Goal: Information Seeking & Learning: Learn about a topic

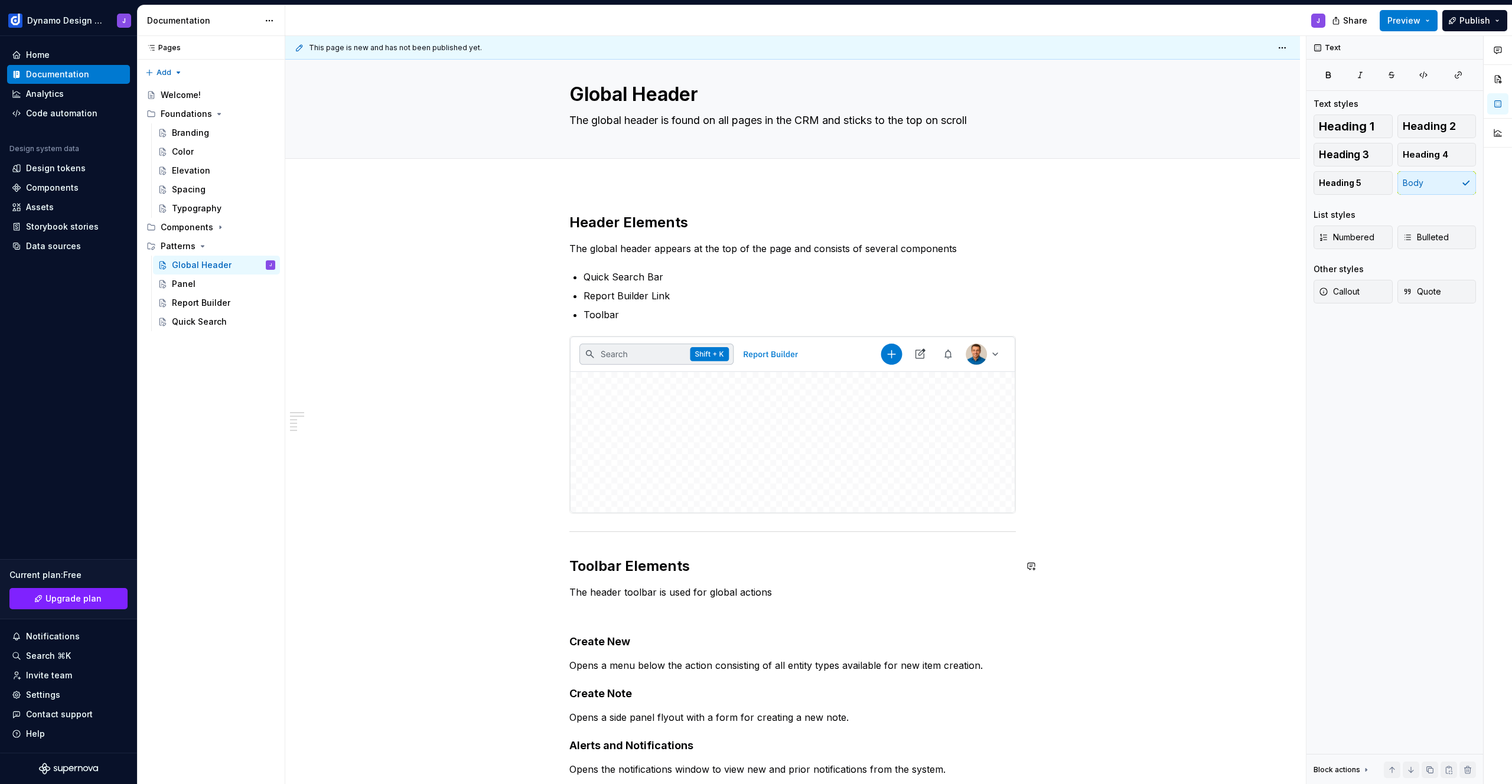
scroll to position [320, 0]
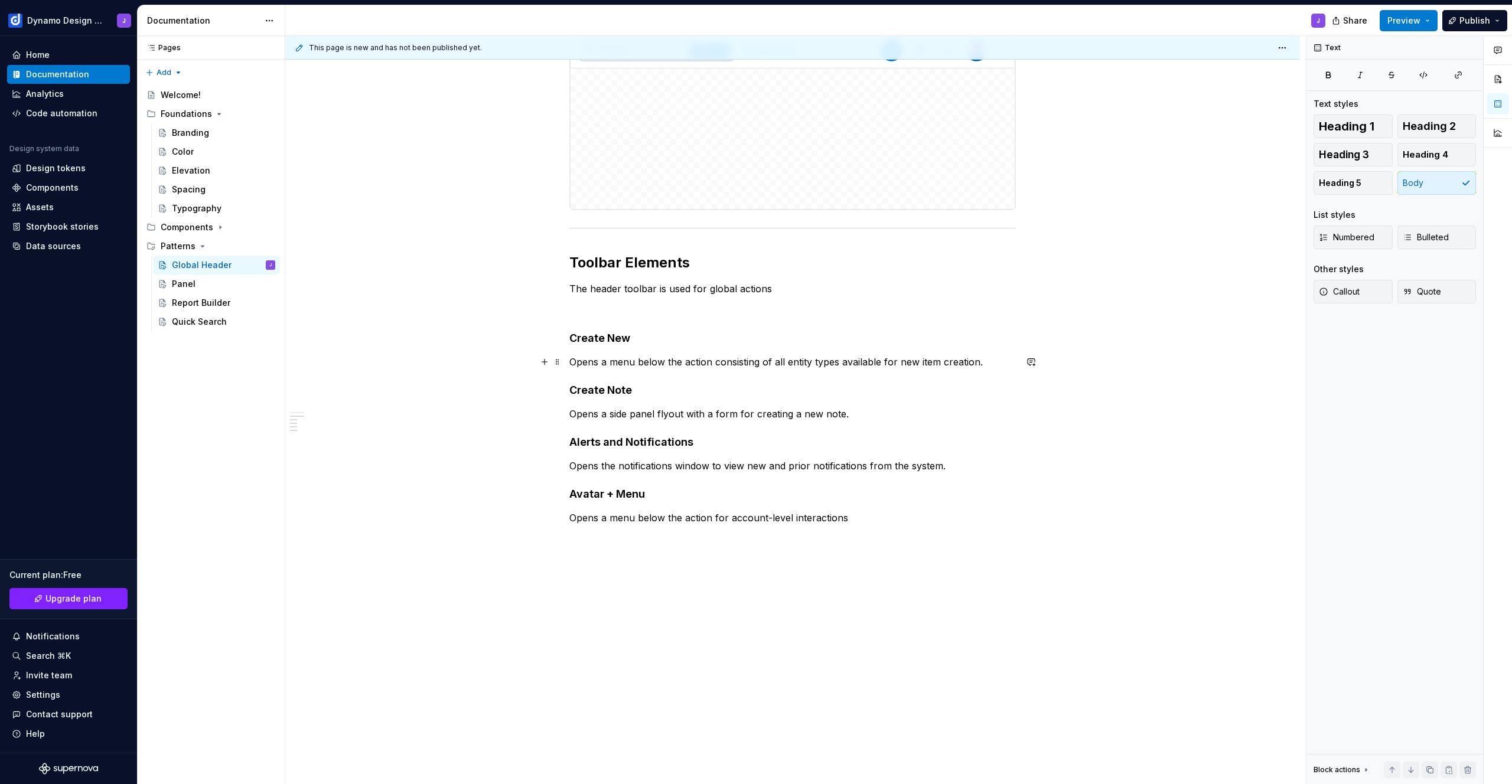
click at [1001, 365] on p "Opens a menu below the action consisting of all entity types available for new …" at bounding box center [793, 362] width 447 height 14
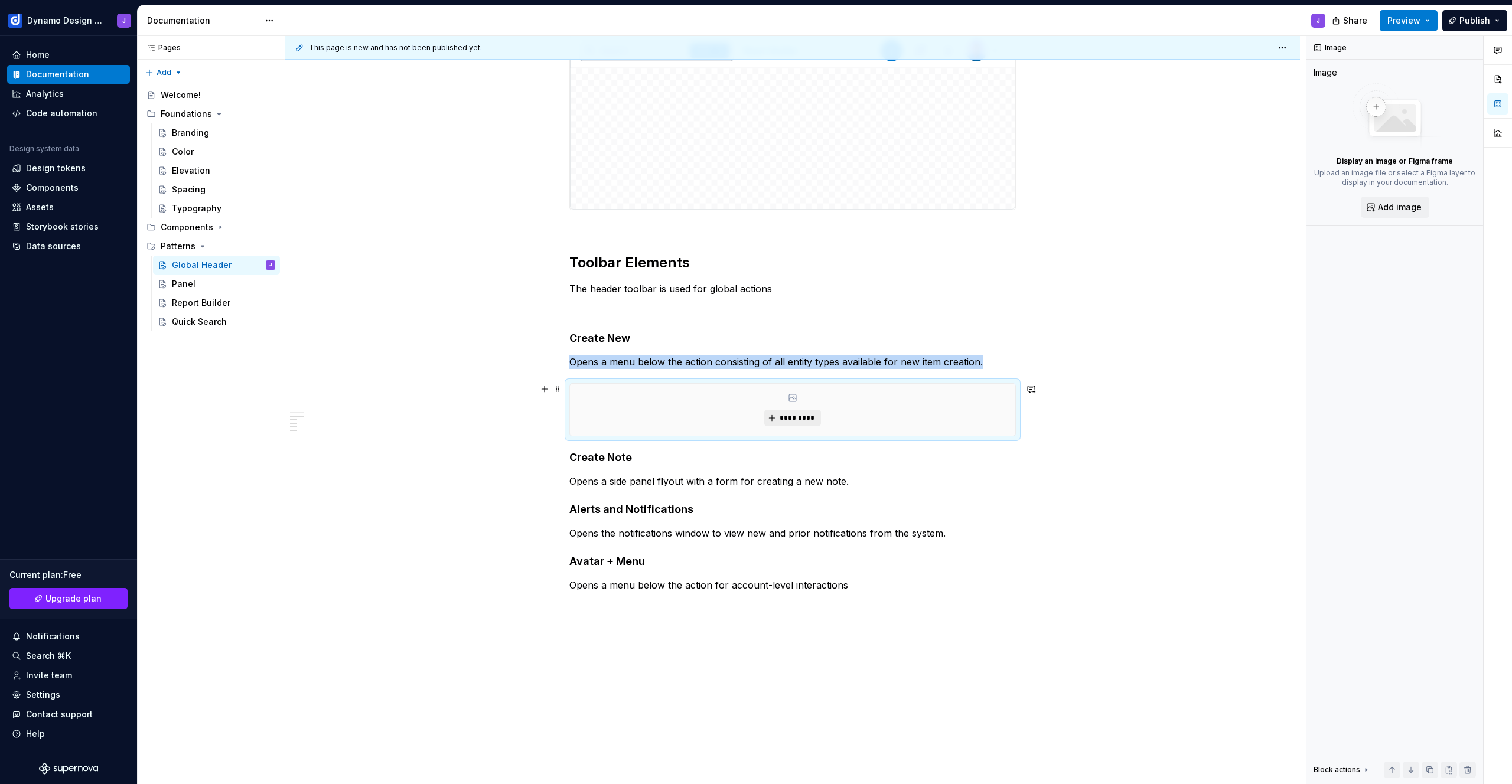
click at [787, 416] on span "*********" at bounding box center [797, 418] width 36 height 9
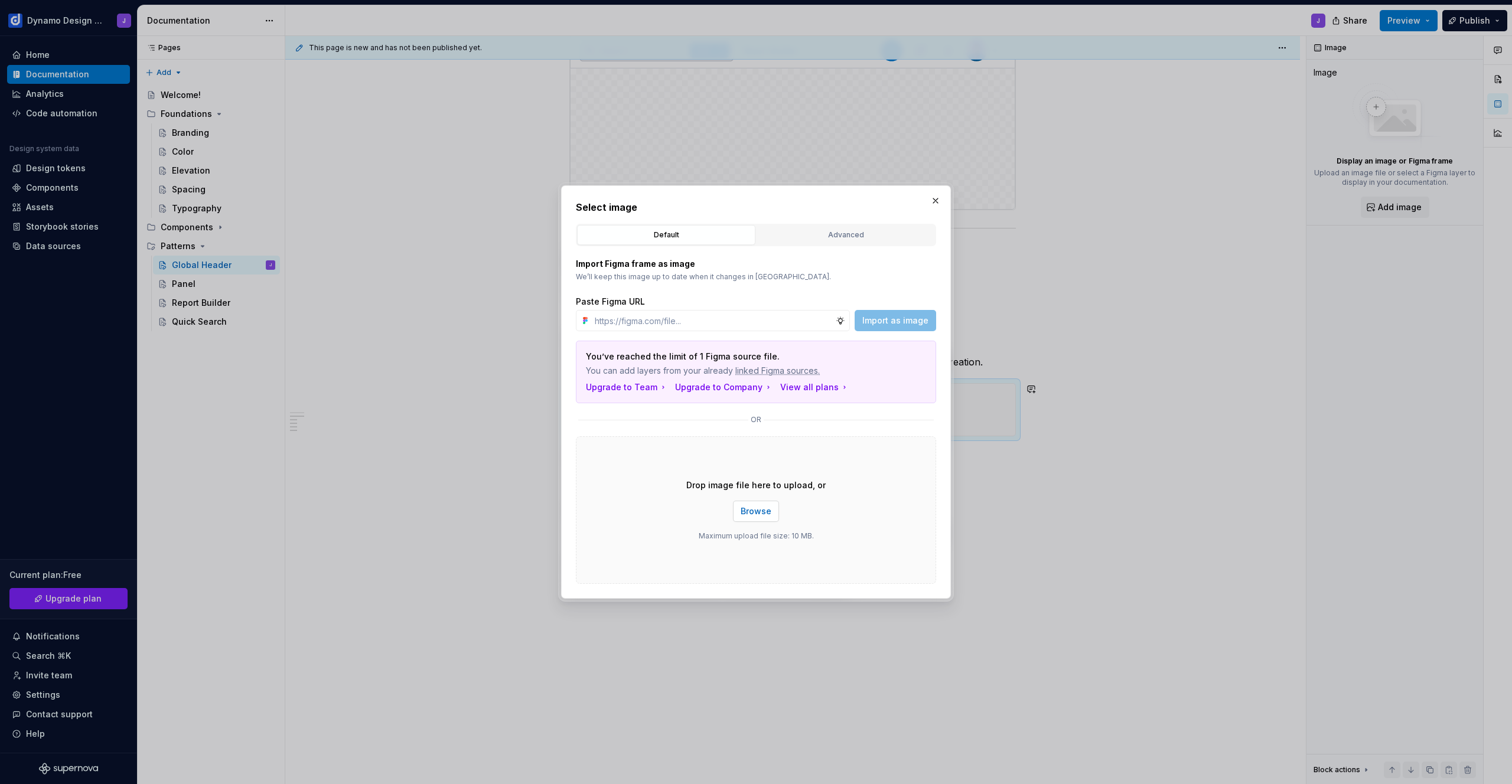
click at [760, 512] on span "Browse" at bounding box center [756, 511] width 31 height 12
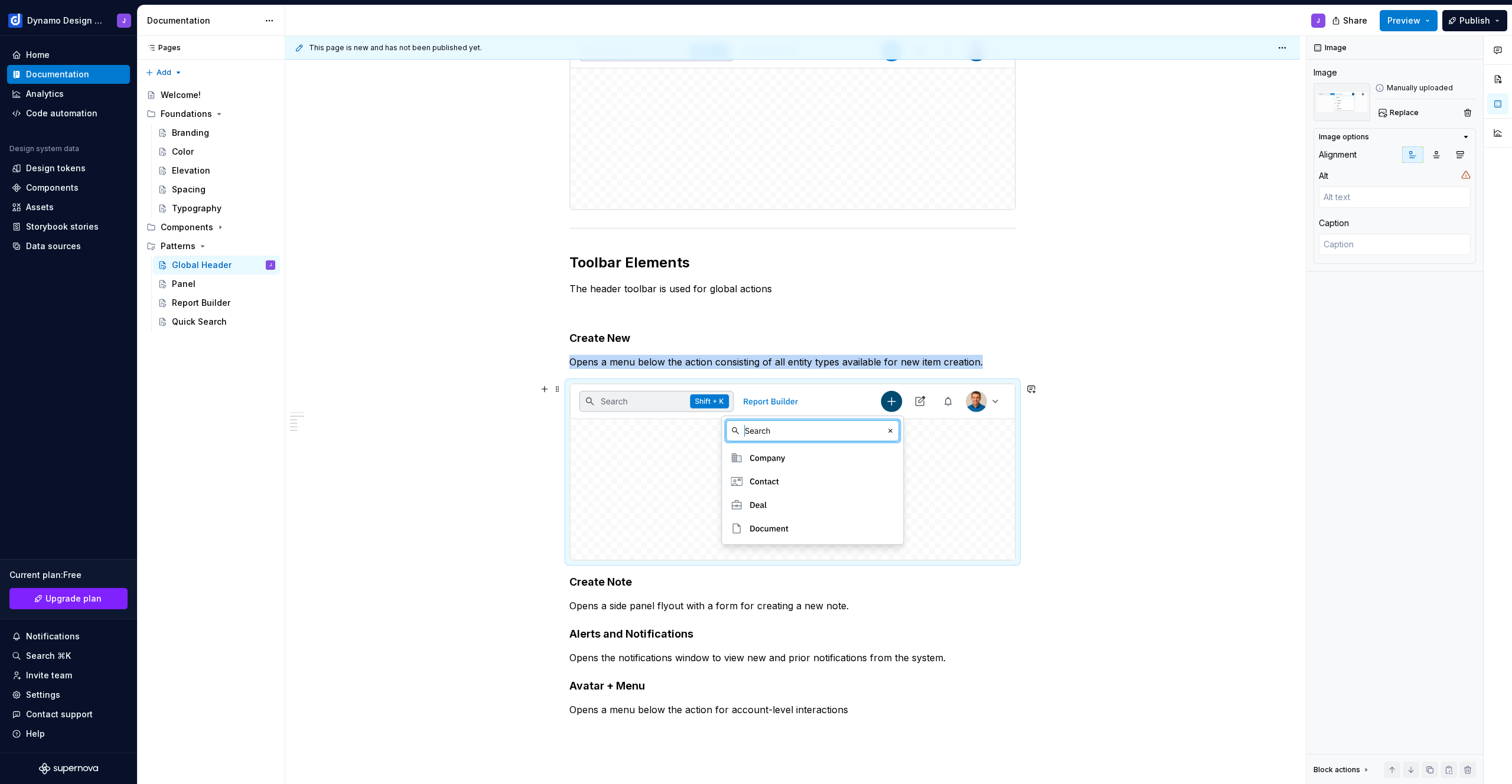
click at [1047, 554] on div "Header Elements The global header appears at the top of the page and consists o…" at bounding box center [793, 434] width 1015 height 1106
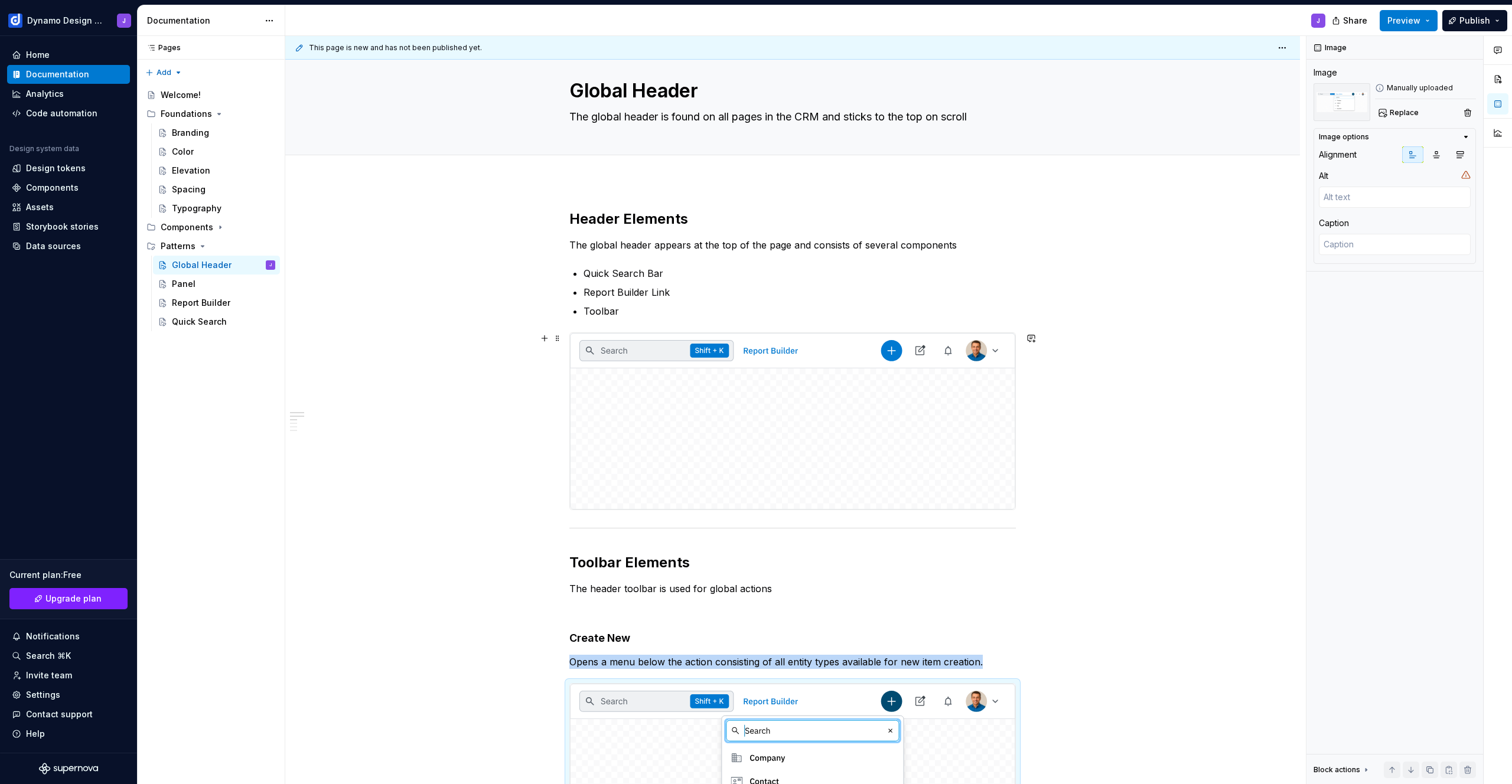
scroll to position [291, 0]
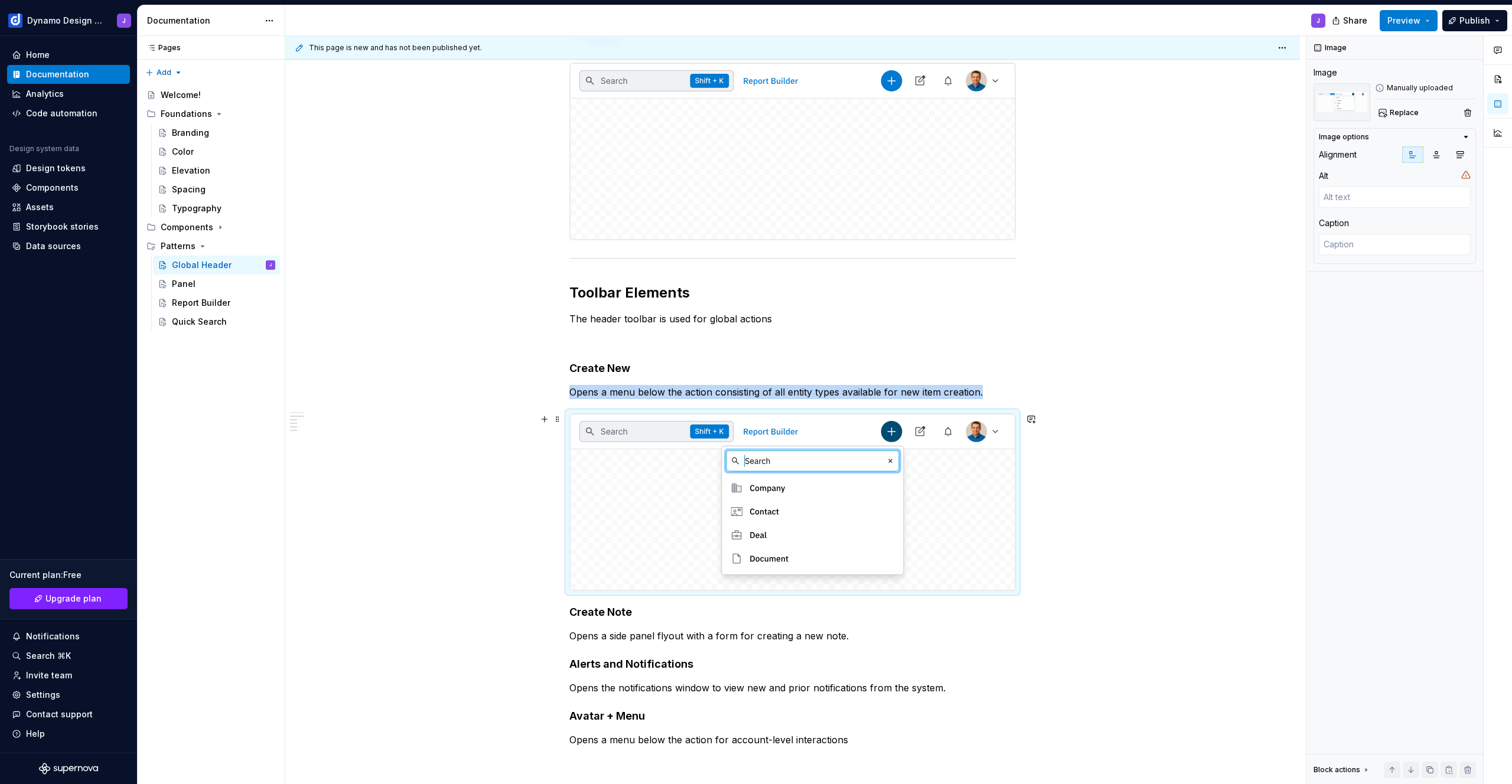
click at [1031, 573] on div "Header Elements The global header appears at the top of the page and consists o…" at bounding box center [793, 465] width 1015 height 1106
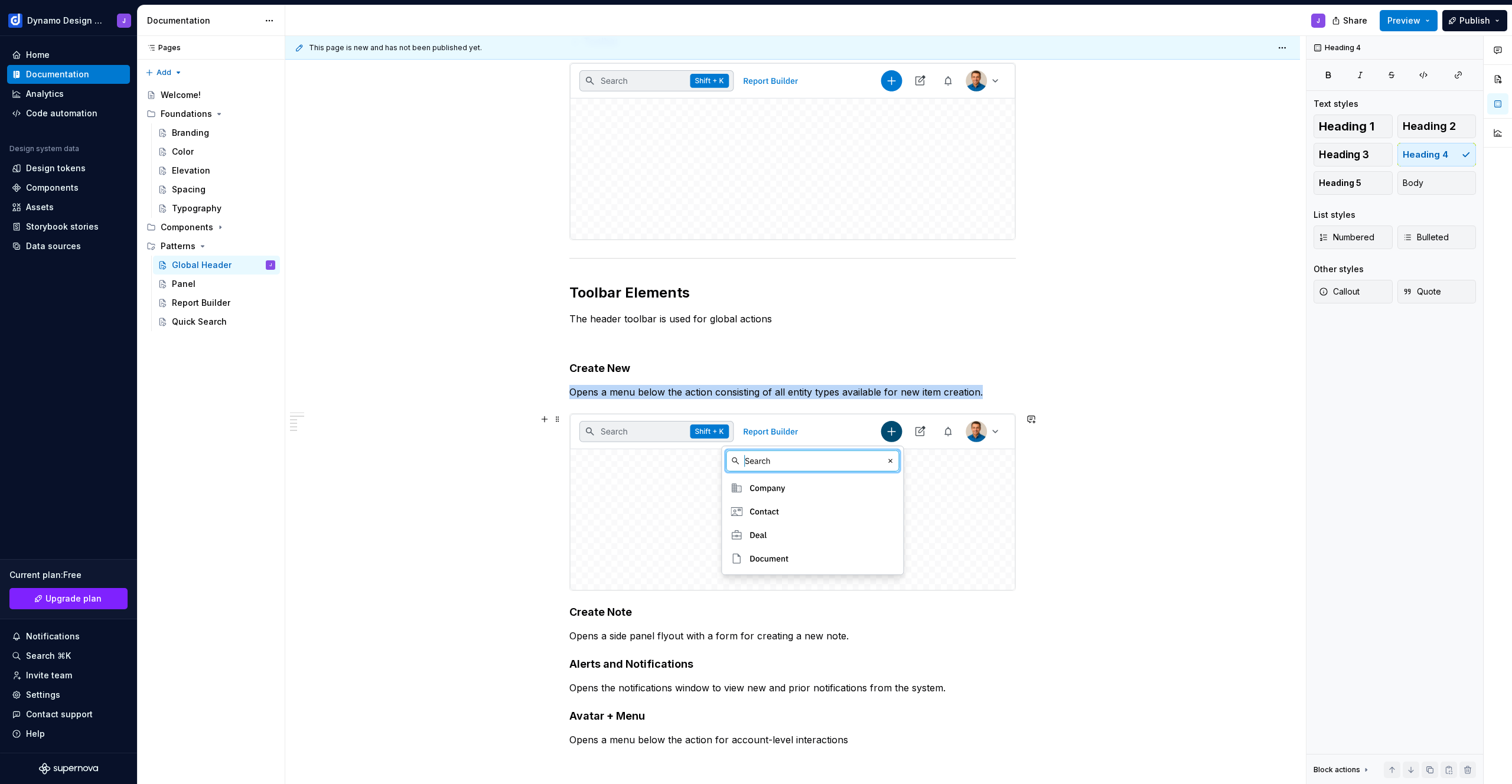
click at [749, 528] on img at bounding box center [792, 503] width 445 height 177
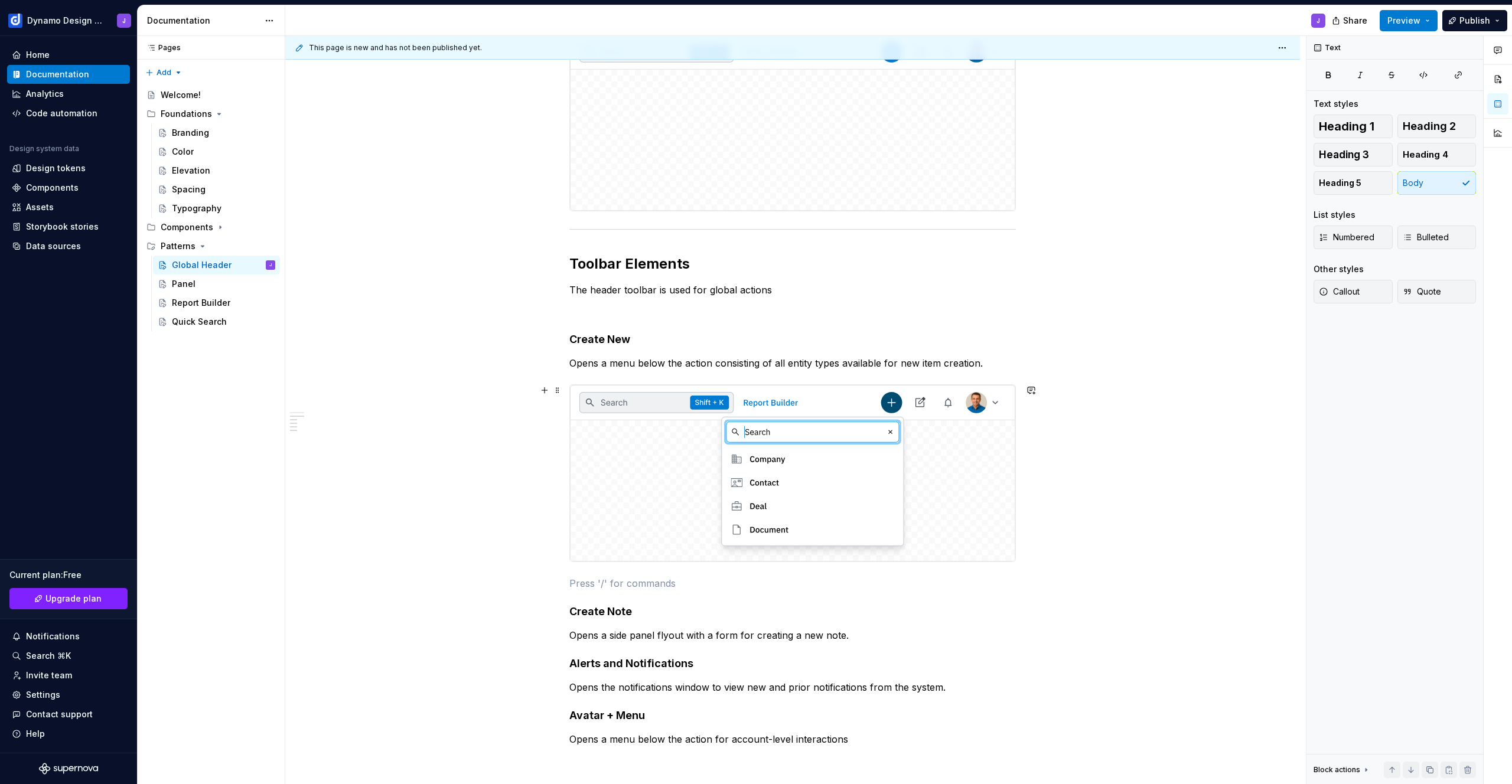
scroll to position [361, 0]
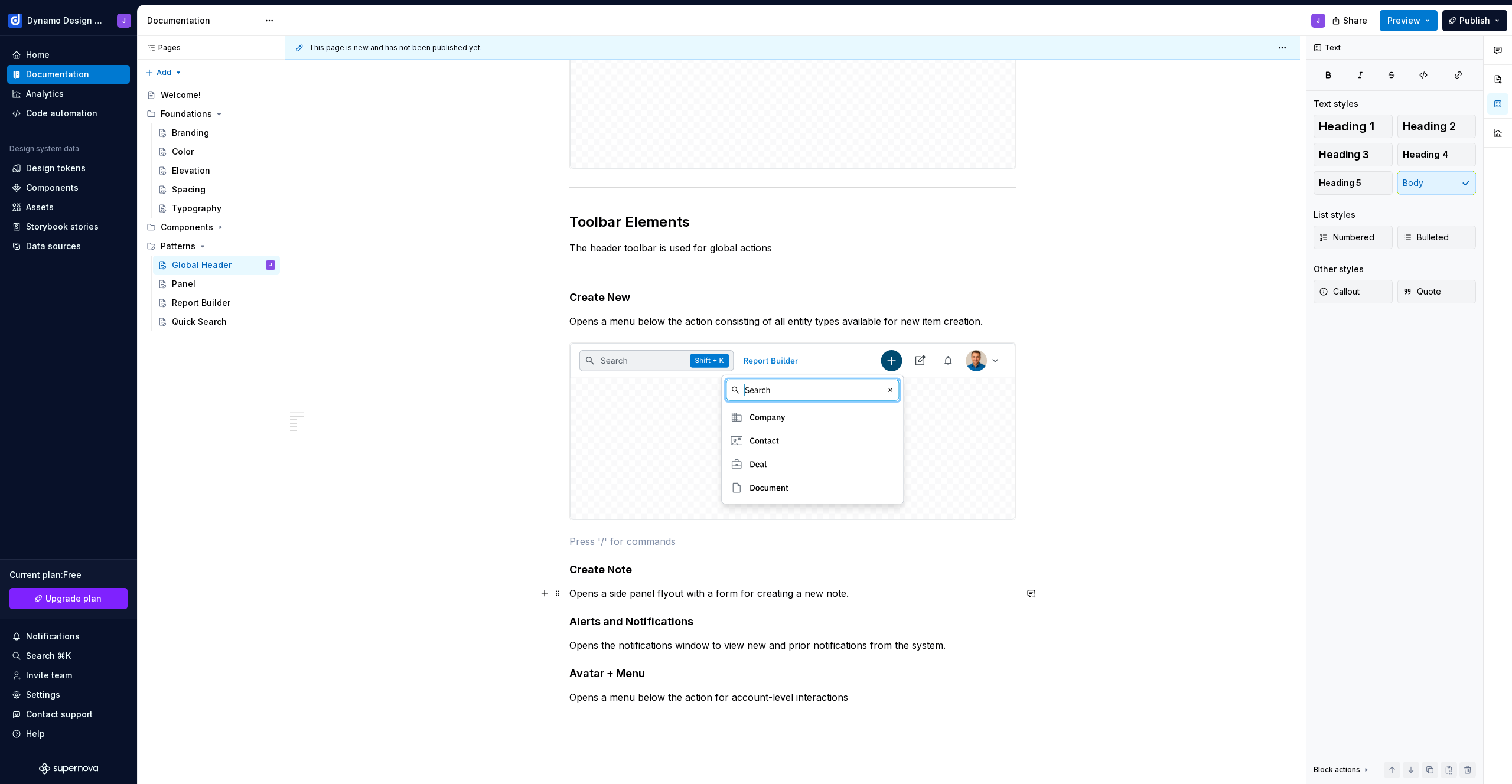
click at [860, 596] on p "Opens a side panel flyout with a form for creating a new note." at bounding box center [793, 594] width 447 height 14
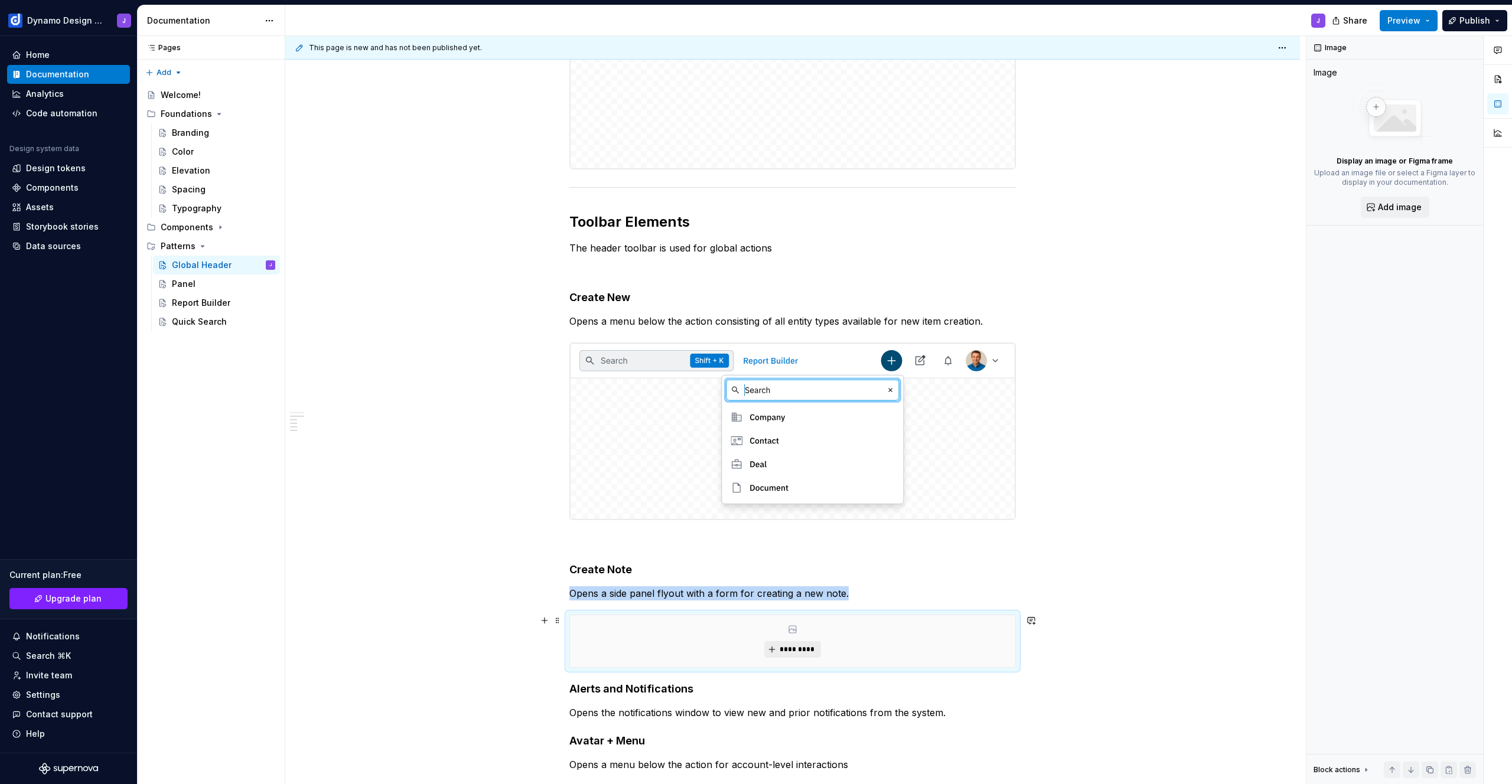
click at [784, 647] on span "*********" at bounding box center [797, 650] width 36 height 9
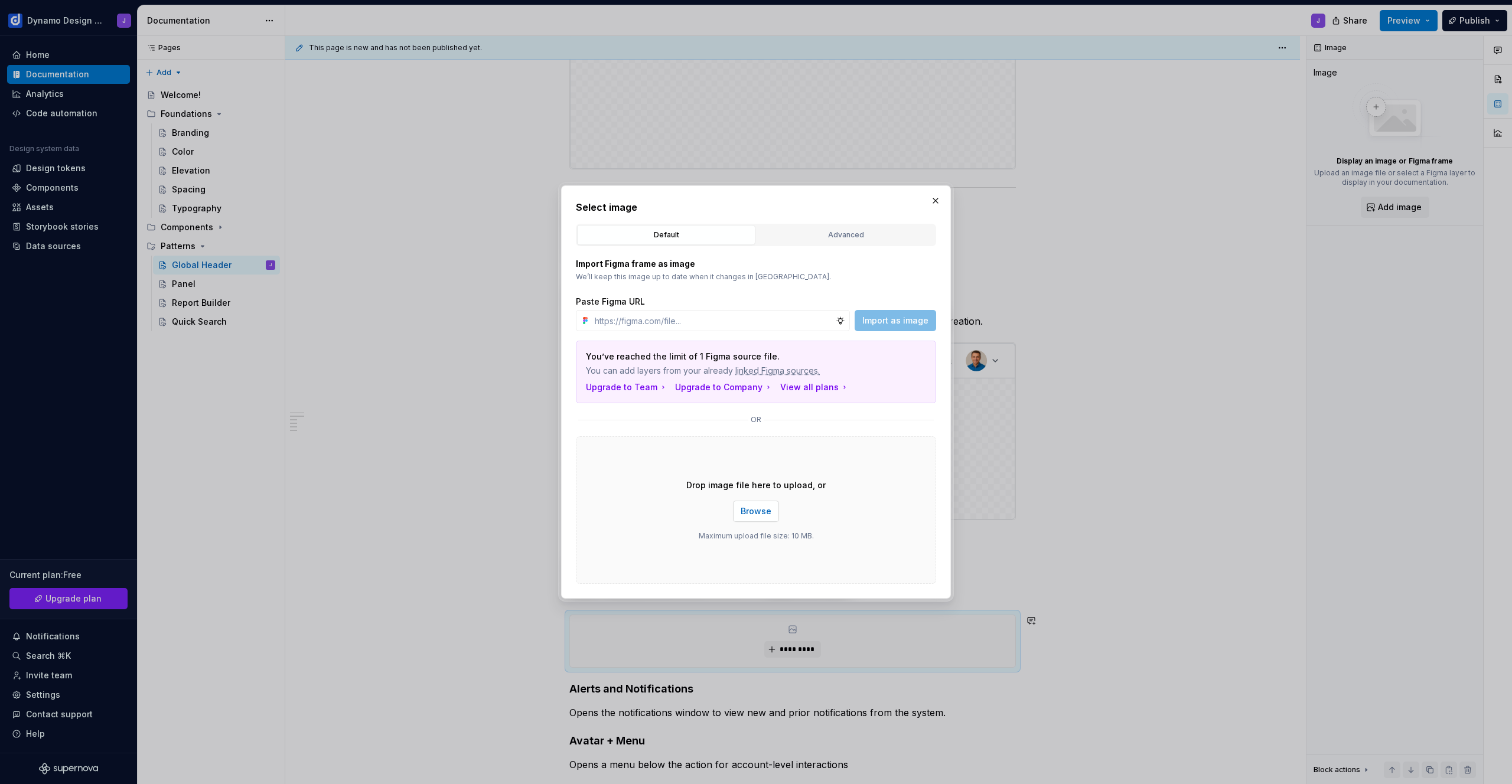
click at [760, 516] on span "Browse" at bounding box center [756, 511] width 31 height 12
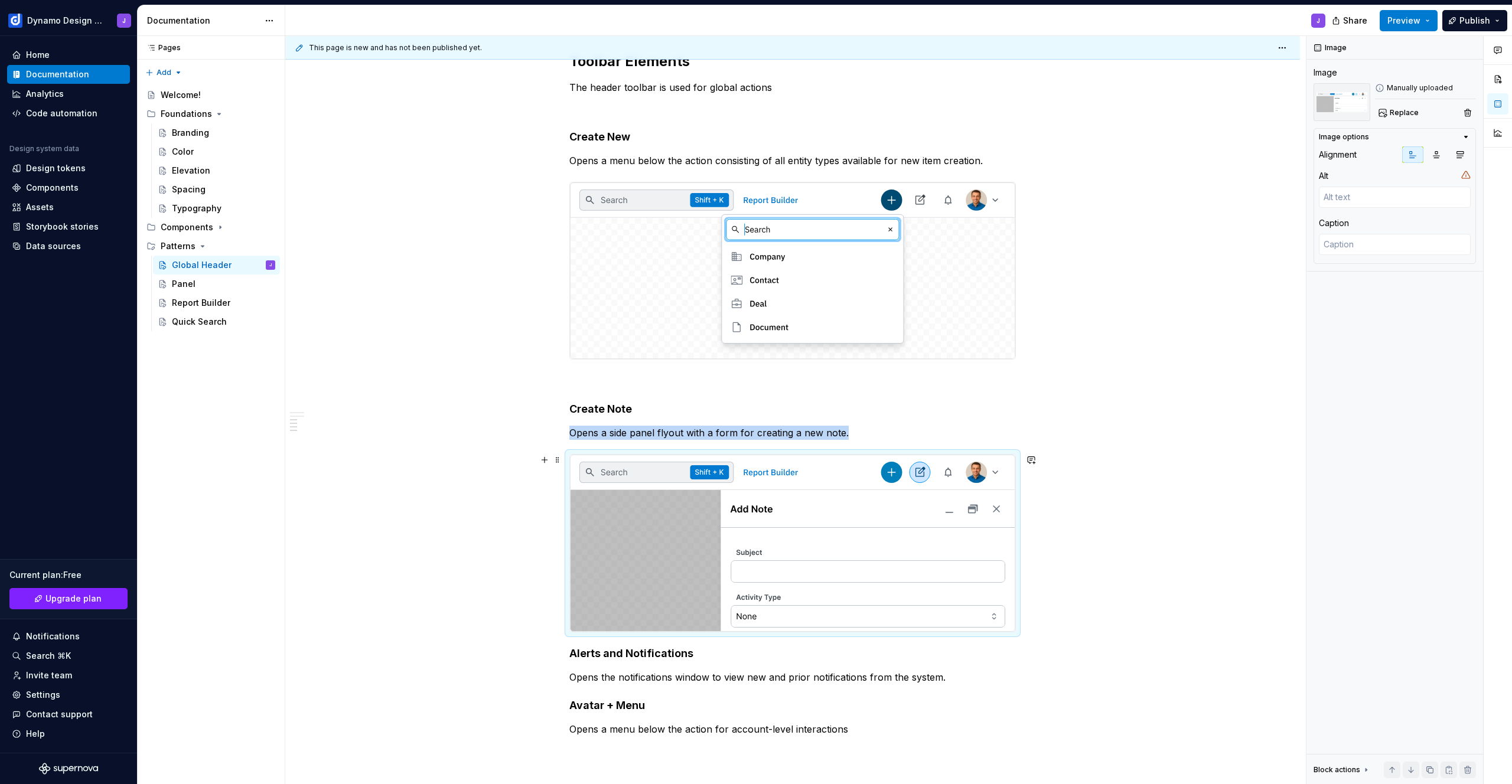
scroll to position [582, 0]
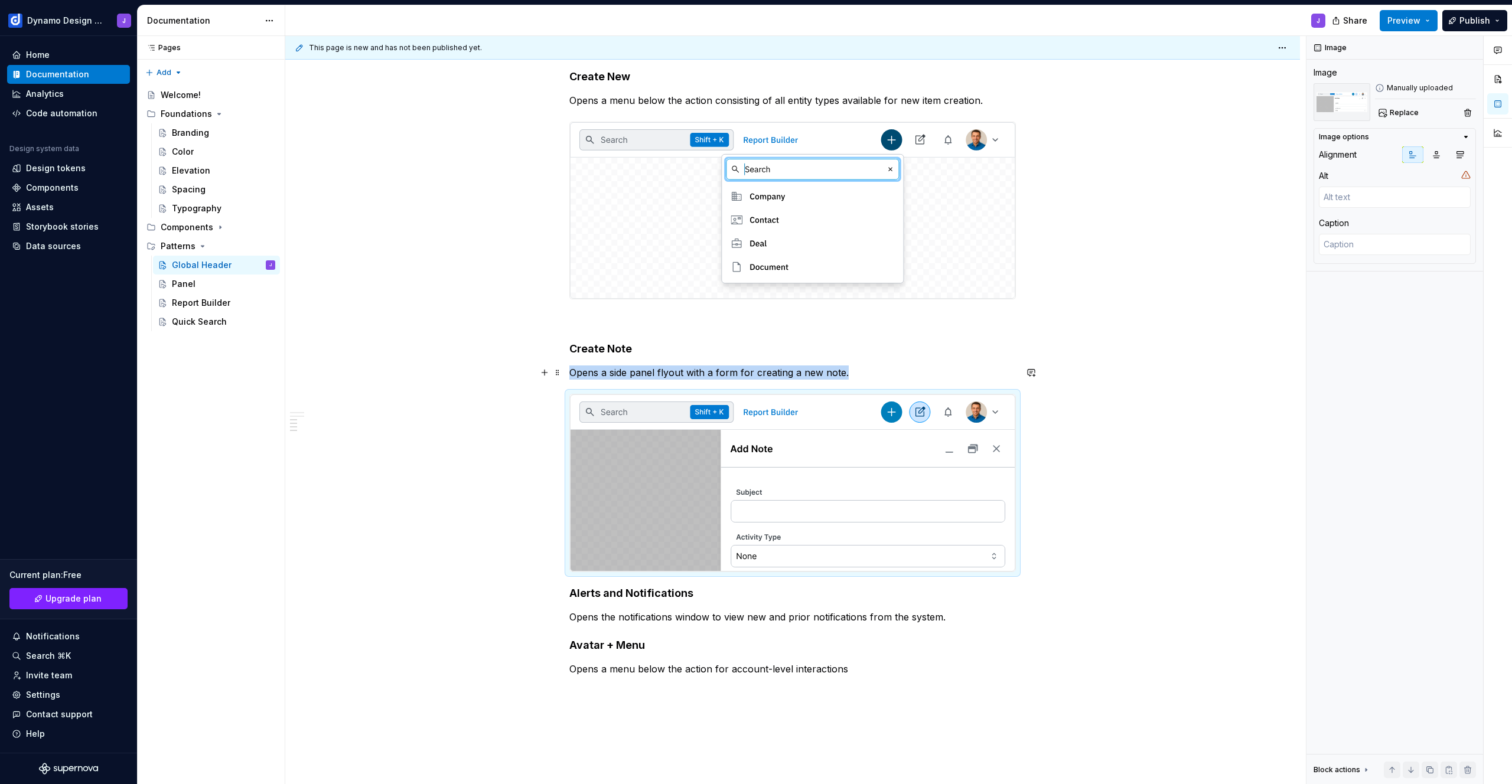
click at [667, 370] on p "Opens a side panel flyout with a form for creating a new note." at bounding box center [793, 373] width 447 height 14
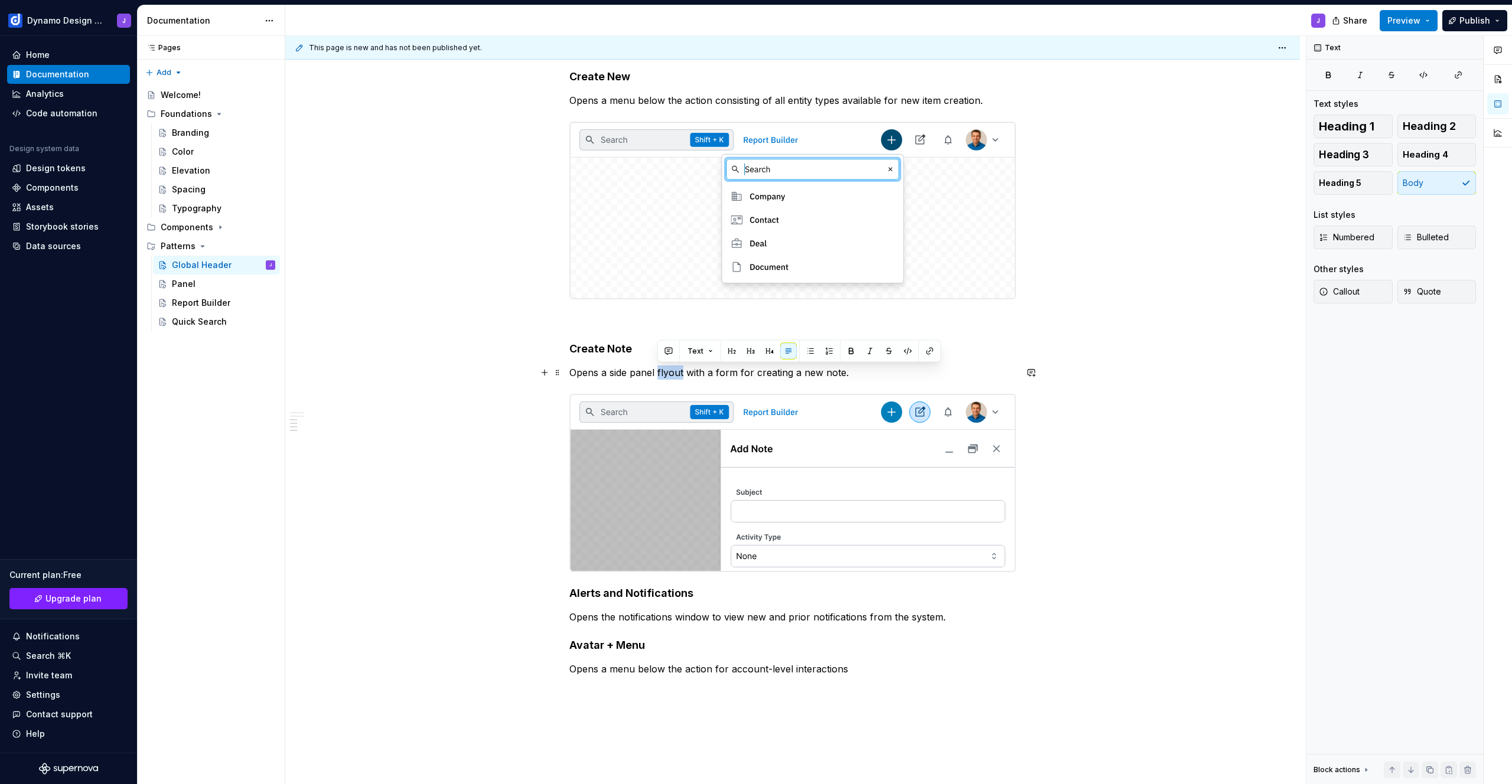
click at [667, 370] on p "Opens a side panel flyout with a form for creating a new note." at bounding box center [793, 373] width 447 height 14
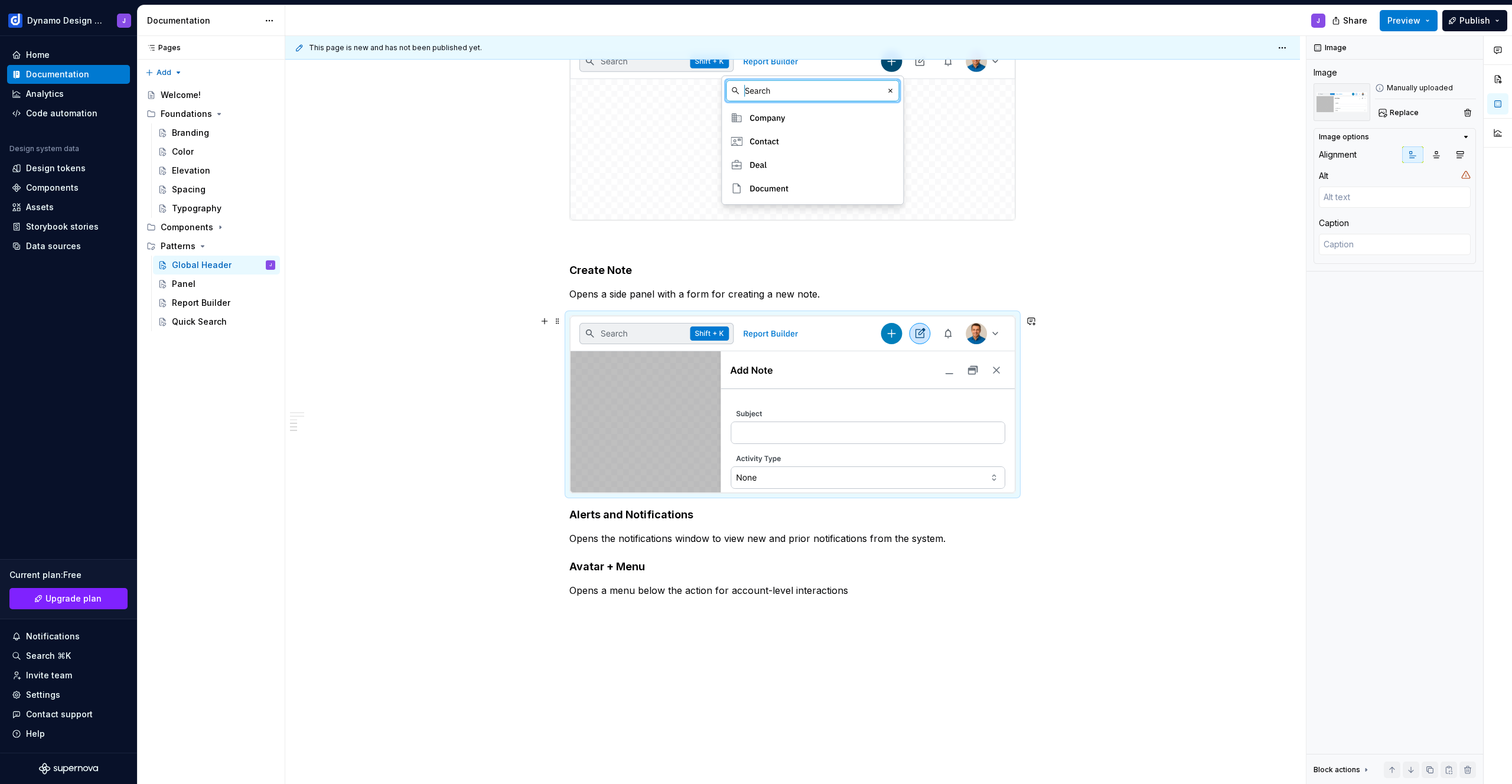
click at [991, 467] on img at bounding box center [792, 404] width 445 height 177
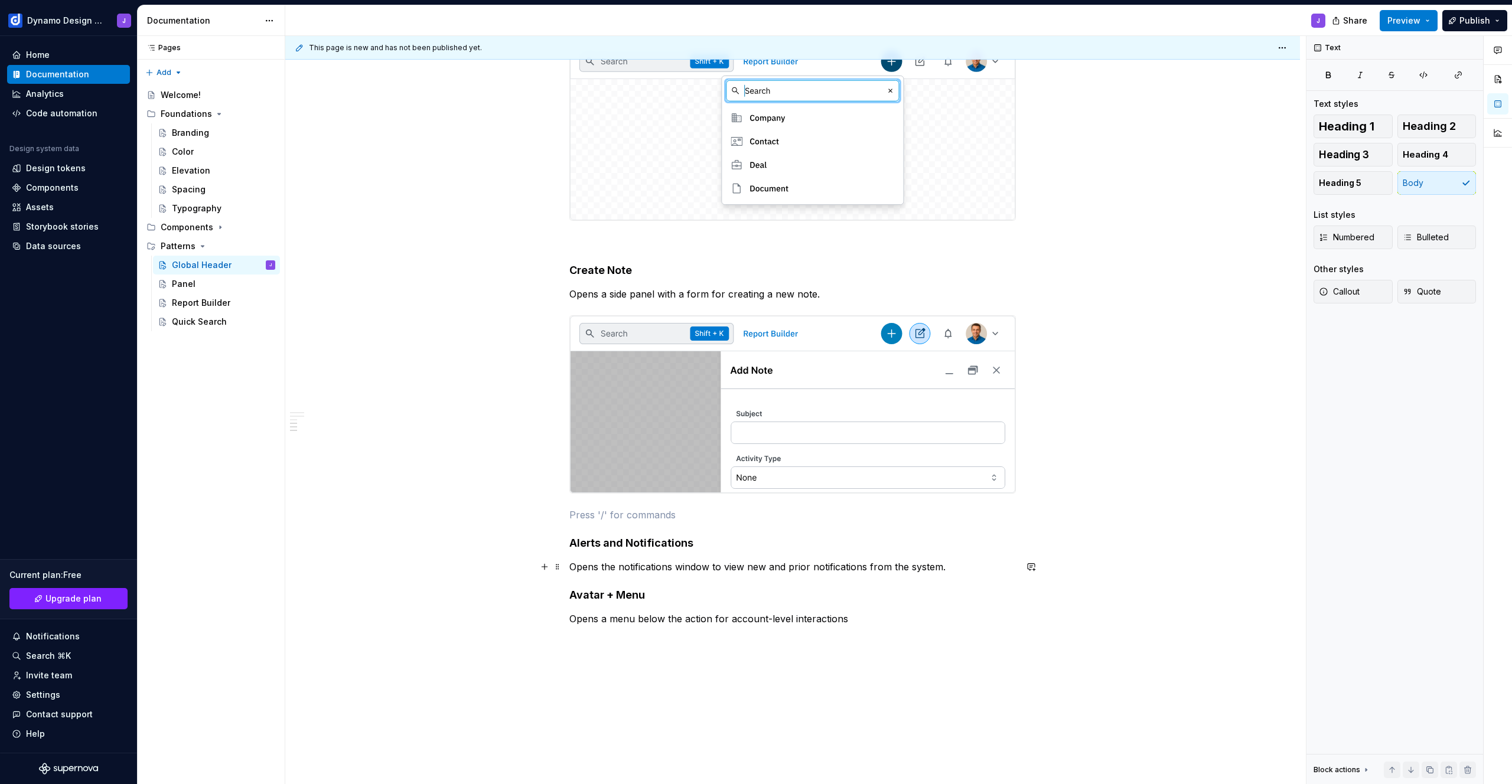
click at [961, 568] on p "Opens the notifications window to view new and prior notifications from the sys…" at bounding box center [793, 567] width 447 height 14
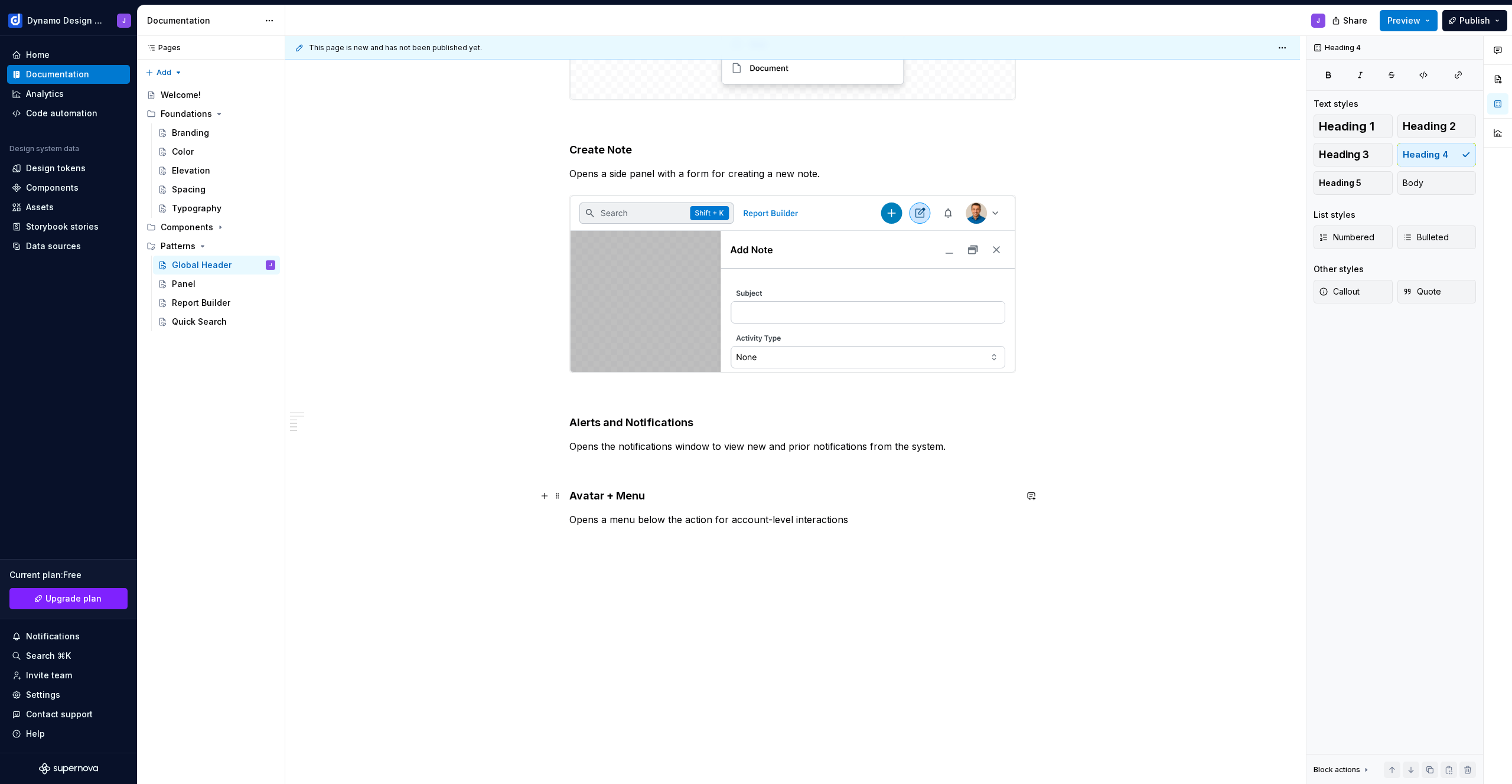
click at [587, 494] on h4 "Avatar + Menu" at bounding box center [793, 496] width 447 height 14
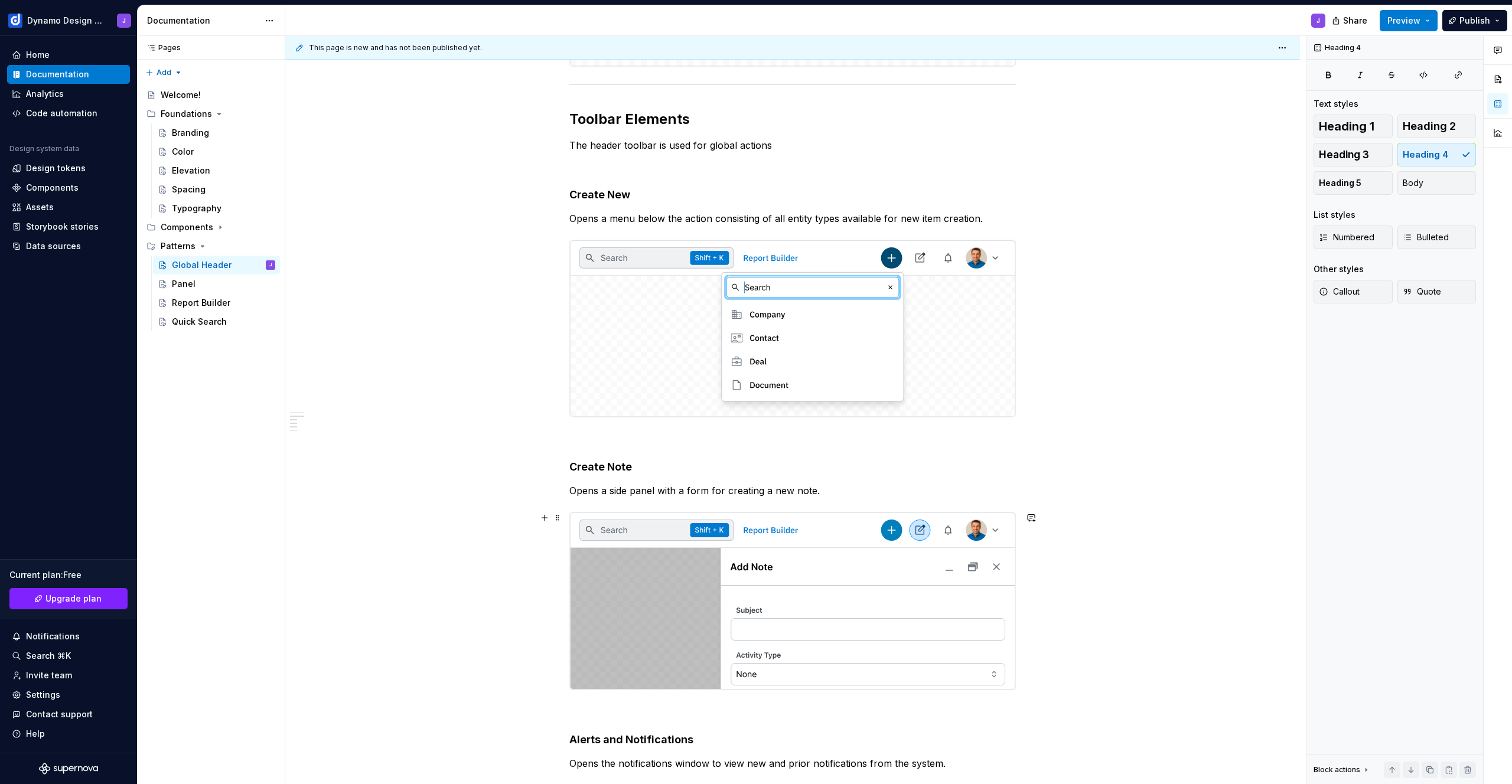
scroll to position [457, 0]
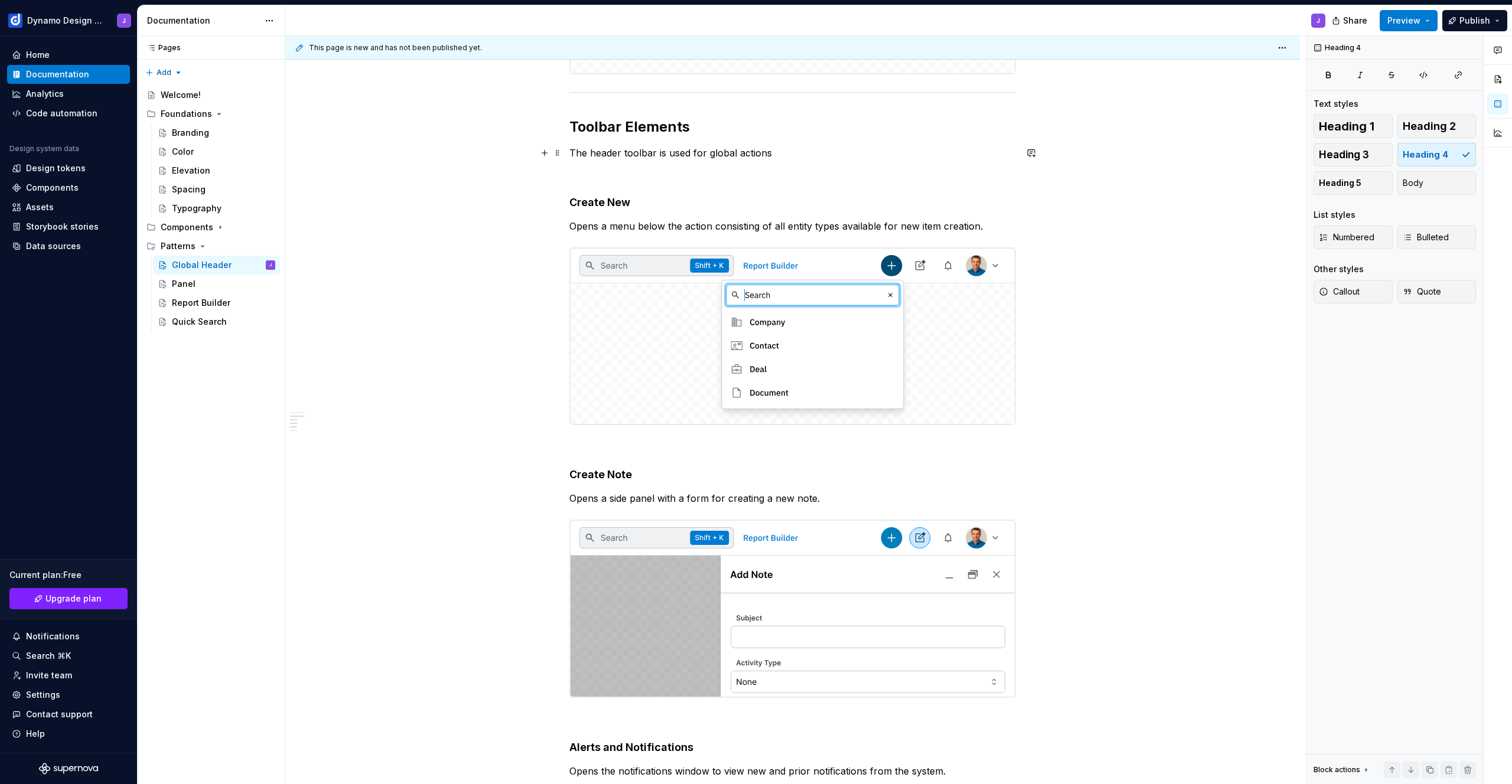
click at [797, 154] on p "The header toolbar is used for global actions" at bounding box center [793, 153] width 447 height 14
click at [856, 346] on img at bounding box center [792, 337] width 445 height 177
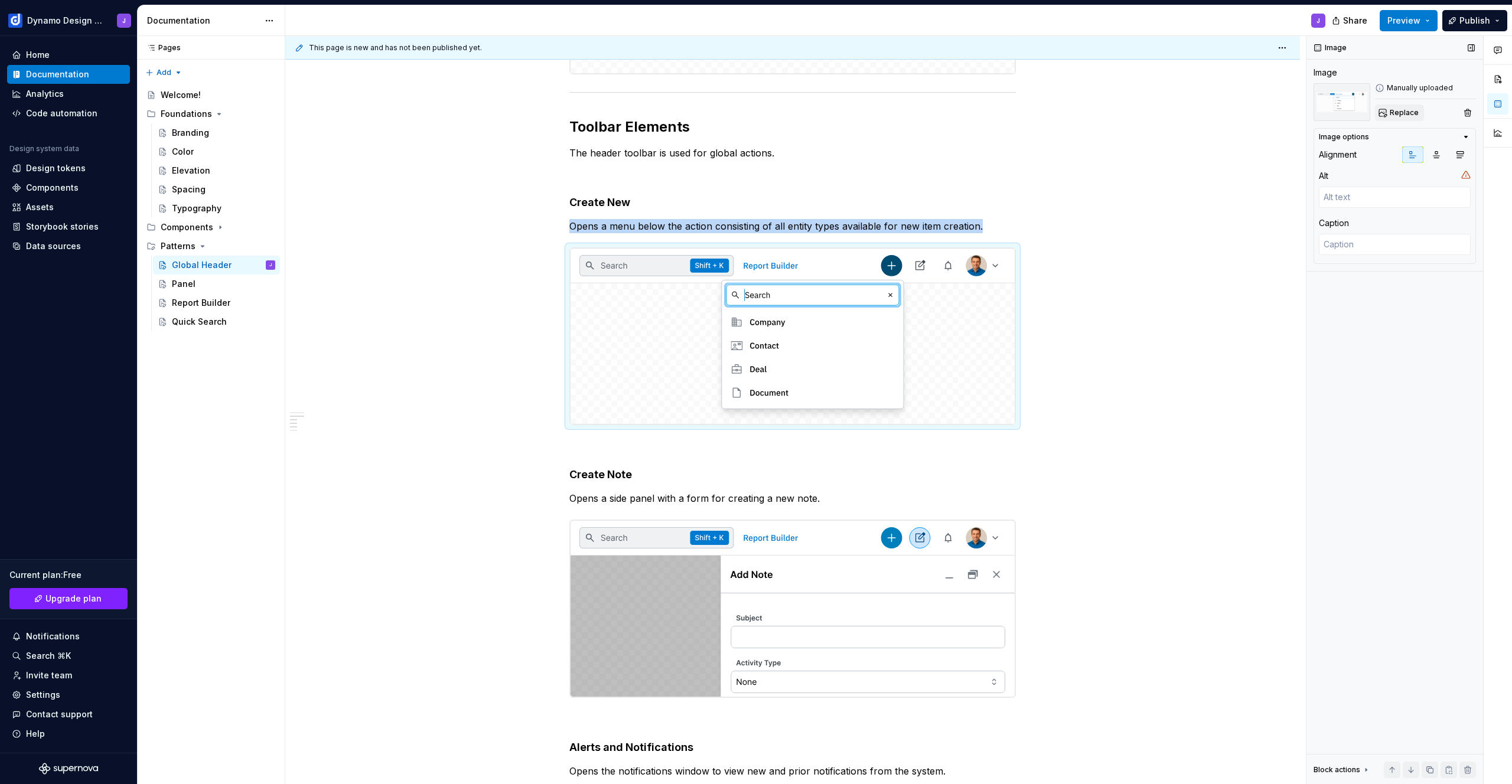
click at [1411, 112] on span "Replace" at bounding box center [1405, 113] width 29 height 9
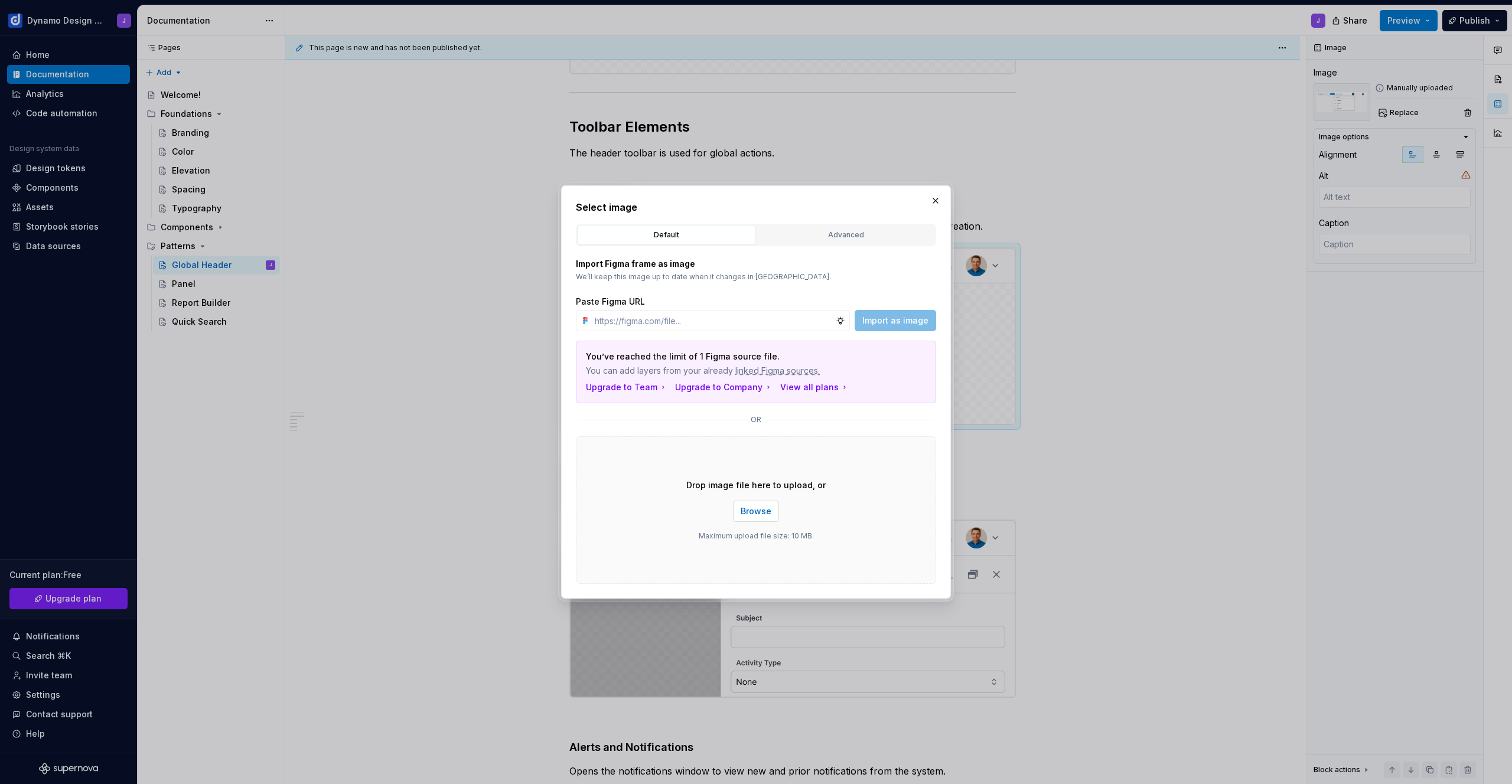
click at [755, 511] on span "Browse" at bounding box center [756, 511] width 31 height 12
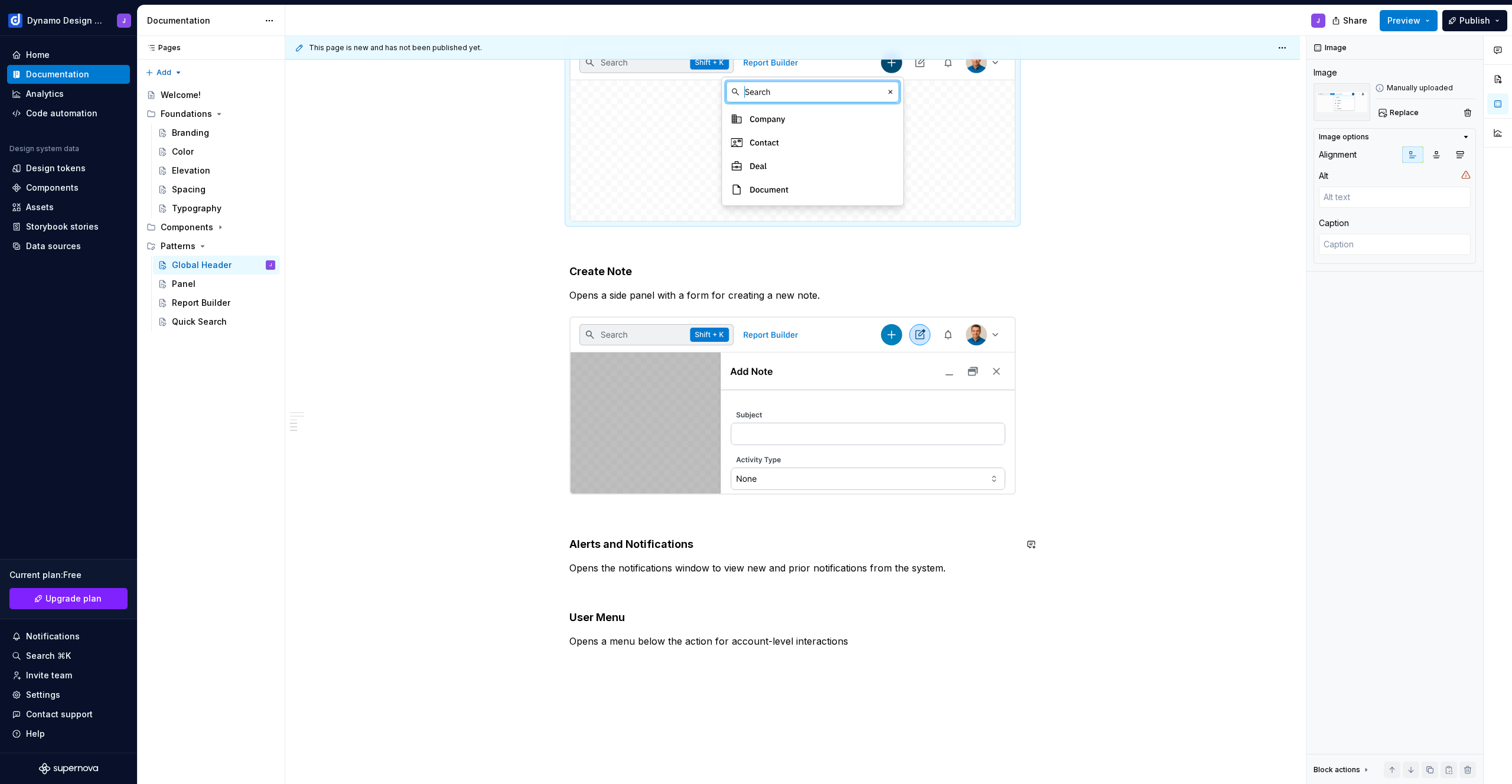
scroll to position [793, 0]
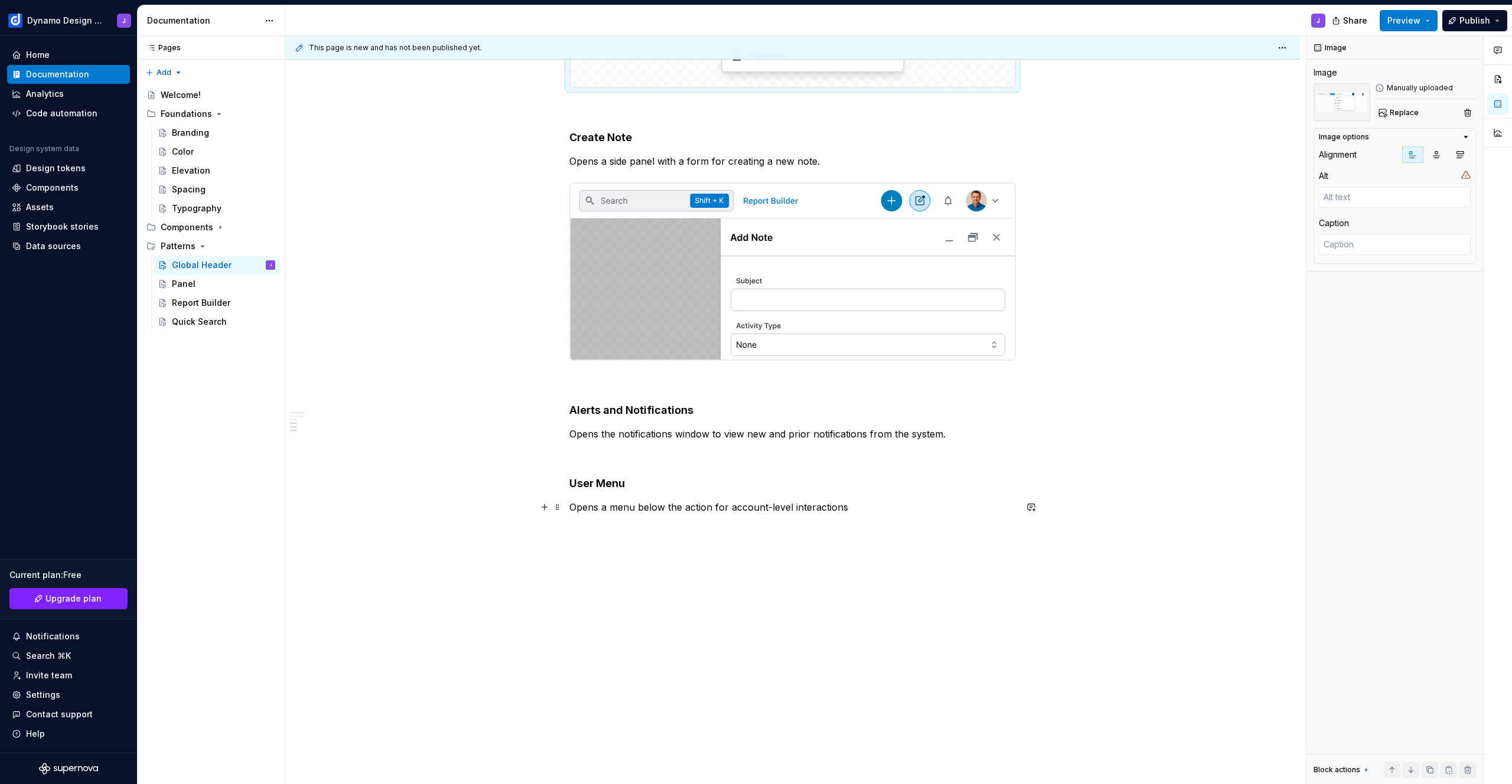
click at [906, 503] on p "Opens a menu below the action for account-level interactions" at bounding box center [793, 507] width 447 height 14
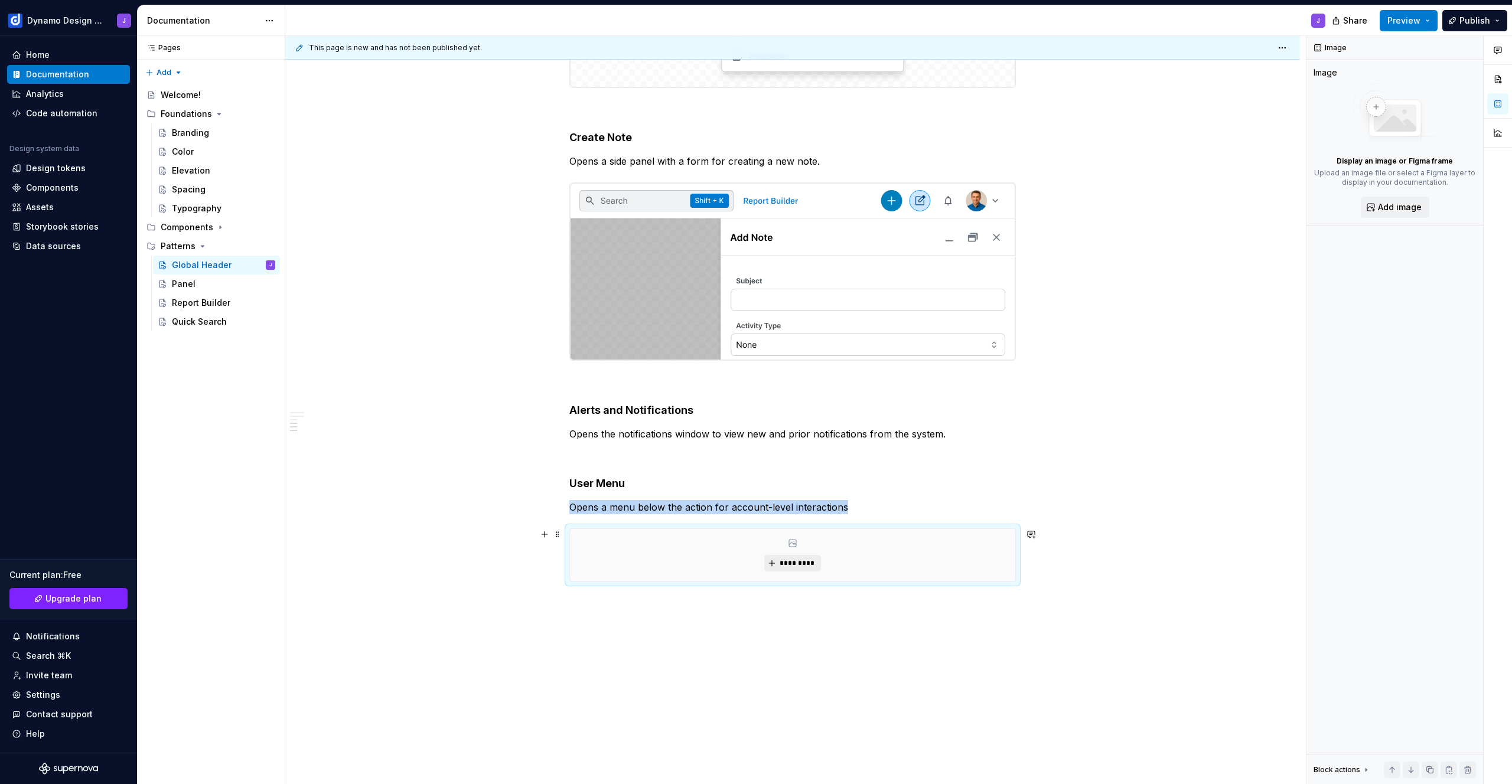
click at [809, 559] on span "*********" at bounding box center [797, 563] width 36 height 9
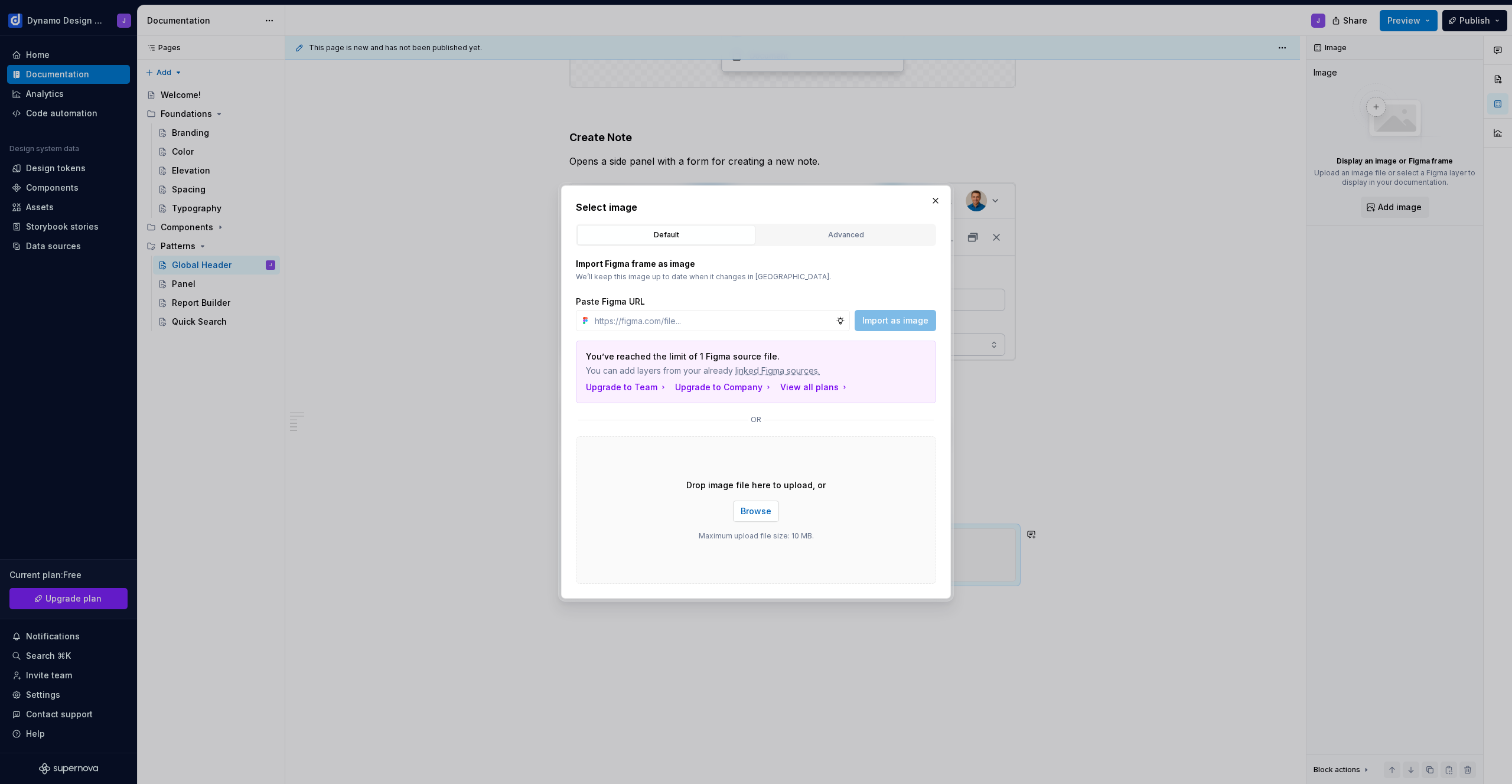
click at [754, 507] on span "Browse" at bounding box center [756, 511] width 31 height 12
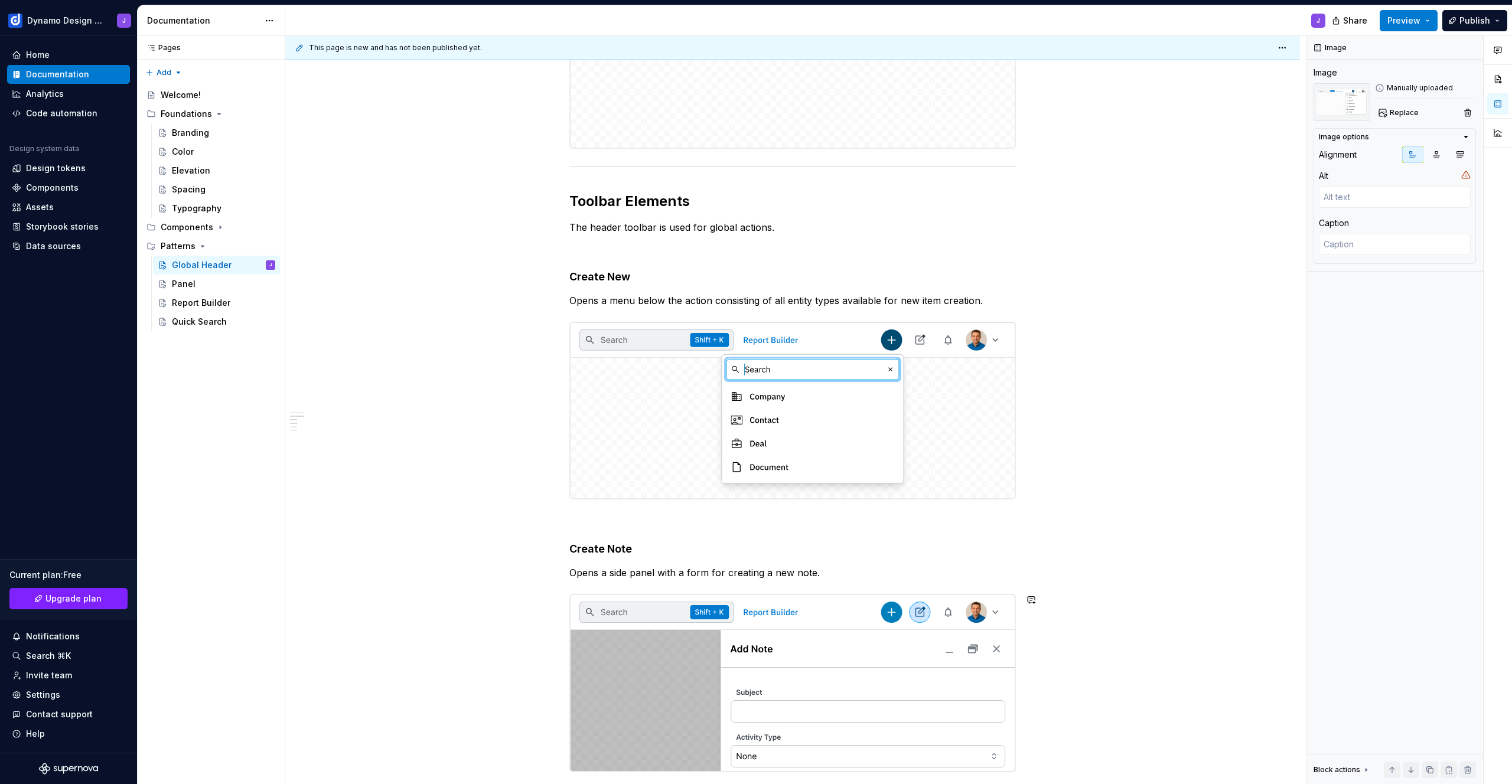
scroll to position [250, 0]
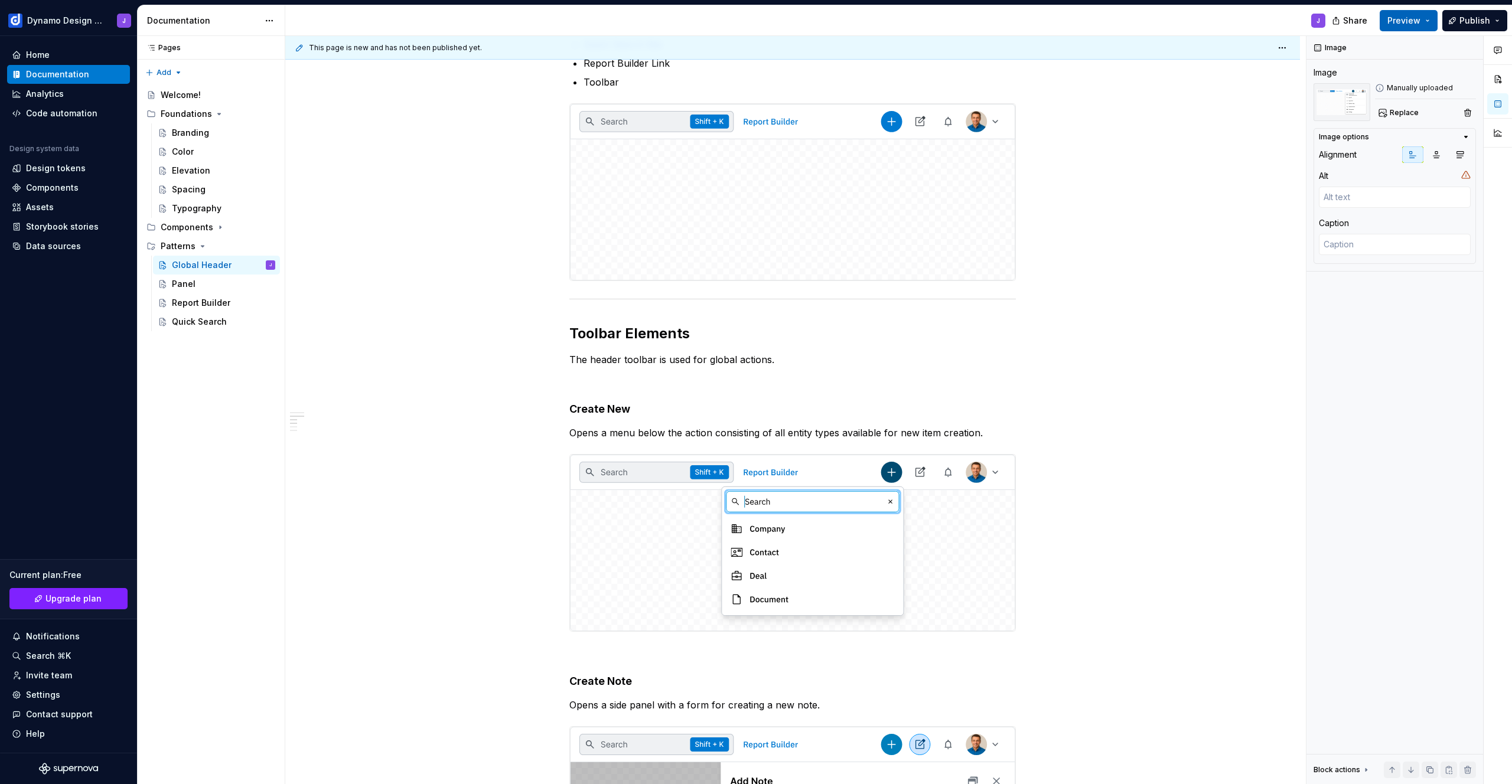
click at [1400, 22] on span "Preview" at bounding box center [1404, 20] width 33 height 12
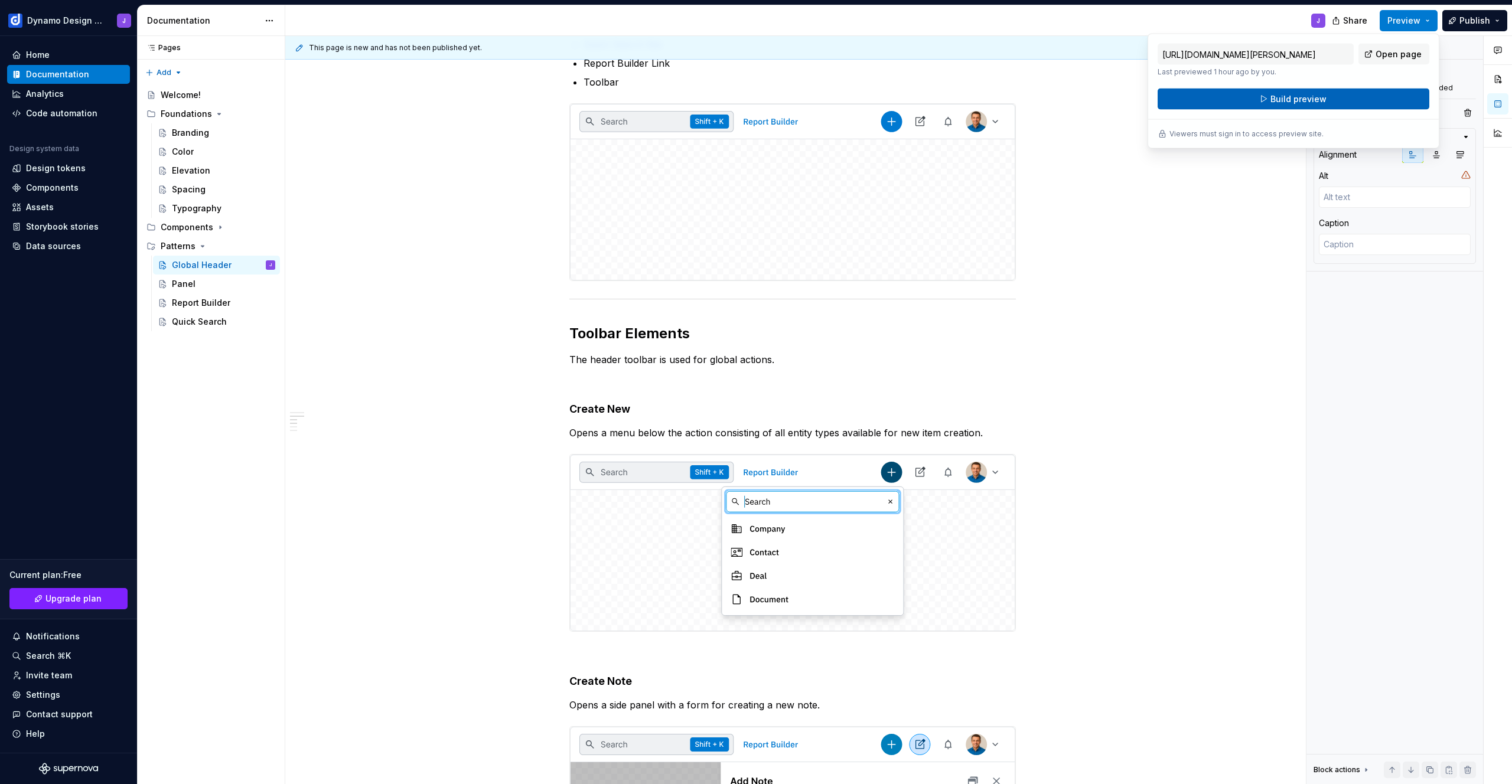
click at [1322, 106] on button "Build preview" at bounding box center [1294, 99] width 272 height 22
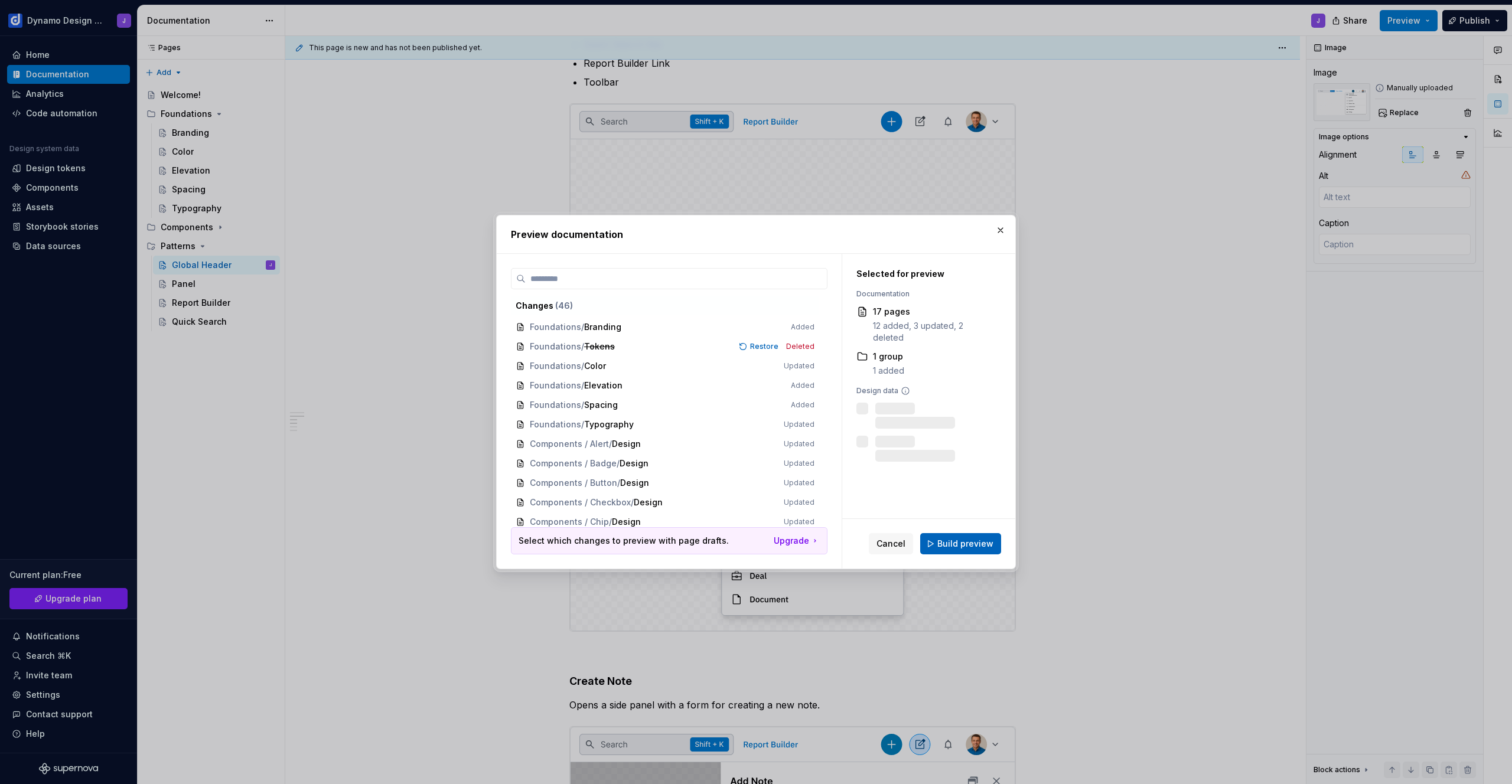
click at [973, 546] on span "Build preview" at bounding box center [965, 543] width 56 height 12
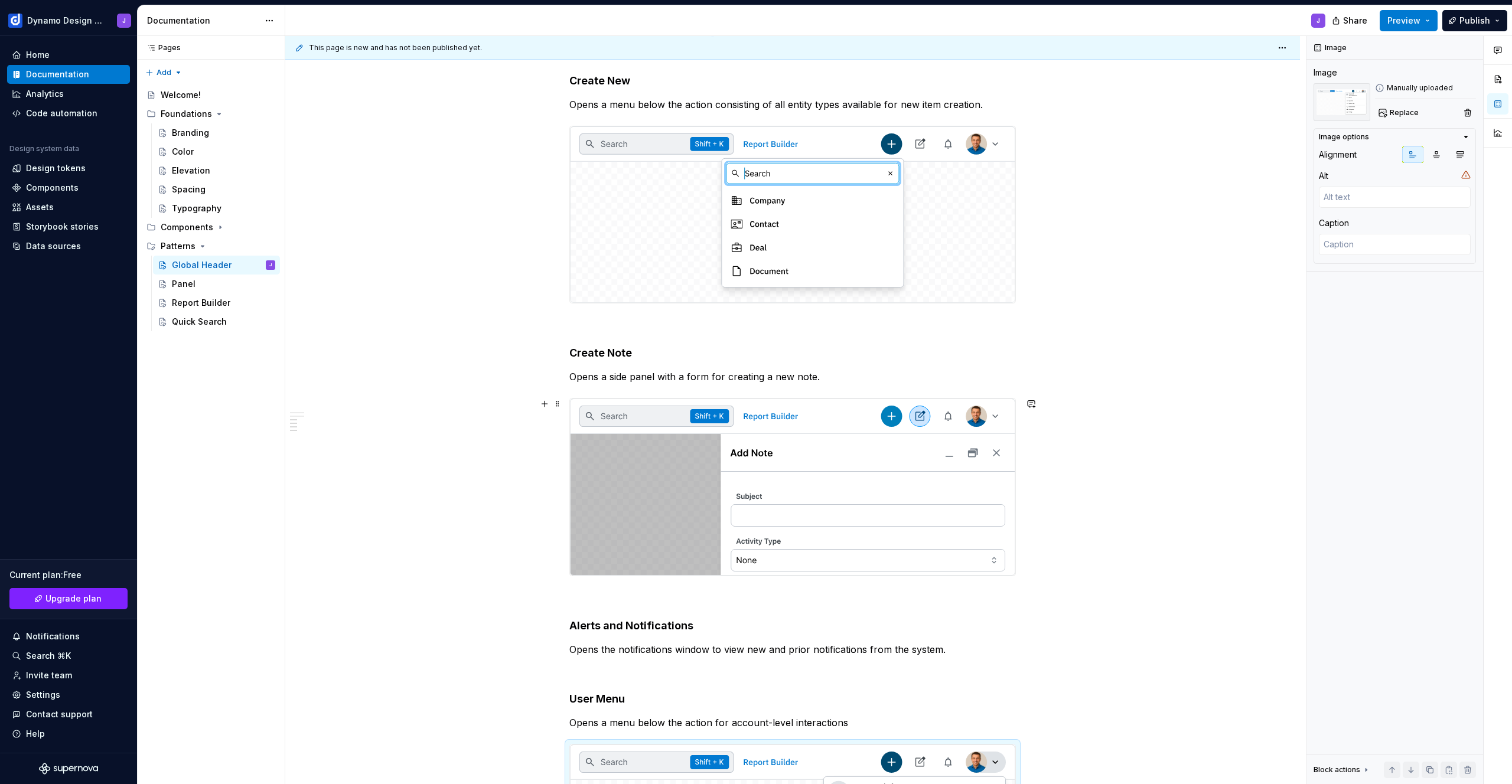
scroll to position [930, 0]
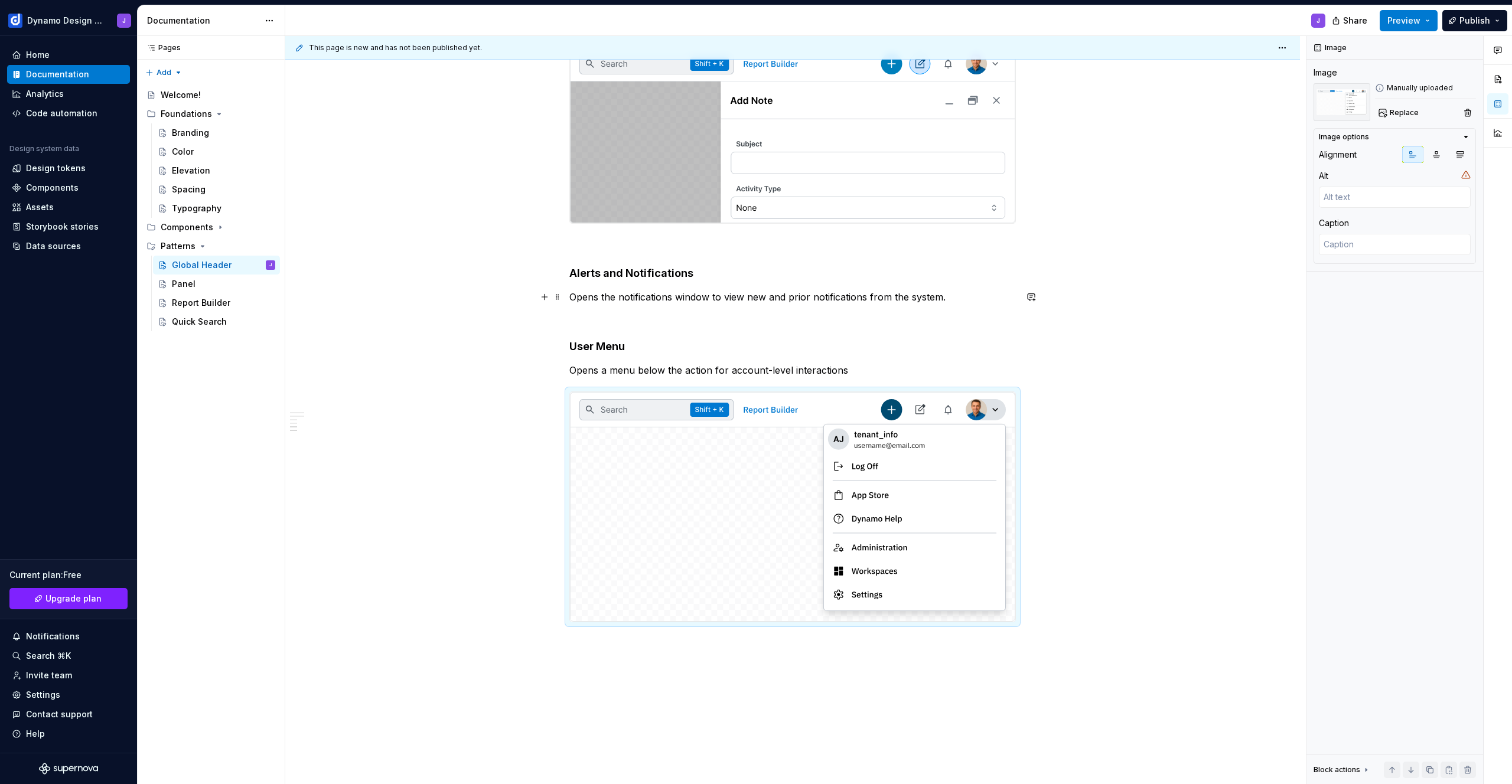
click at [951, 294] on p "Opens the notifications window to view new and prior notifications from the sys…" at bounding box center [793, 297] width 447 height 14
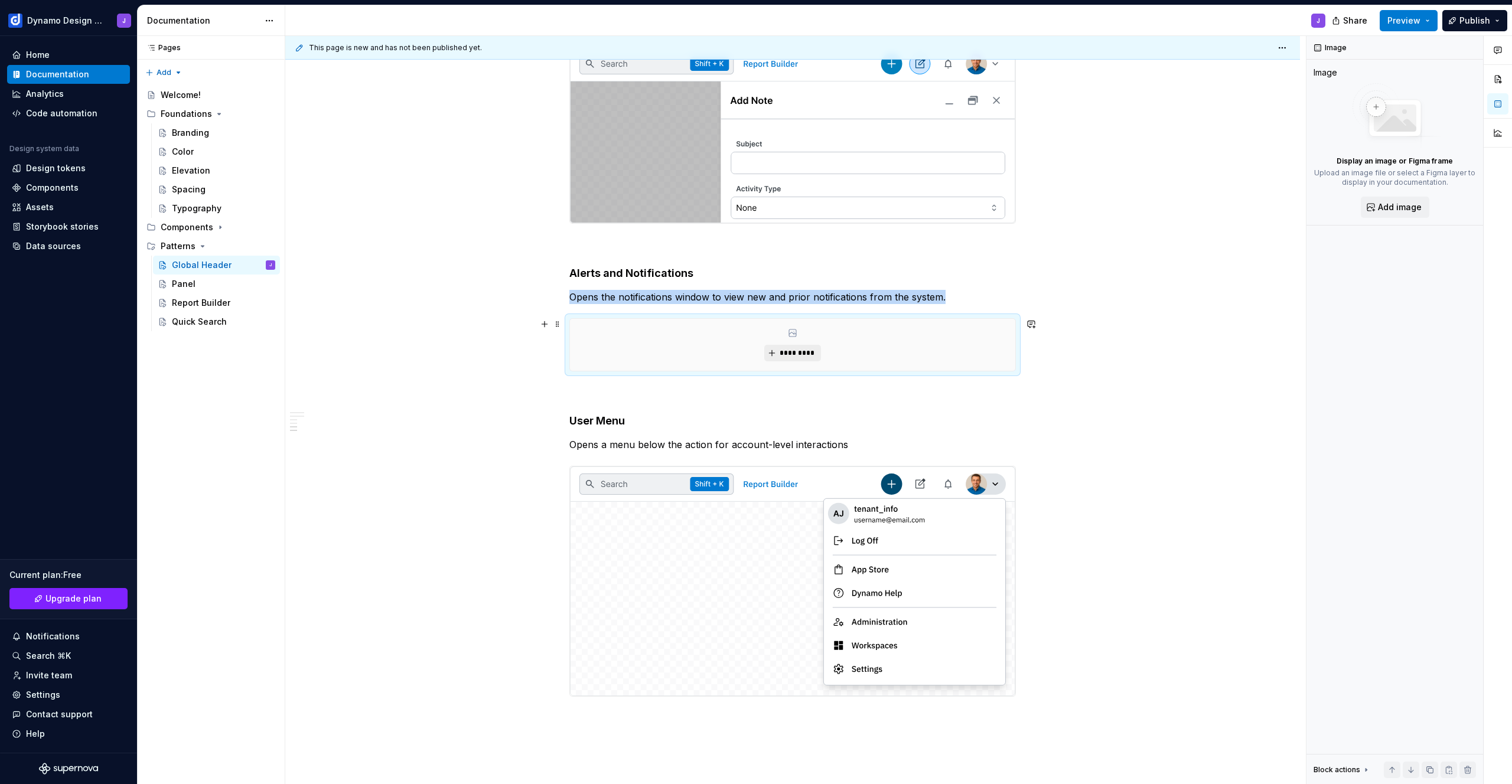
click at [798, 356] on span "*********" at bounding box center [797, 353] width 36 height 9
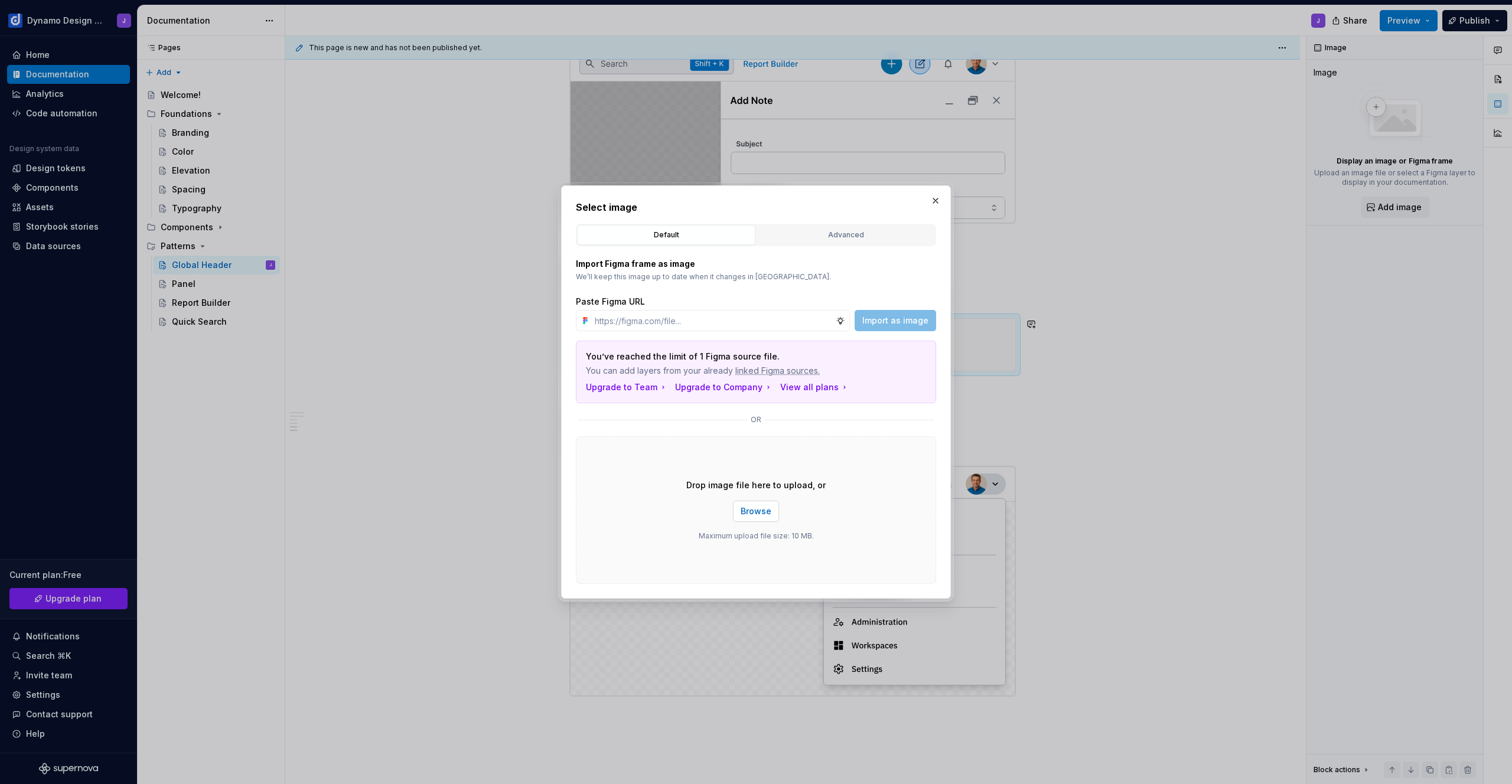
click at [754, 508] on span "Browse" at bounding box center [756, 511] width 31 height 12
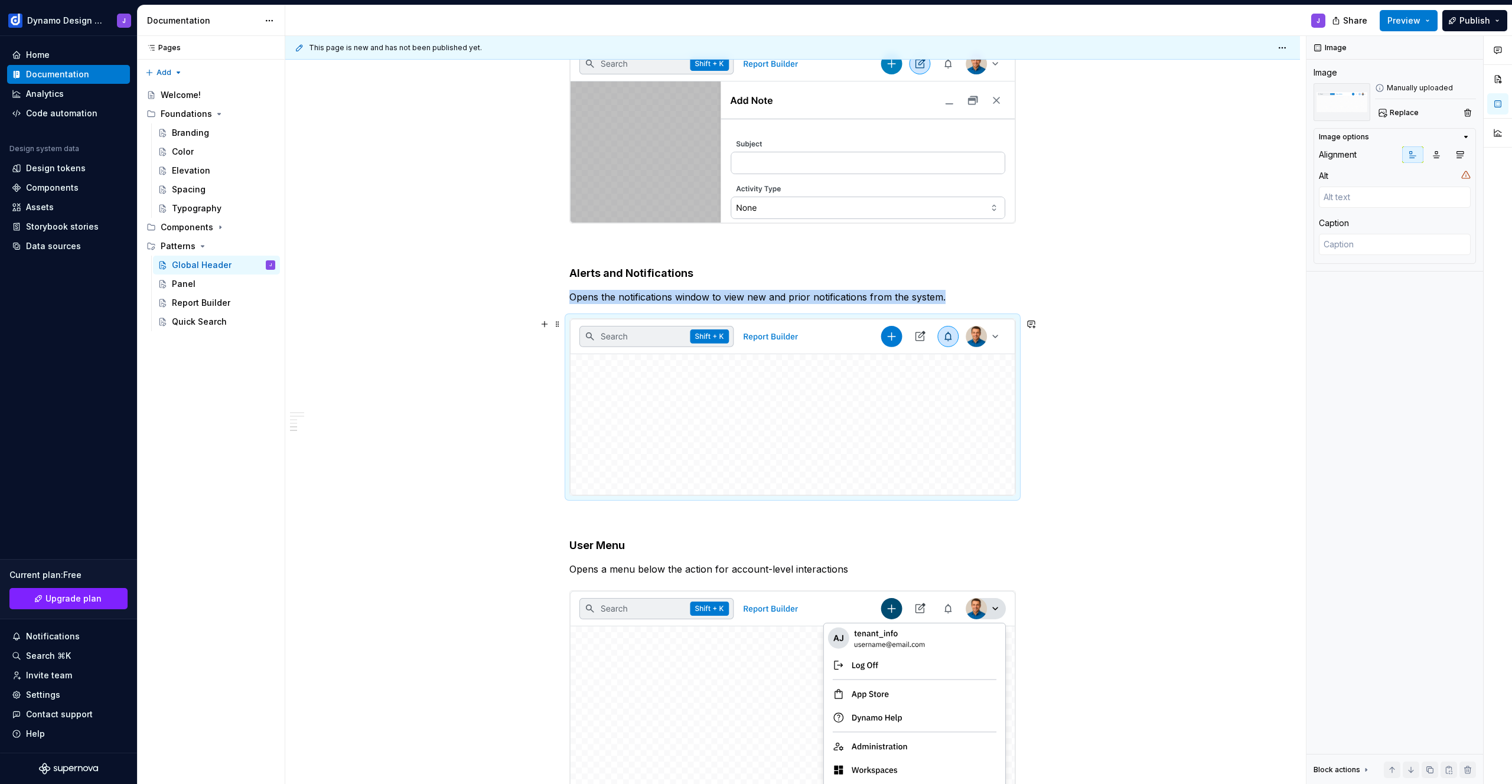
click at [876, 470] on img at bounding box center [792, 407] width 445 height 177
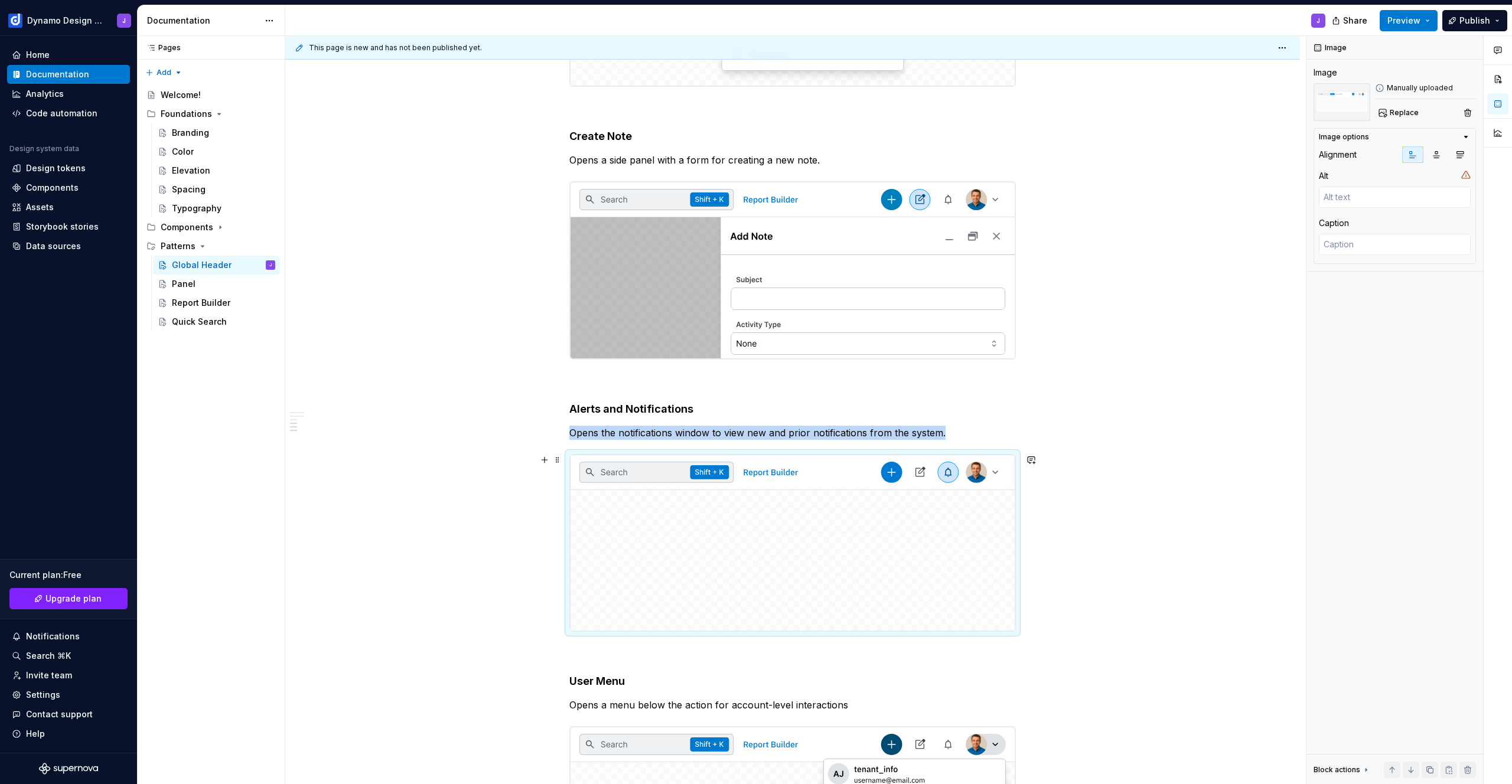
scroll to position [1106, 0]
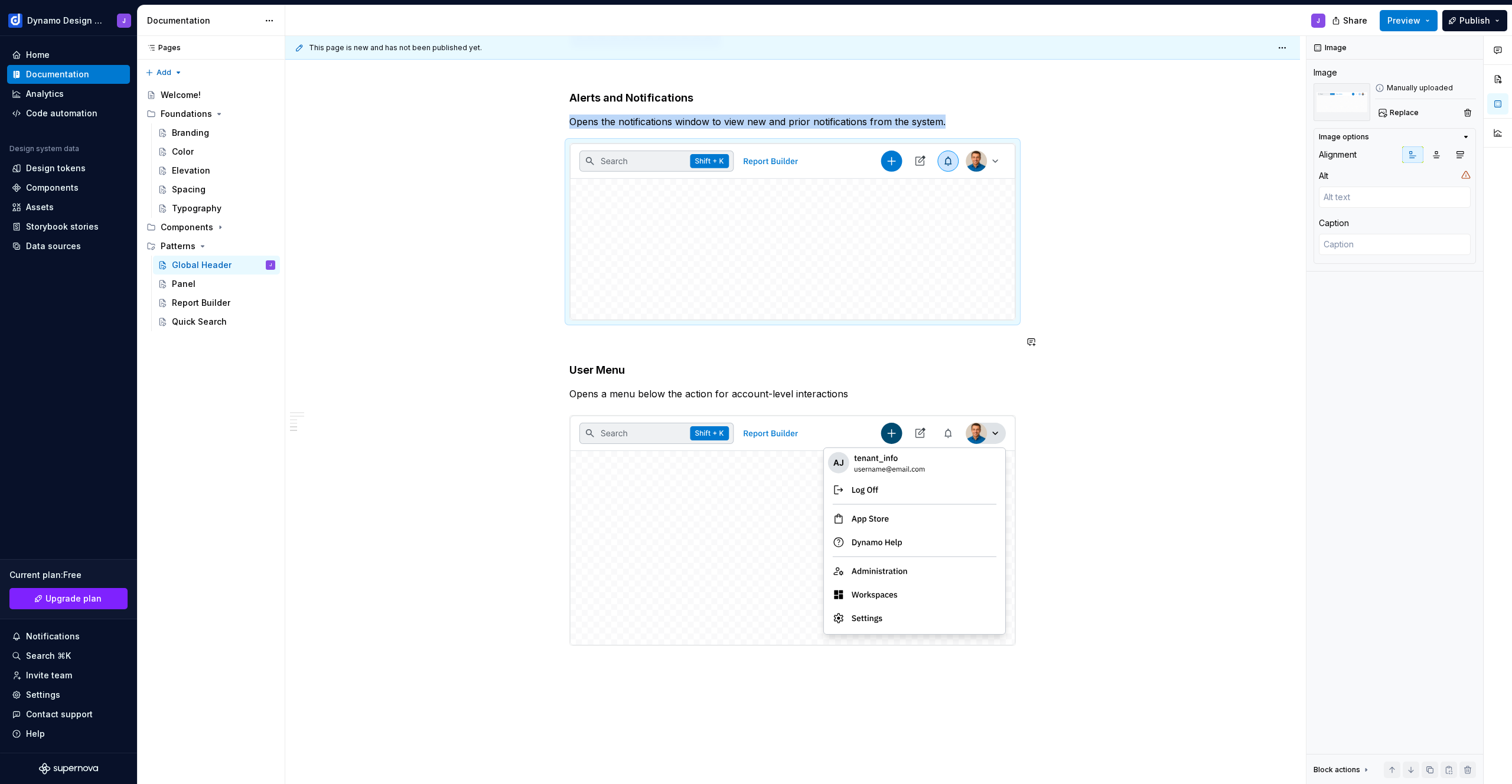
click at [1173, 326] on div "Header Elements The global header appears at the top of the page and consists o…" at bounding box center [793, 9] width 1015 height 1827
click at [1404, 26] on span "Preview" at bounding box center [1404, 20] width 33 height 12
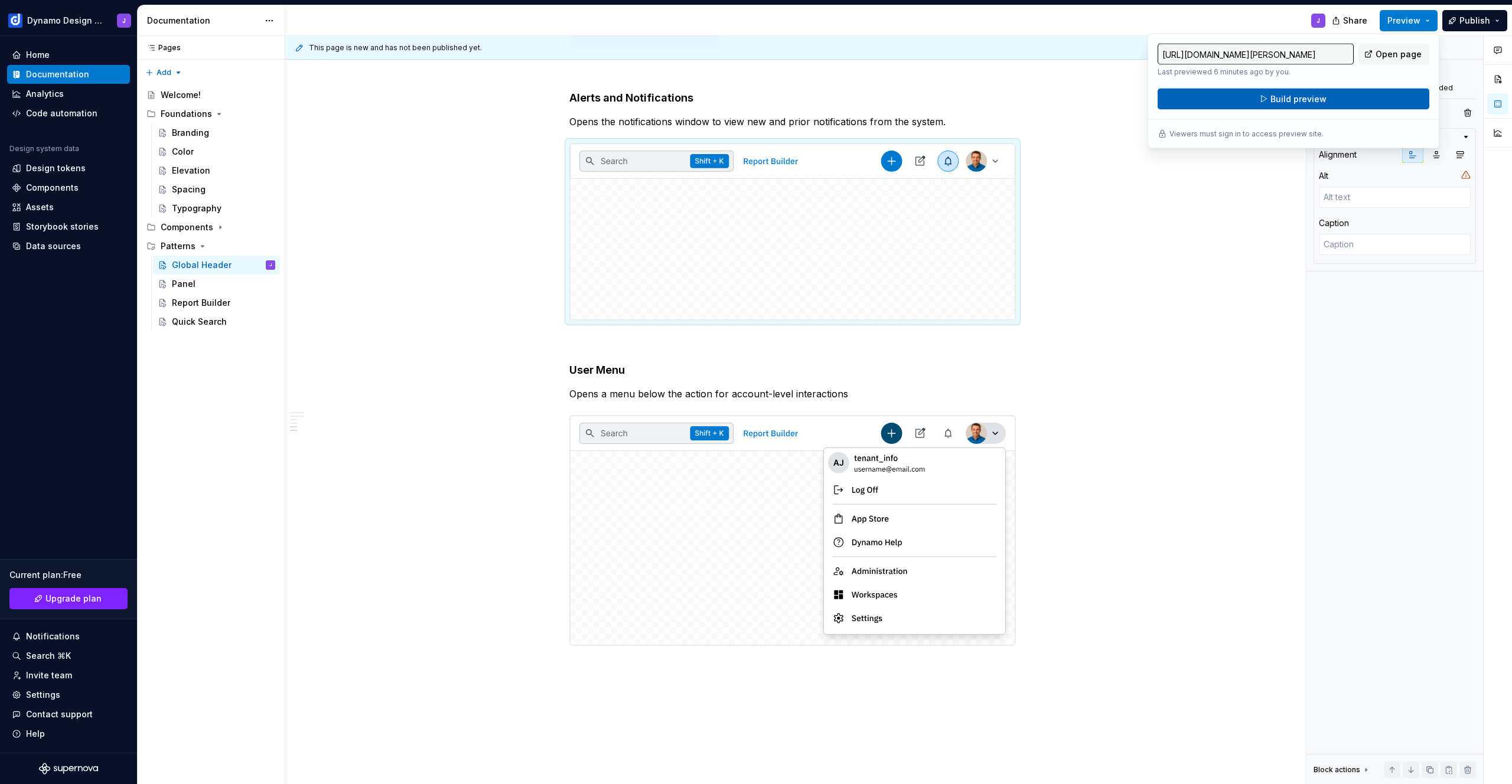
click at [1340, 102] on button "Build preview" at bounding box center [1294, 99] width 272 height 22
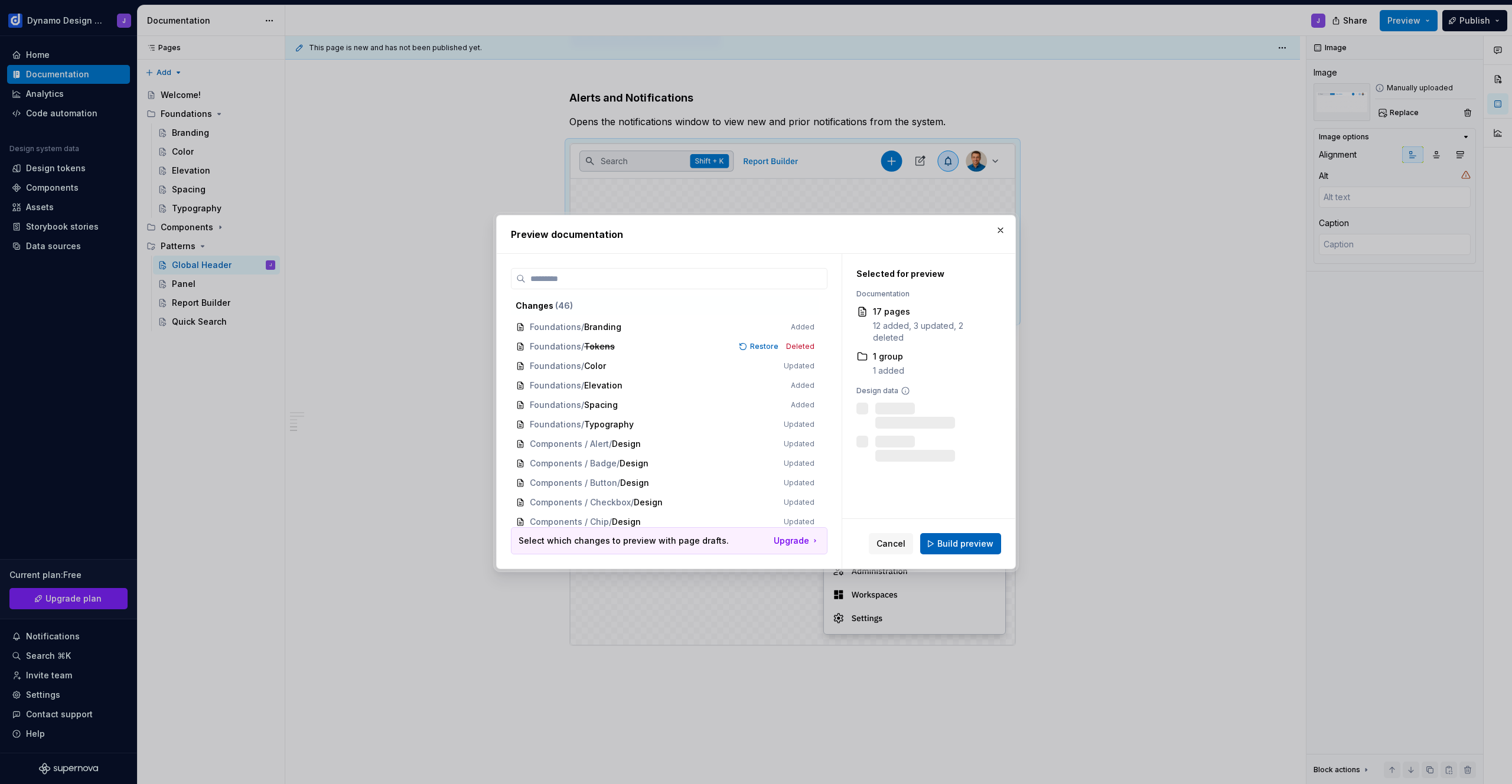
click at [978, 540] on span "Build preview" at bounding box center [965, 543] width 56 height 12
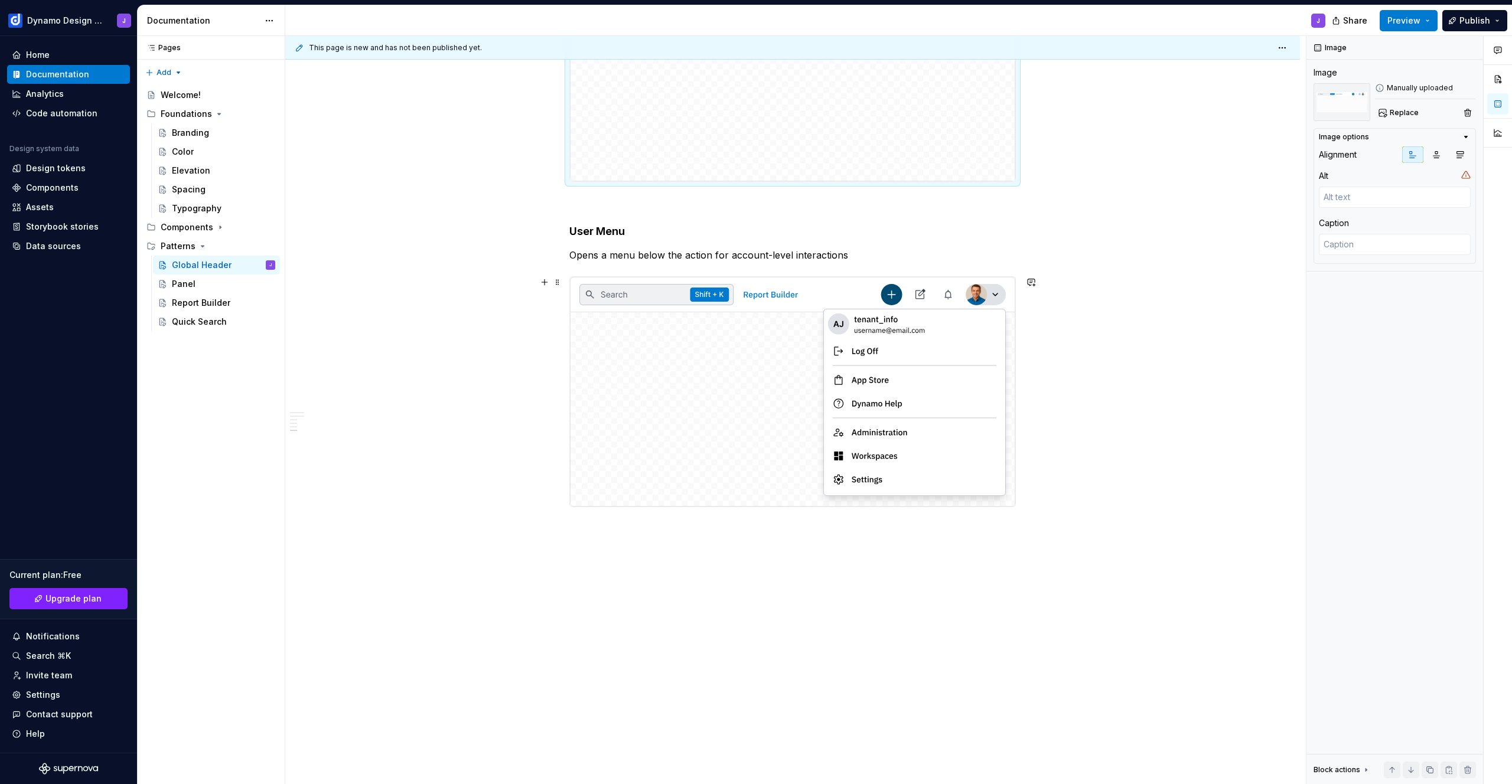
scroll to position [1185, 0]
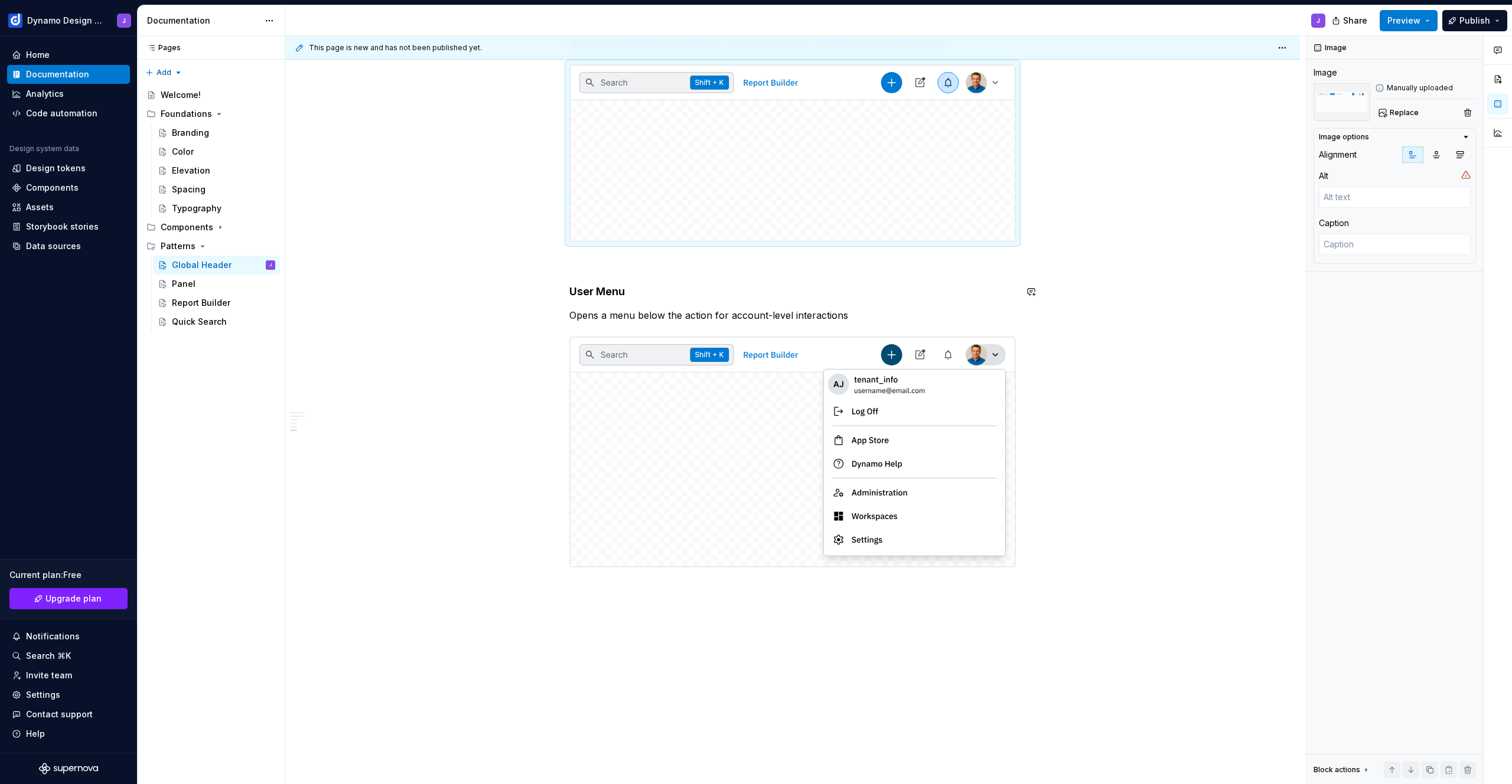
click at [621, 265] on p at bounding box center [793, 263] width 447 height 14
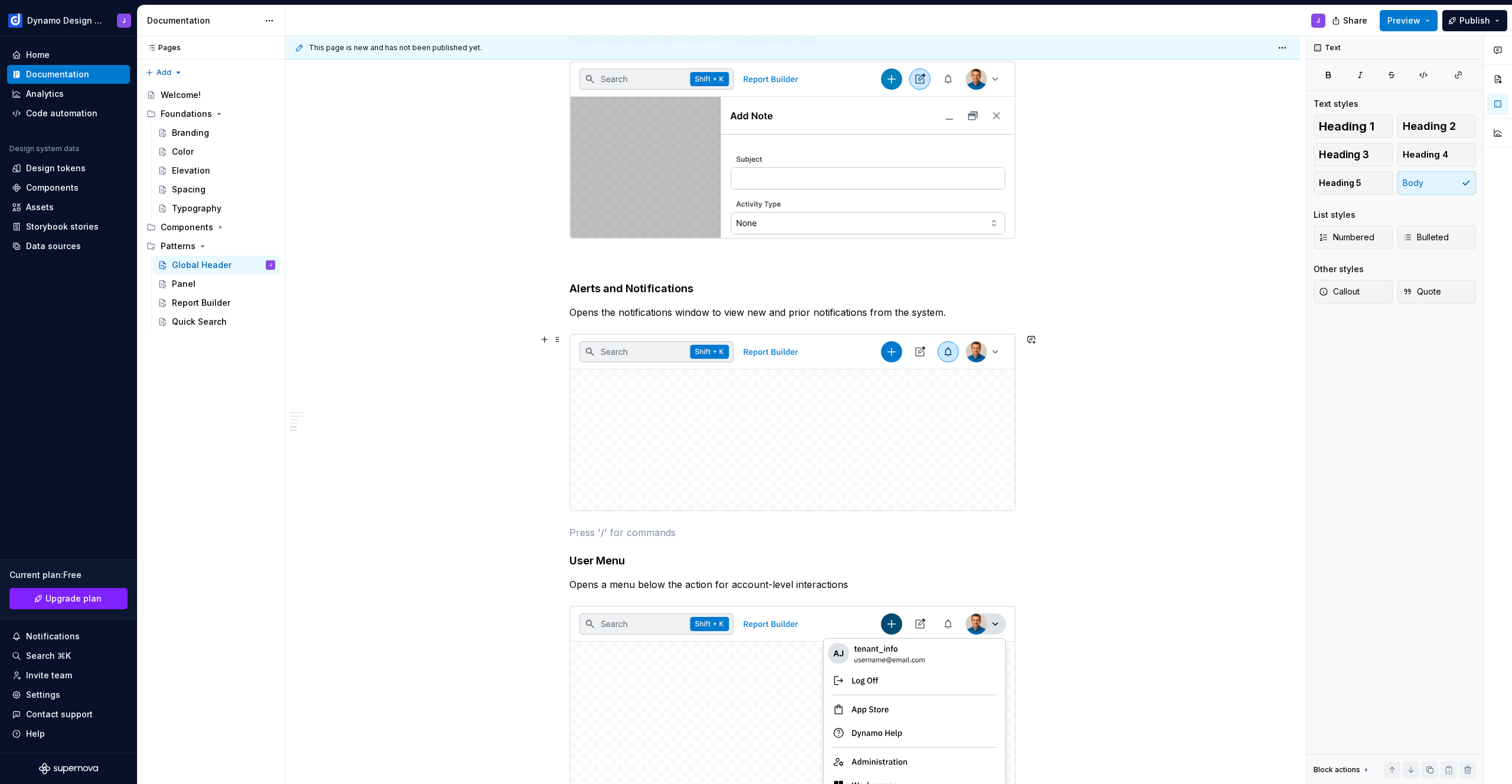
scroll to position [854, 0]
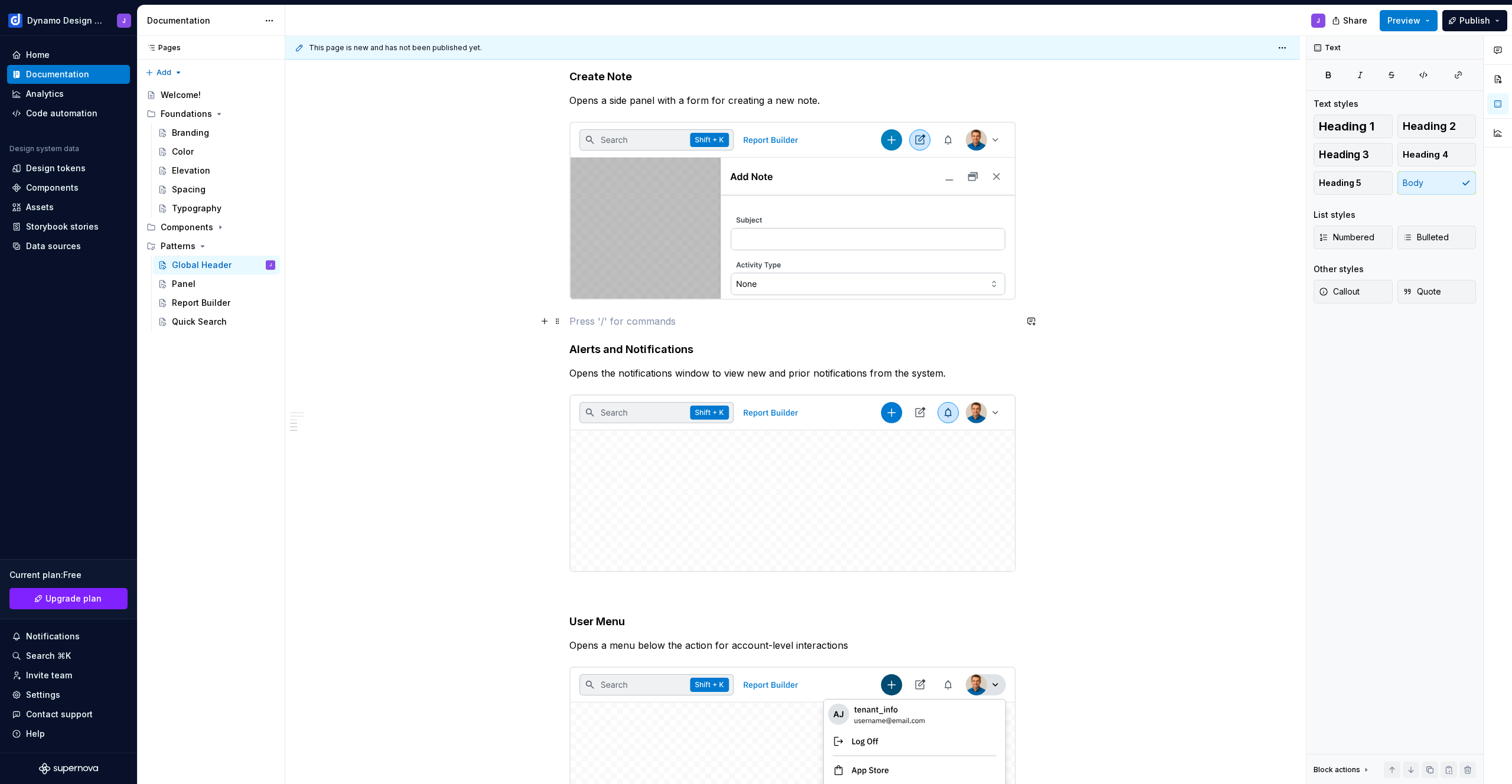
click at [598, 318] on p at bounding box center [793, 321] width 447 height 14
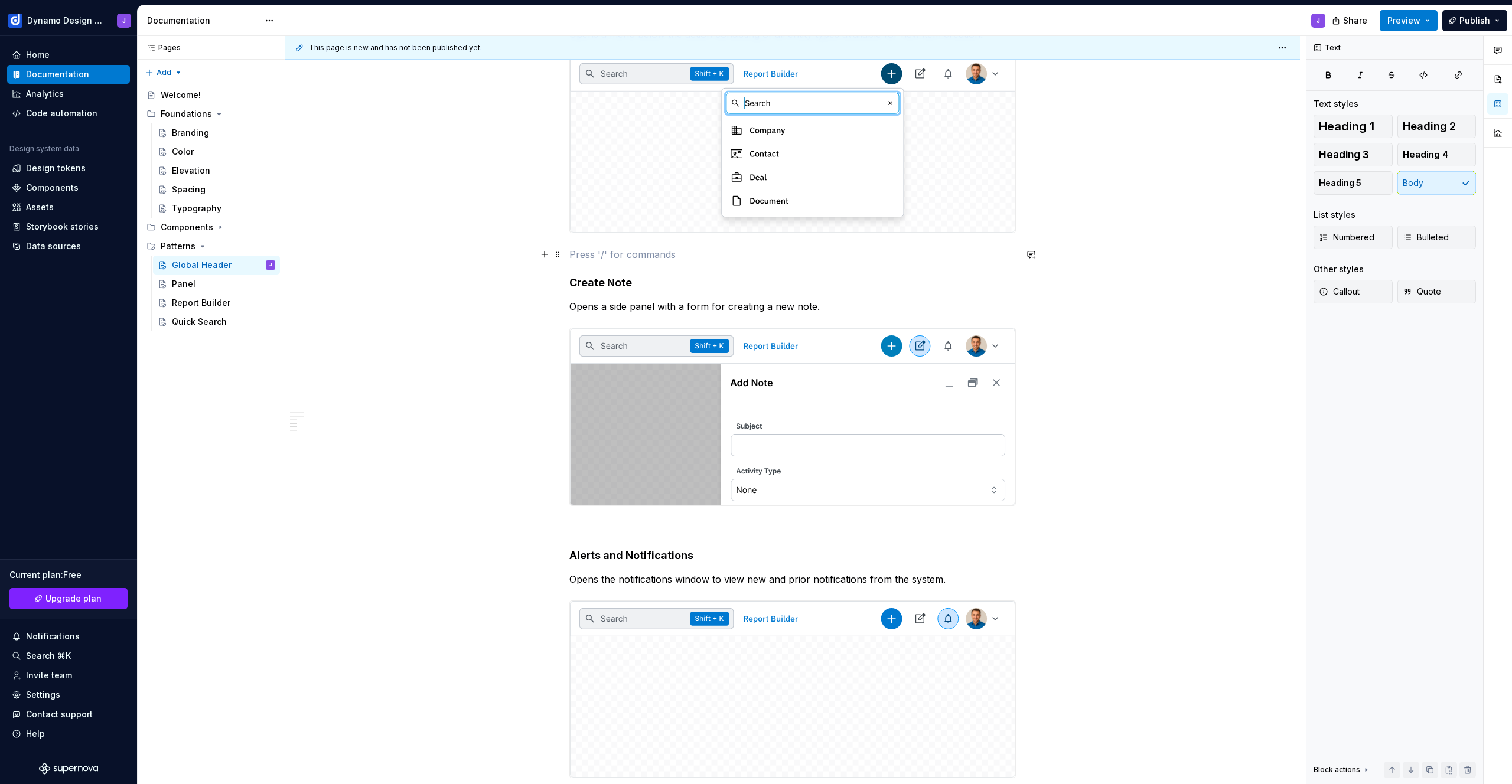
click at [584, 257] on p at bounding box center [793, 254] width 447 height 14
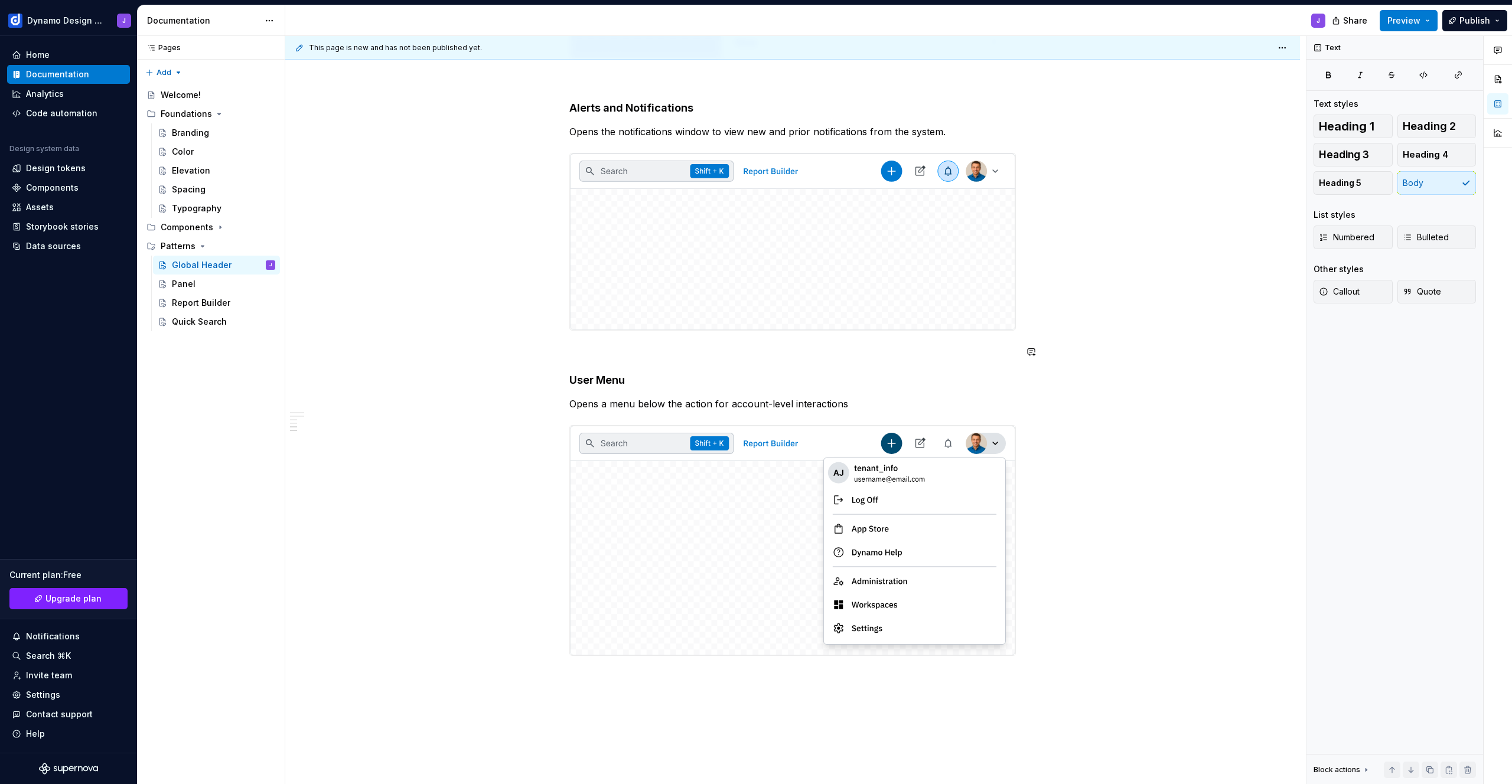
scroll to position [1244, 0]
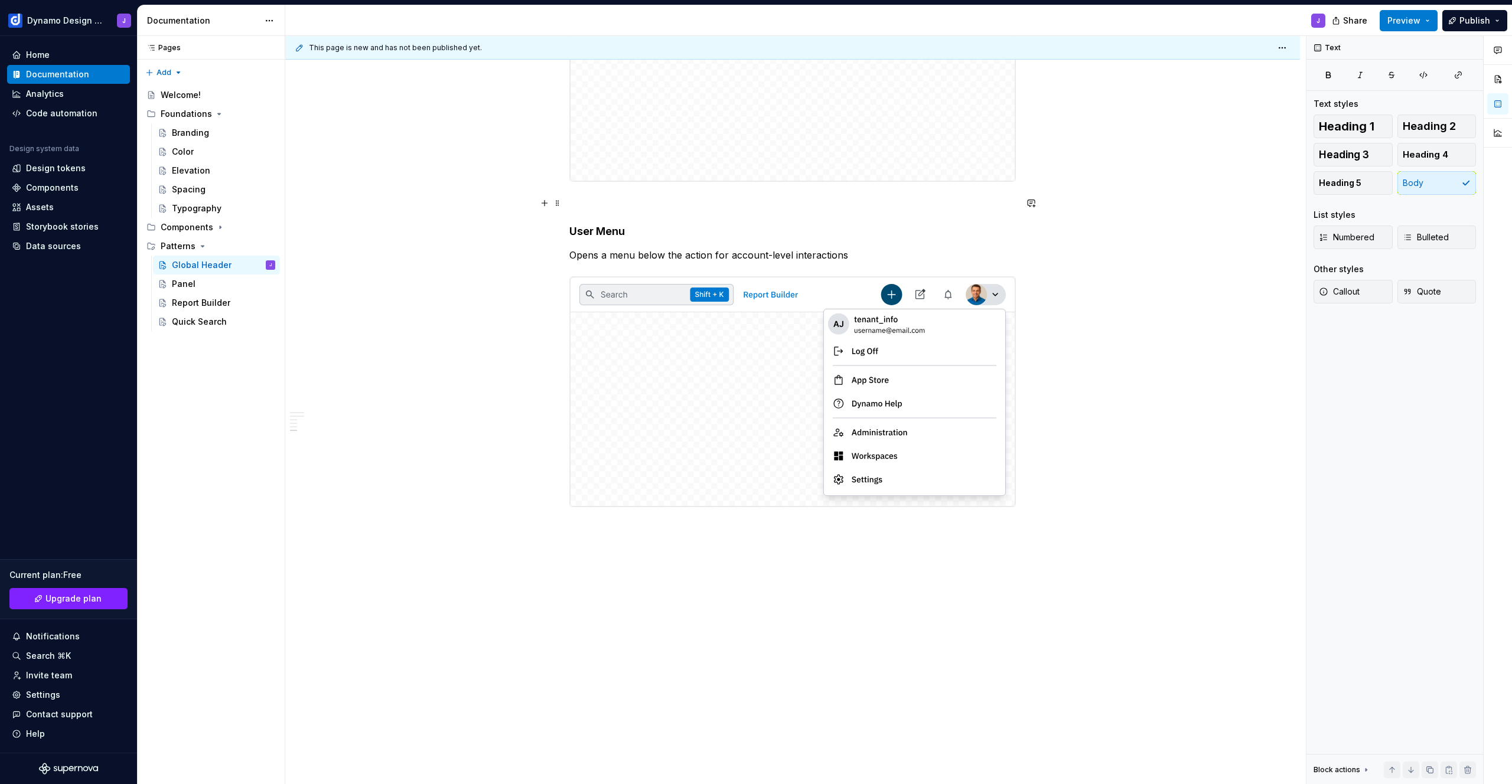
click at [585, 200] on p at bounding box center [793, 203] width 447 height 14
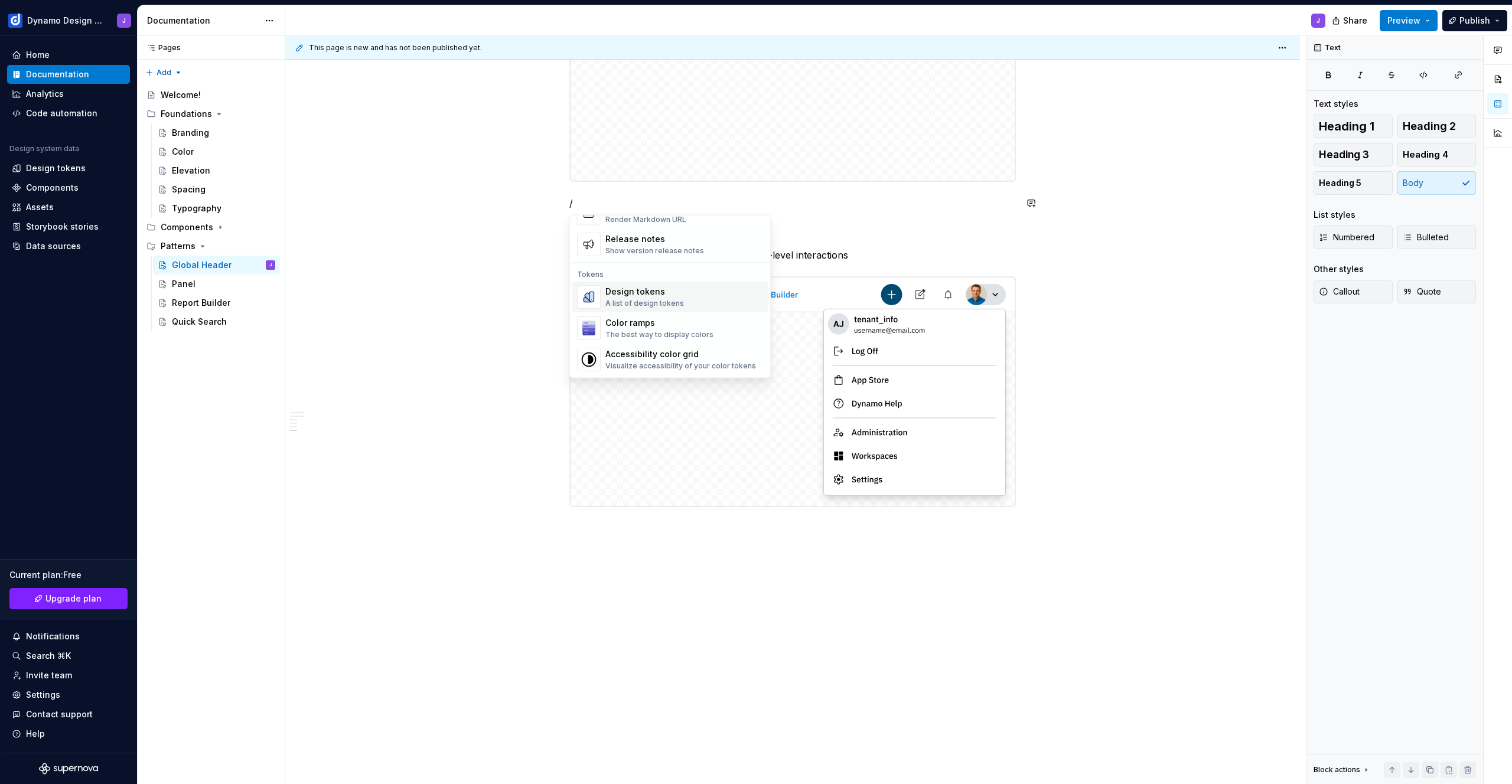
scroll to position [817, 0]
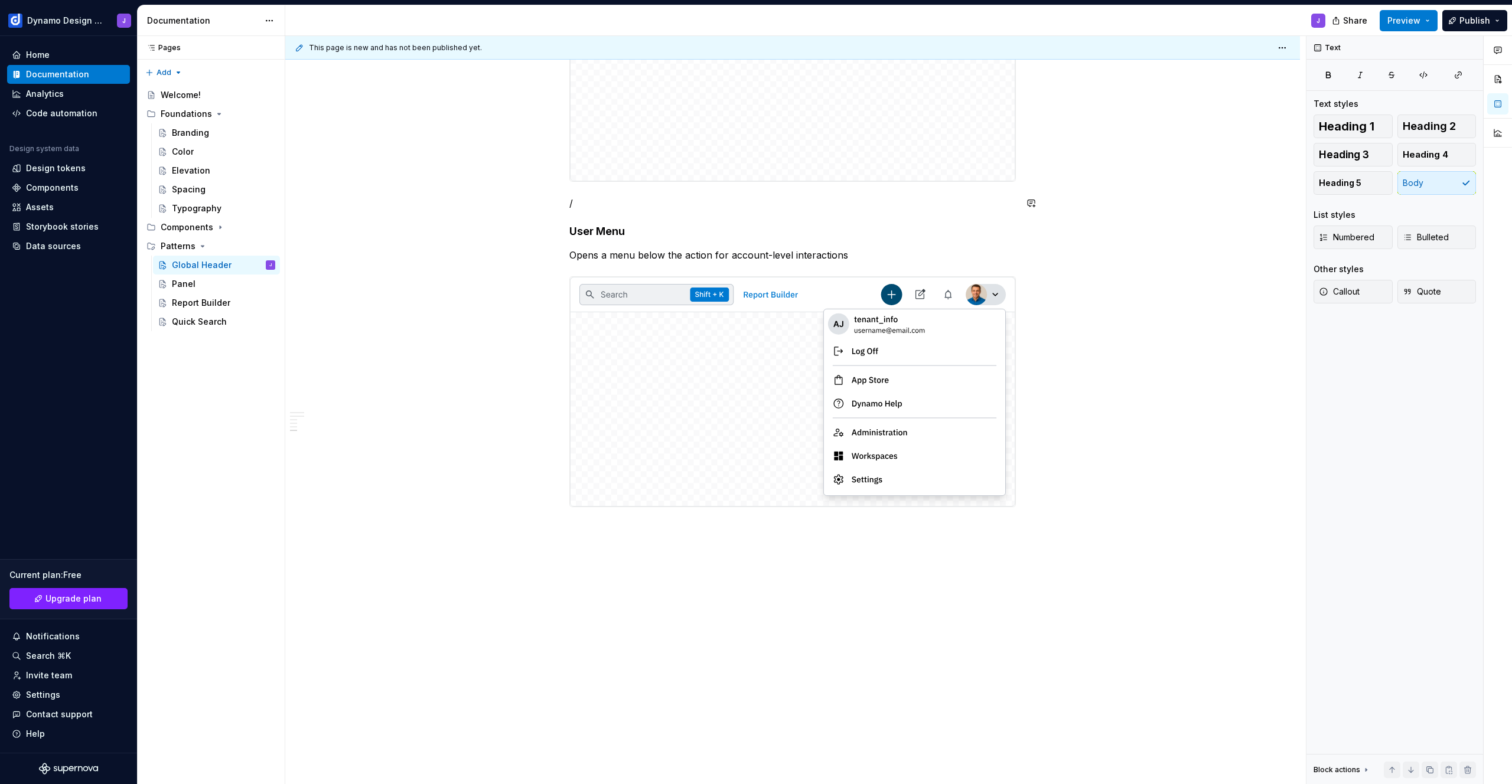
click at [593, 203] on p "/" at bounding box center [793, 203] width 447 height 14
click at [201, 148] on div "Color" at bounding box center [223, 152] width 104 height 16
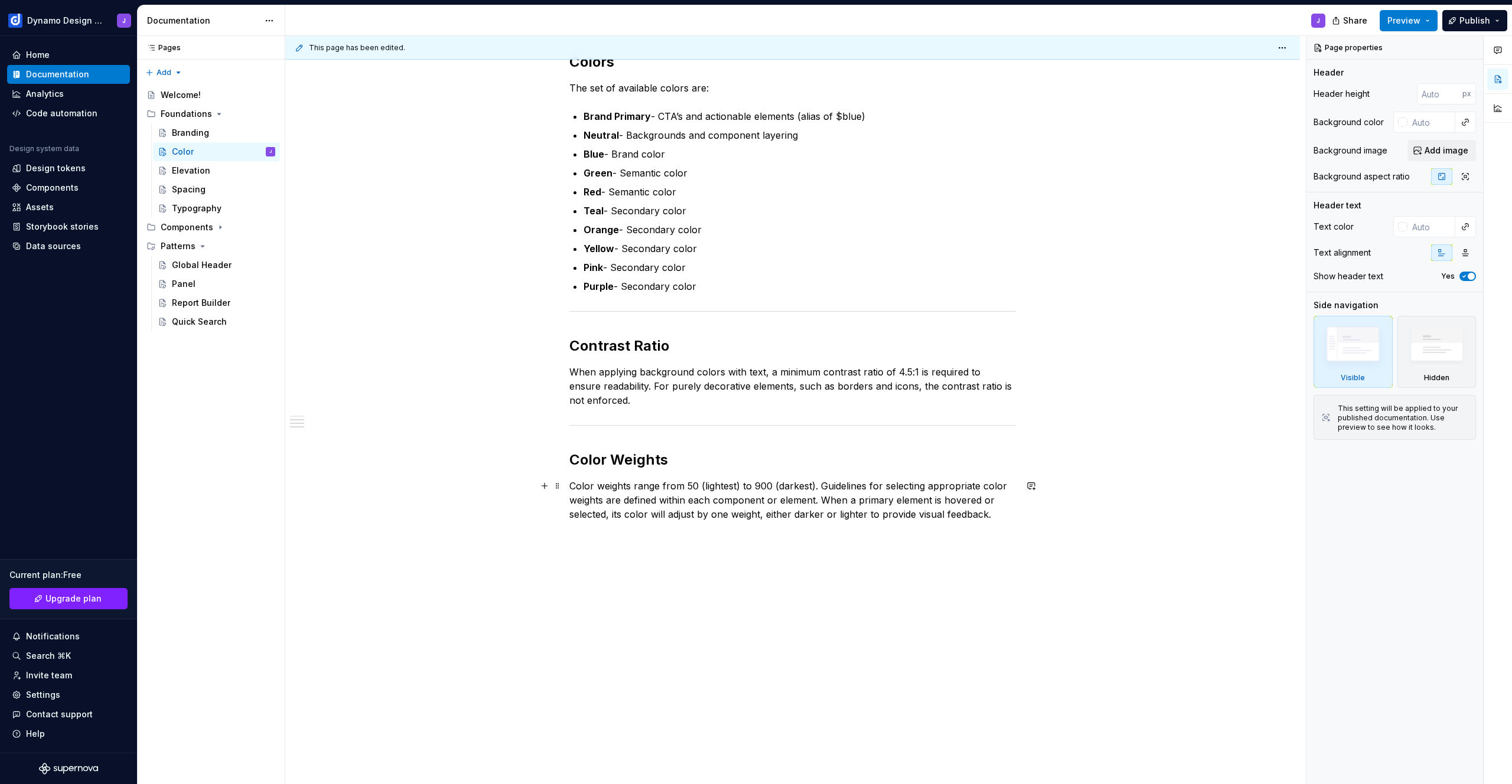
scroll to position [284, 0]
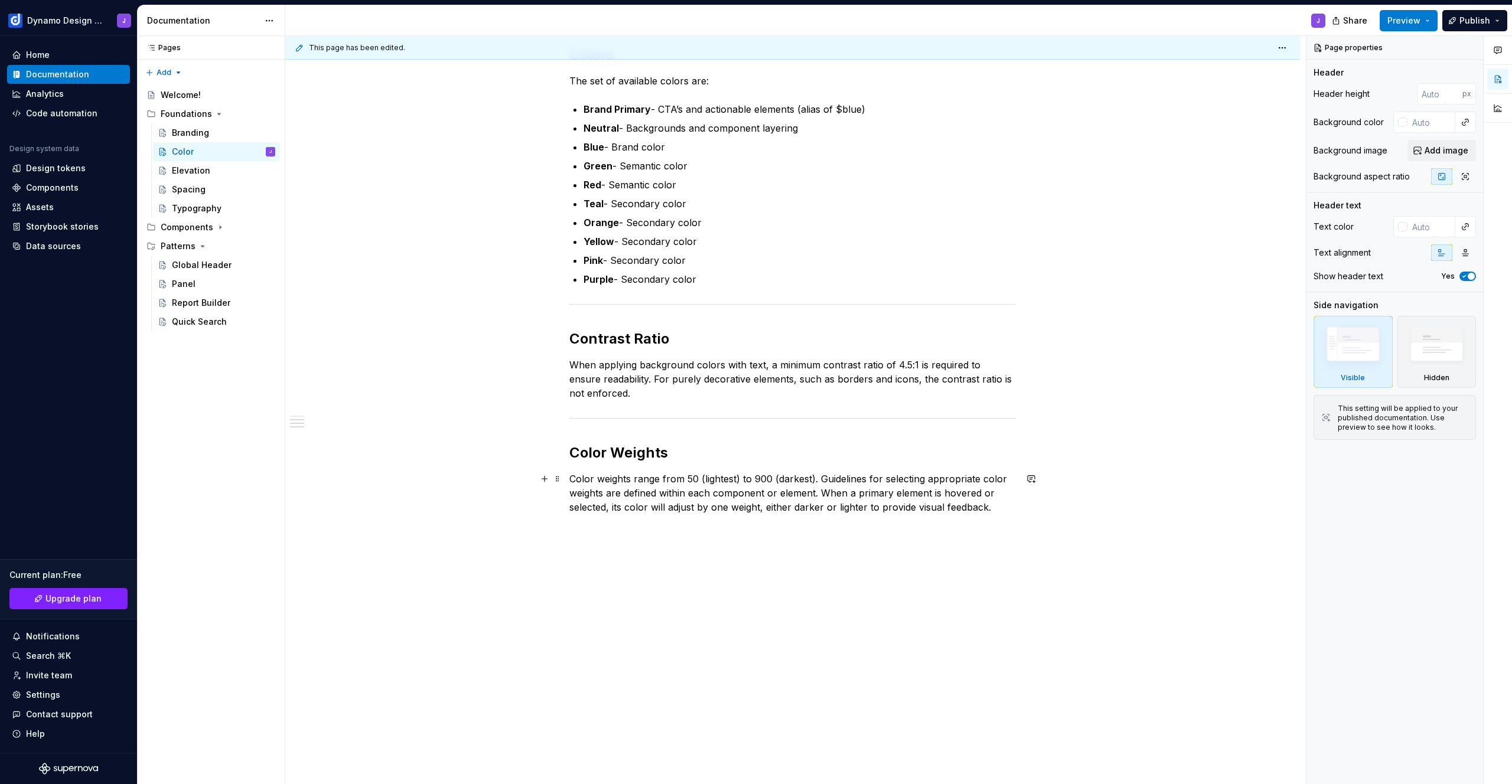
type textarea "*"
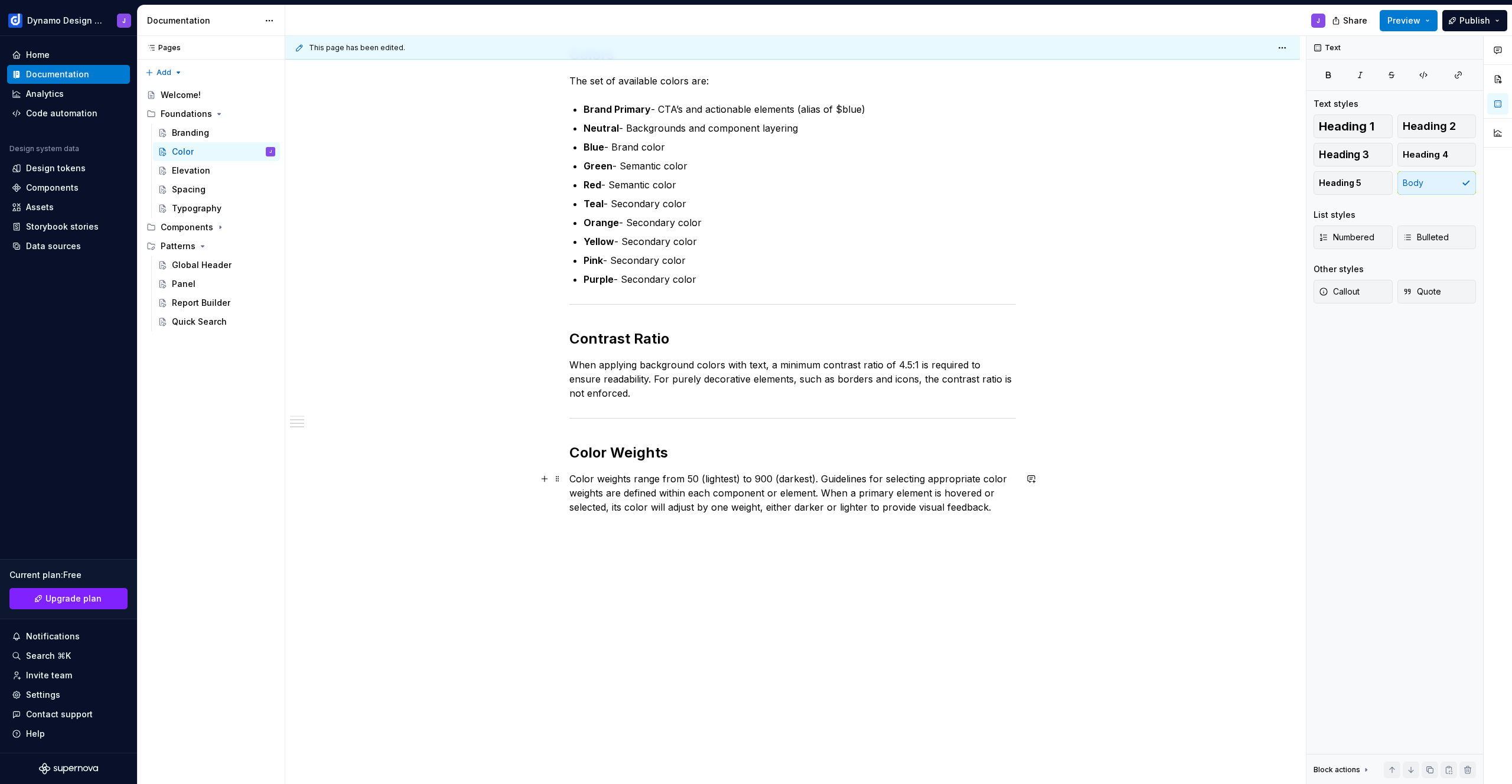
click at [1006, 508] on p "Color weights range from 50 (lightest) to 900 (darkest). Guidelines for selecti…" at bounding box center [793, 493] width 447 height 42
click at [700, 641] on div "The best way to display colors" at bounding box center [660, 641] width 108 height 9
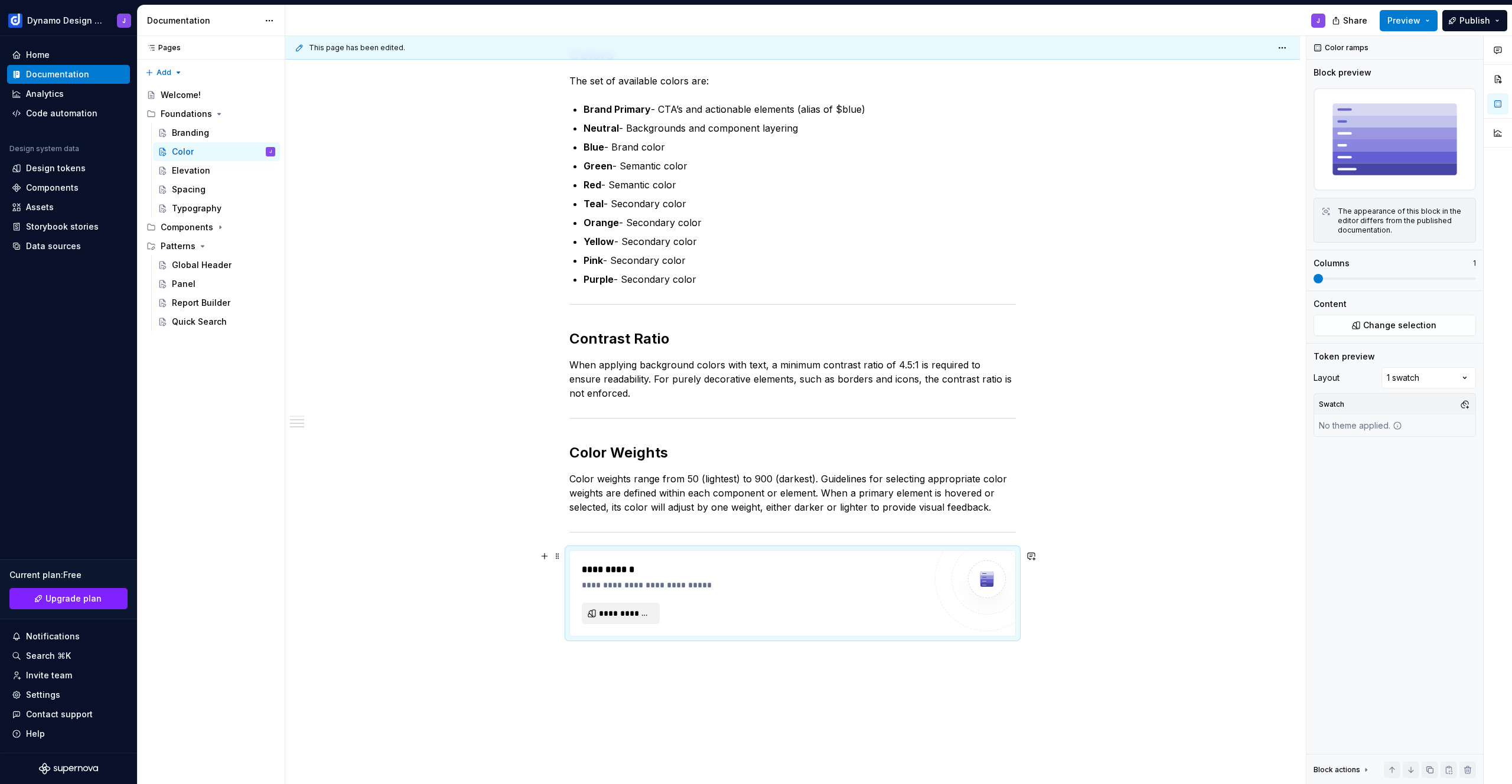
click at [626, 613] on span "**********" at bounding box center [626, 613] width 53 height 12
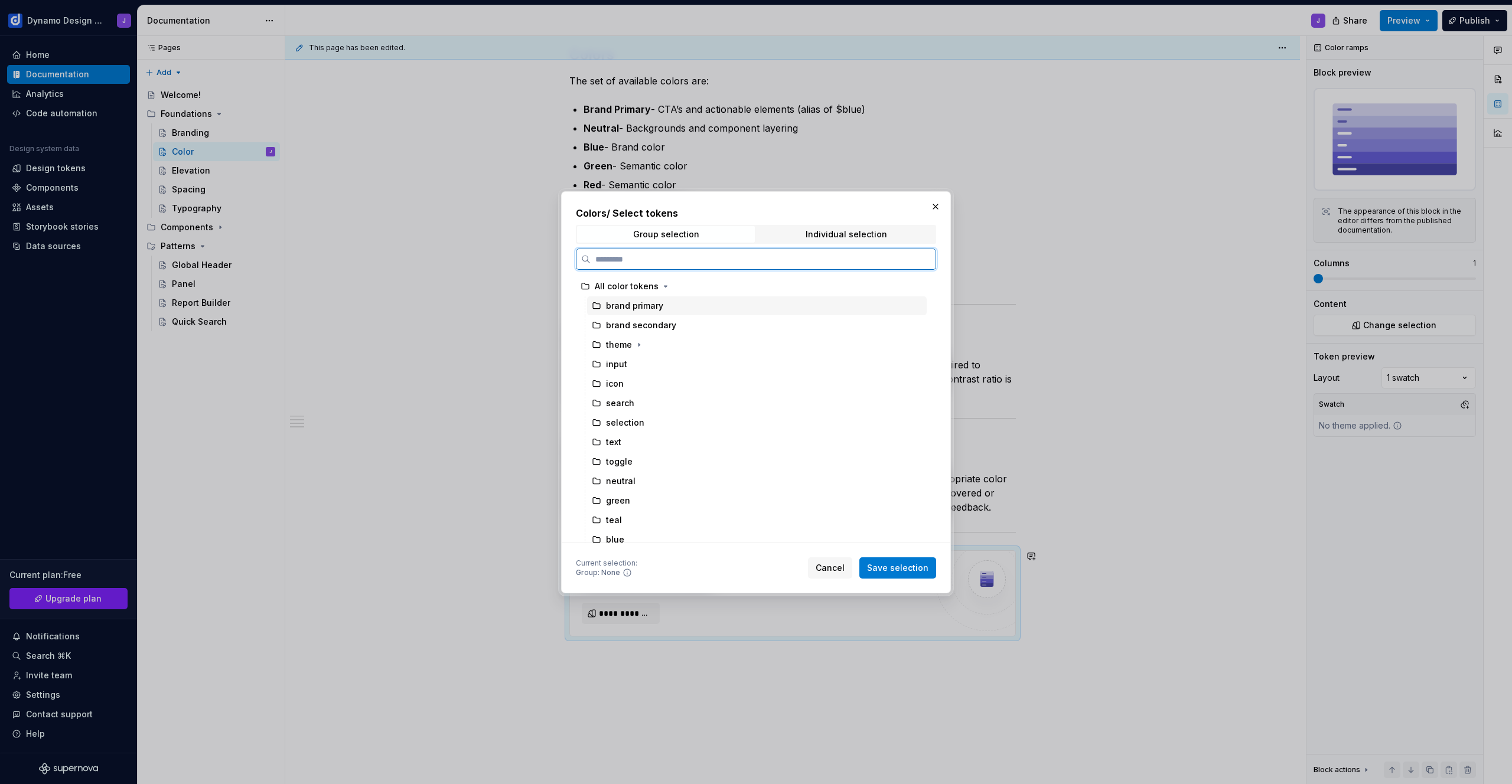
click at [596, 309] on icon at bounding box center [597, 305] width 7 height 6
click at [638, 345] on icon "button" at bounding box center [638, 344] width 1 height 3
click at [638, 345] on icon "button" at bounding box center [639, 344] width 3 height 1
click at [904, 569] on span "Save selection" at bounding box center [898, 567] width 61 height 12
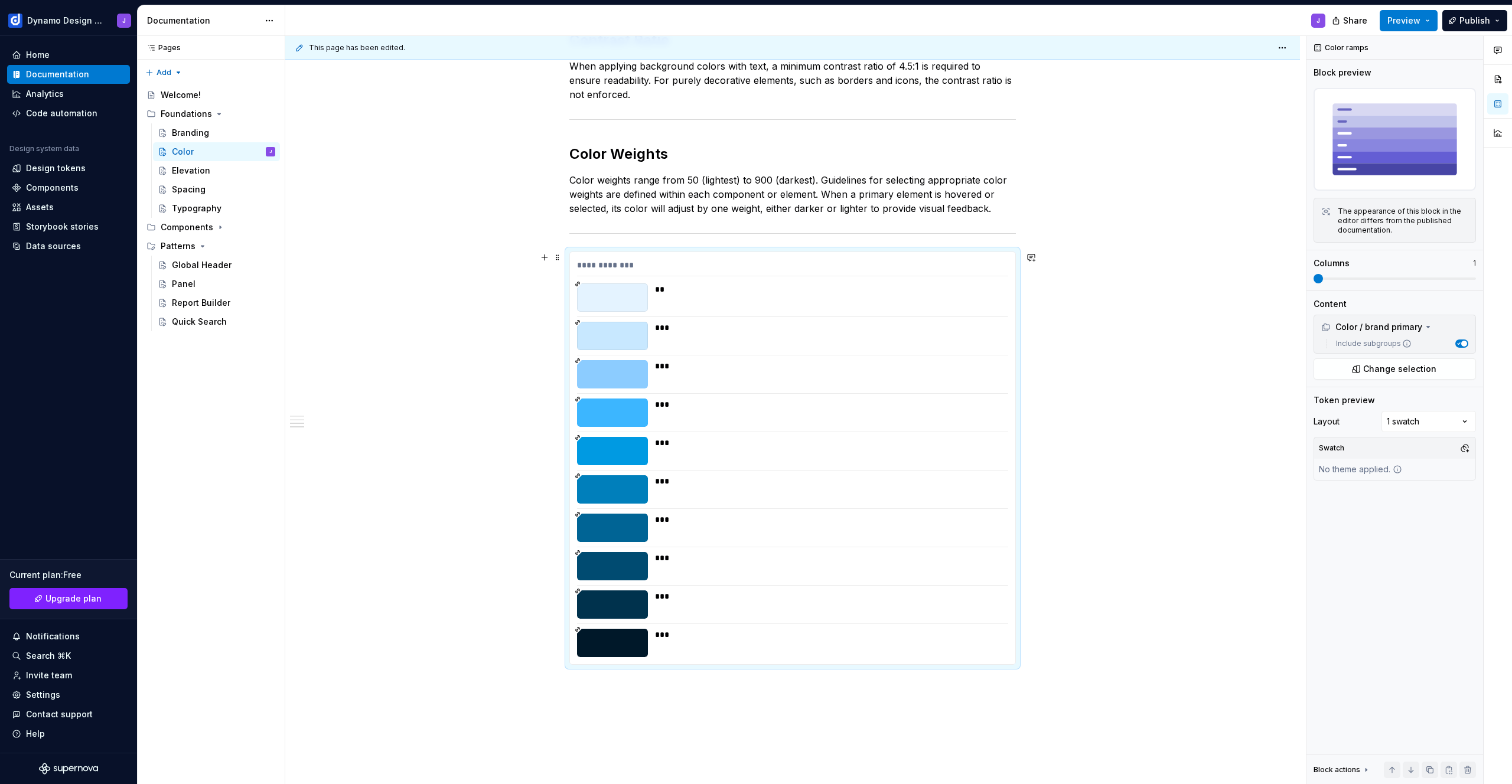
scroll to position [428, 0]
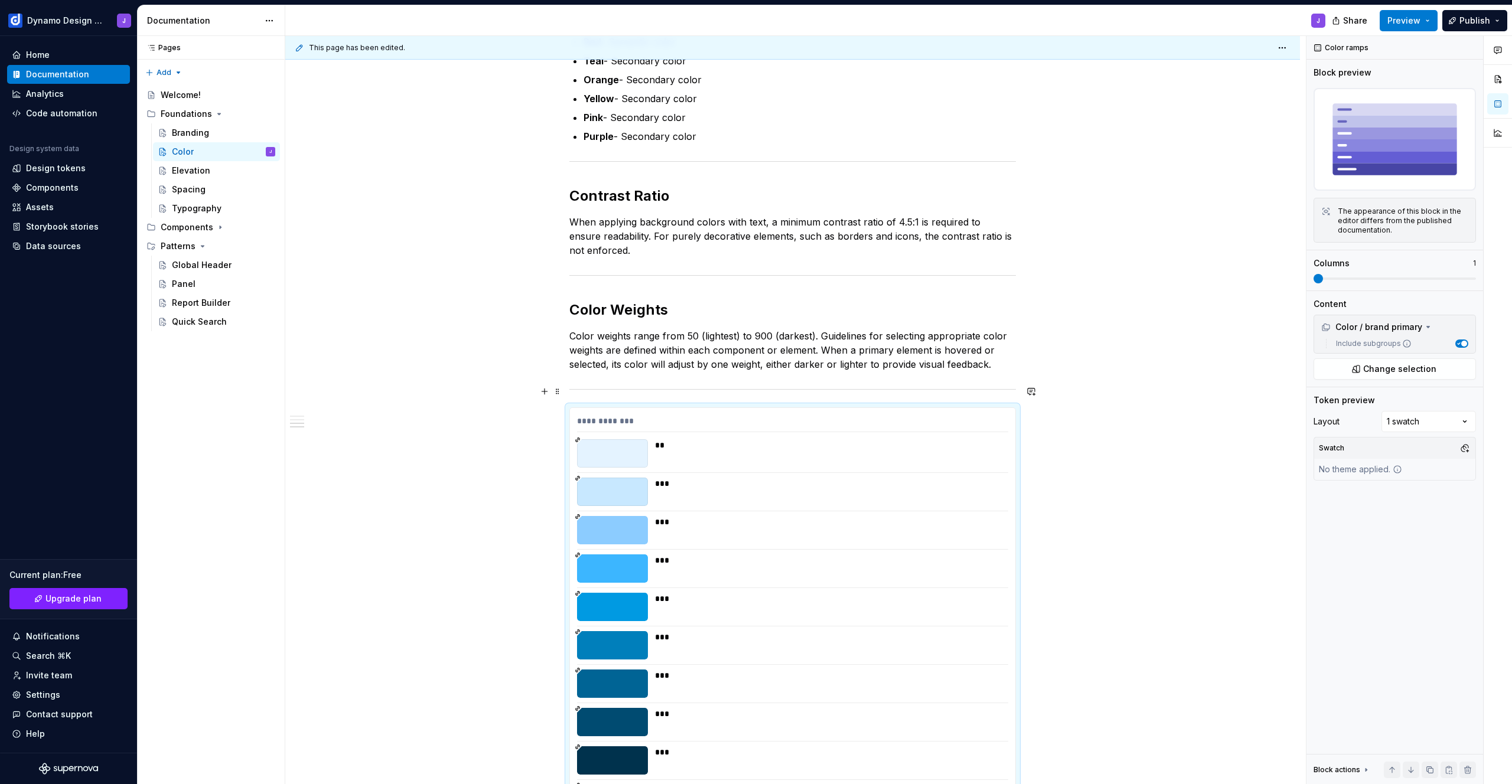
click at [1033, 391] on button "button" at bounding box center [1031, 392] width 16 height 16
click at [1040, 376] on div "**********" at bounding box center [793, 443] width 1015 height 1309
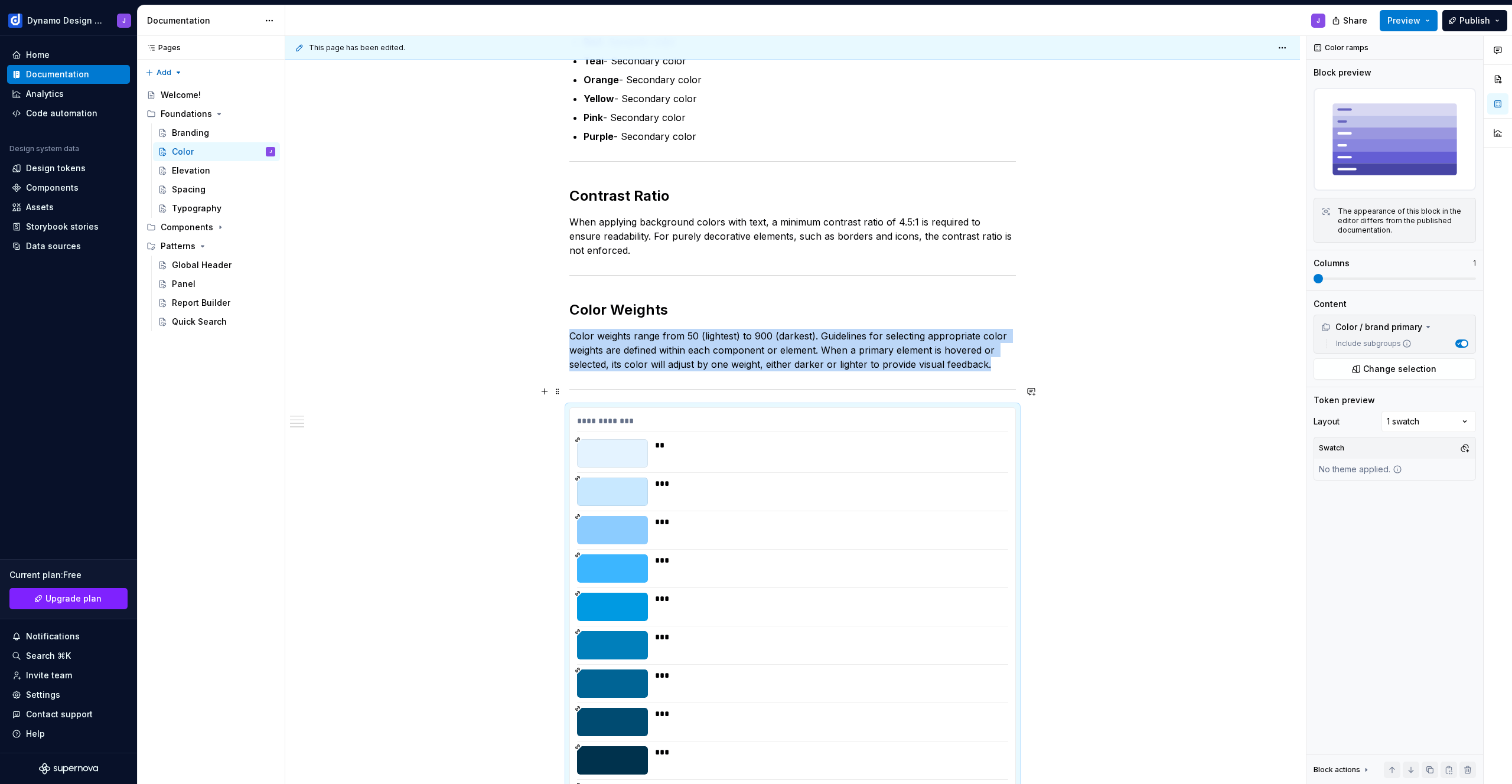
click at [1016, 387] on div at bounding box center [793, 389] width 447 height 8
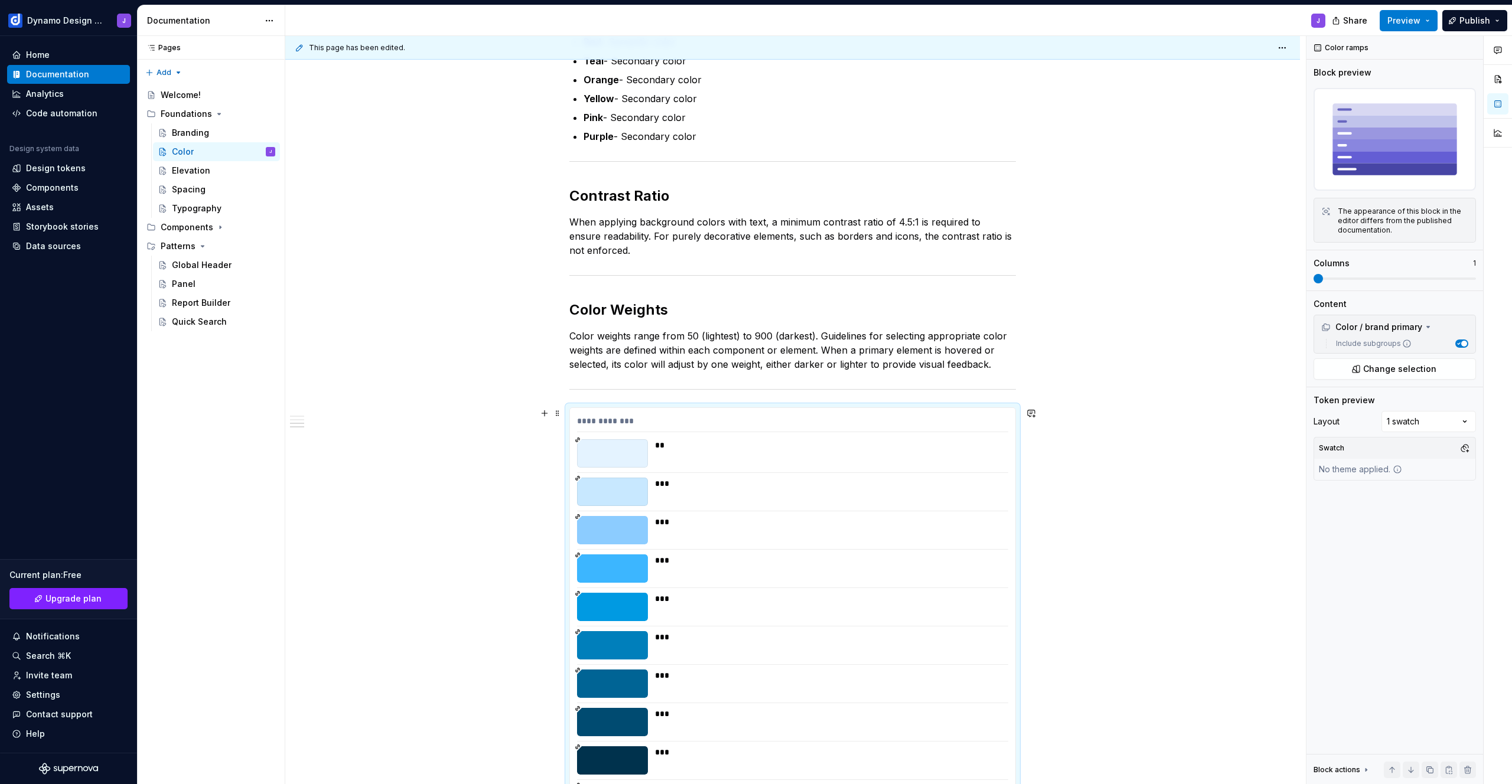
click at [966, 413] on div "**********" at bounding box center [792, 613] width 445 height 412
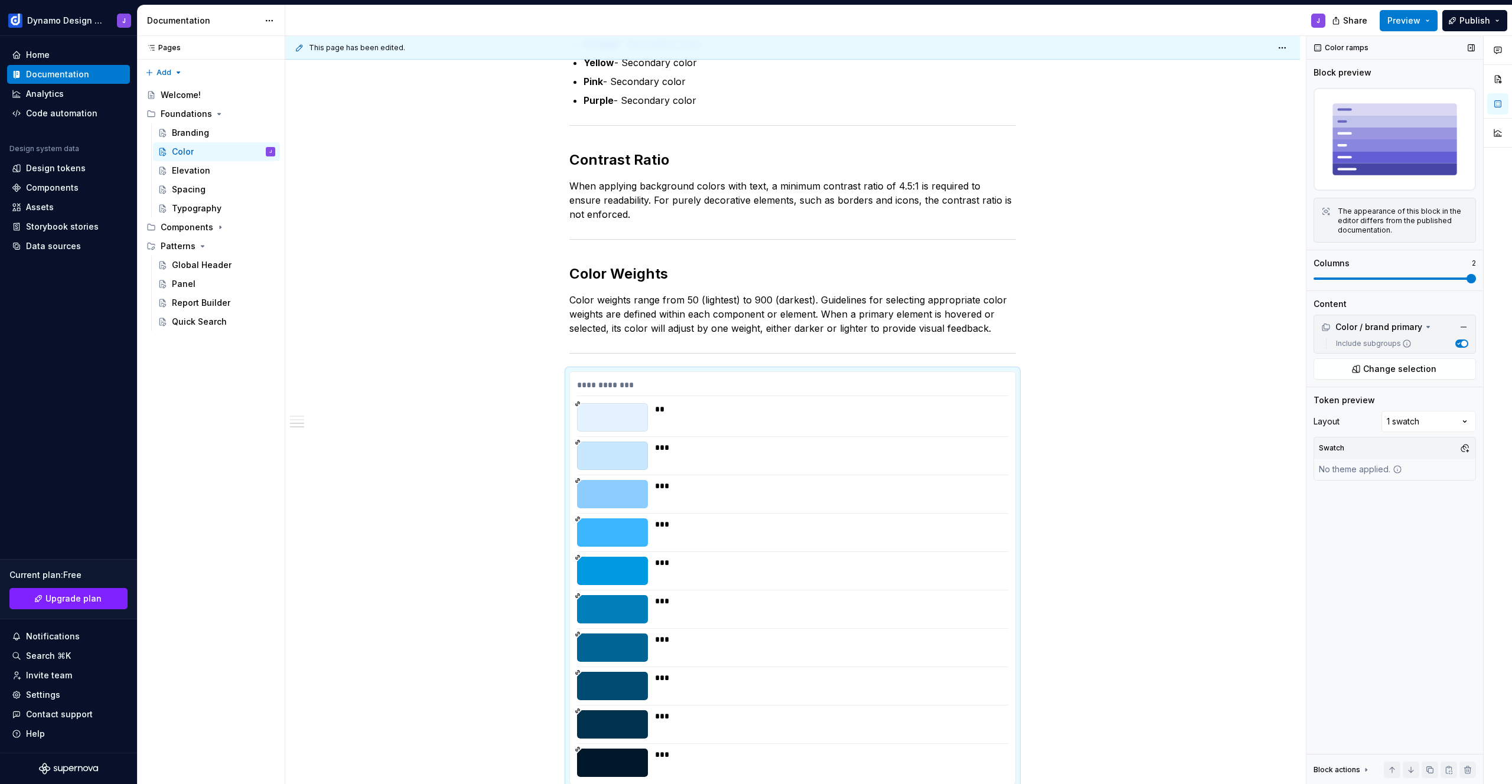
click at [1467, 278] on span at bounding box center [1471, 279] width 9 height 9
click at [1313, 274] on span at bounding box center [1318, 279] width 9 height 9
click at [1313, 275] on span at bounding box center [1318, 279] width 9 height 9
click at [1462, 344] on span "button" at bounding box center [1464, 344] width 6 height 6
click at [1462, 344] on span "button" at bounding box center [1460, 344] width 6 height 6
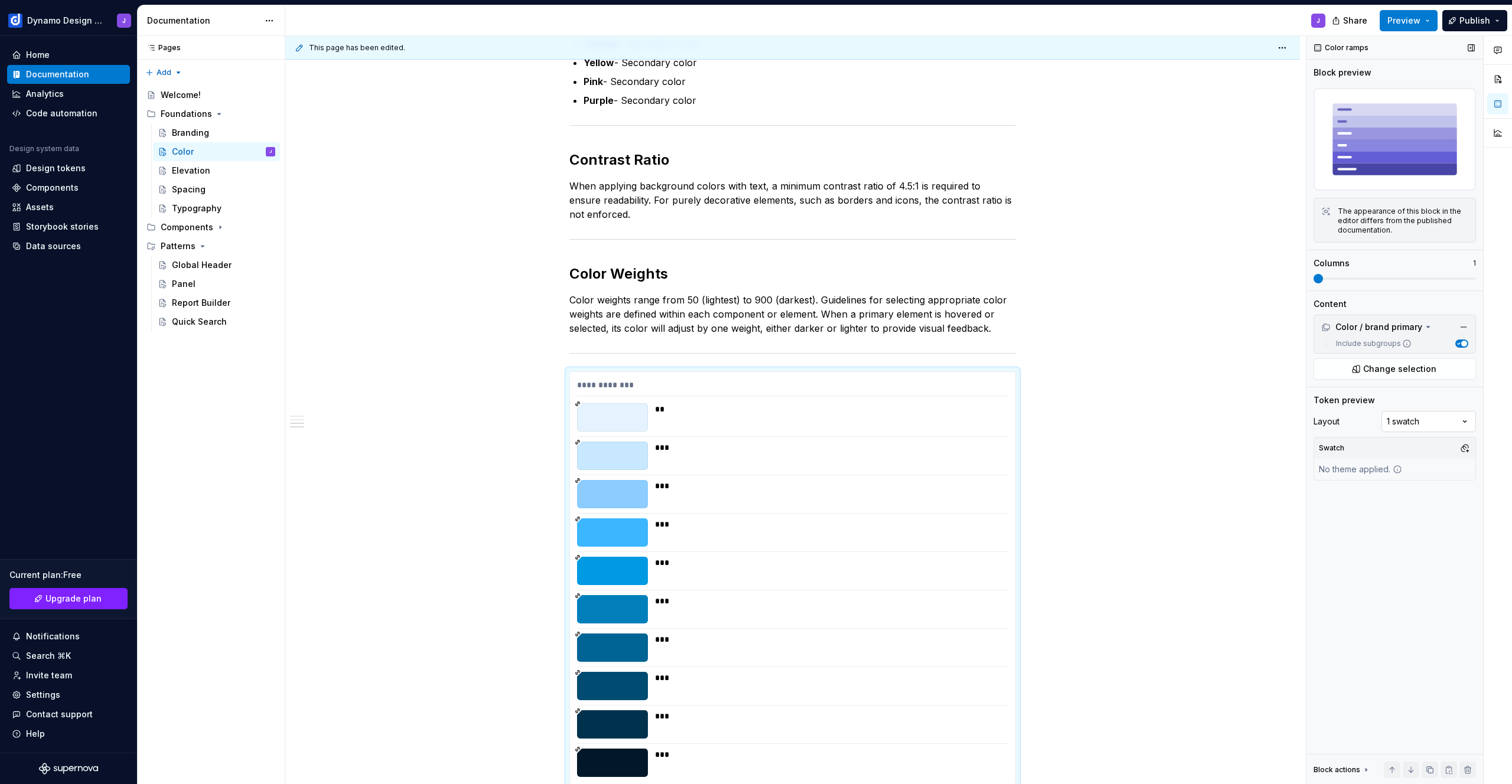
click at [1451, 423] on div "Comments Open comments No comments yet Select ‘Comment’ from the block context …" at bounding box center [1409, 410] width 206 height 749
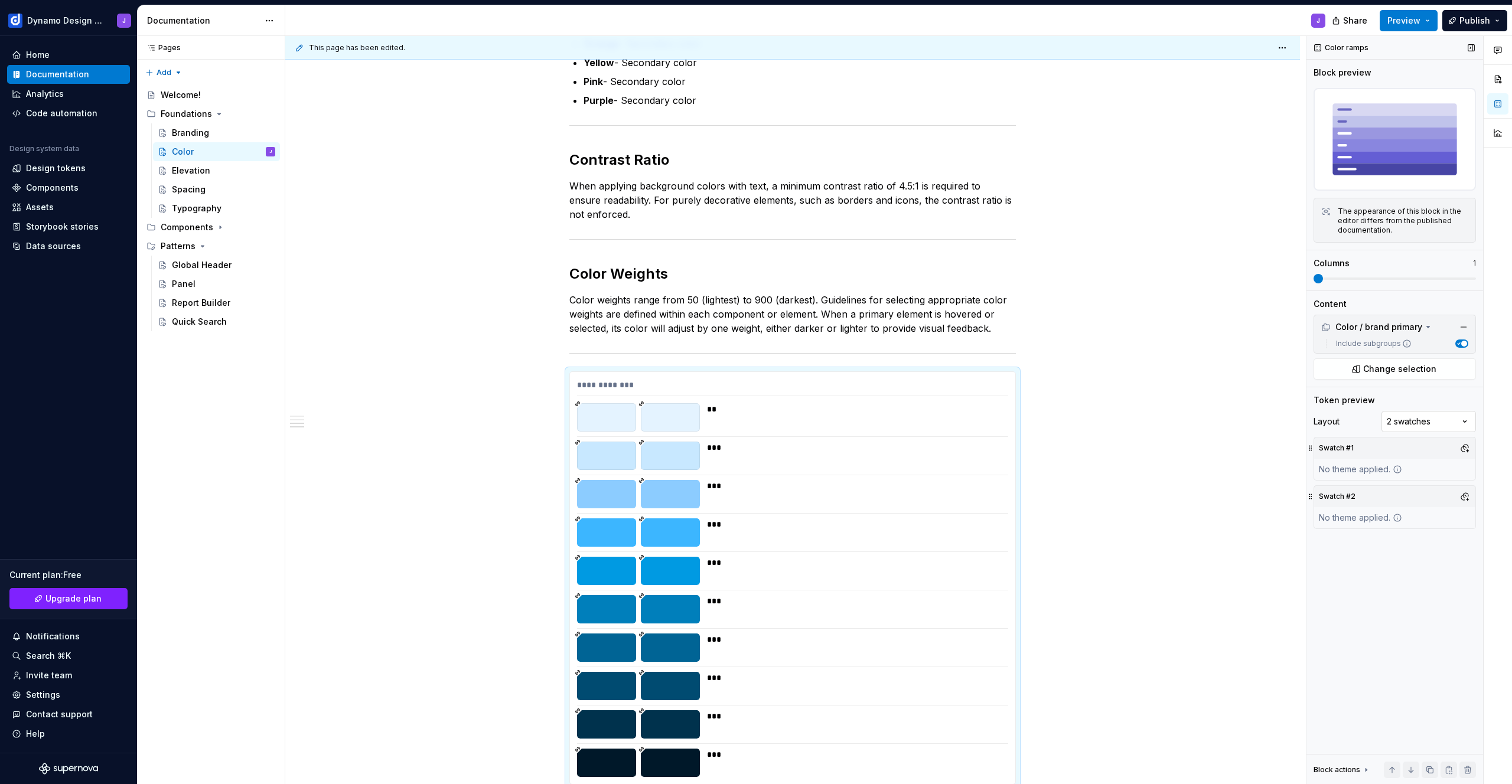
click at [1425, 421] on div "Comments Open comments No comments yet Select ‘Comment’ from the block context …" at bounding box center [1409, 410] width 206 height 749
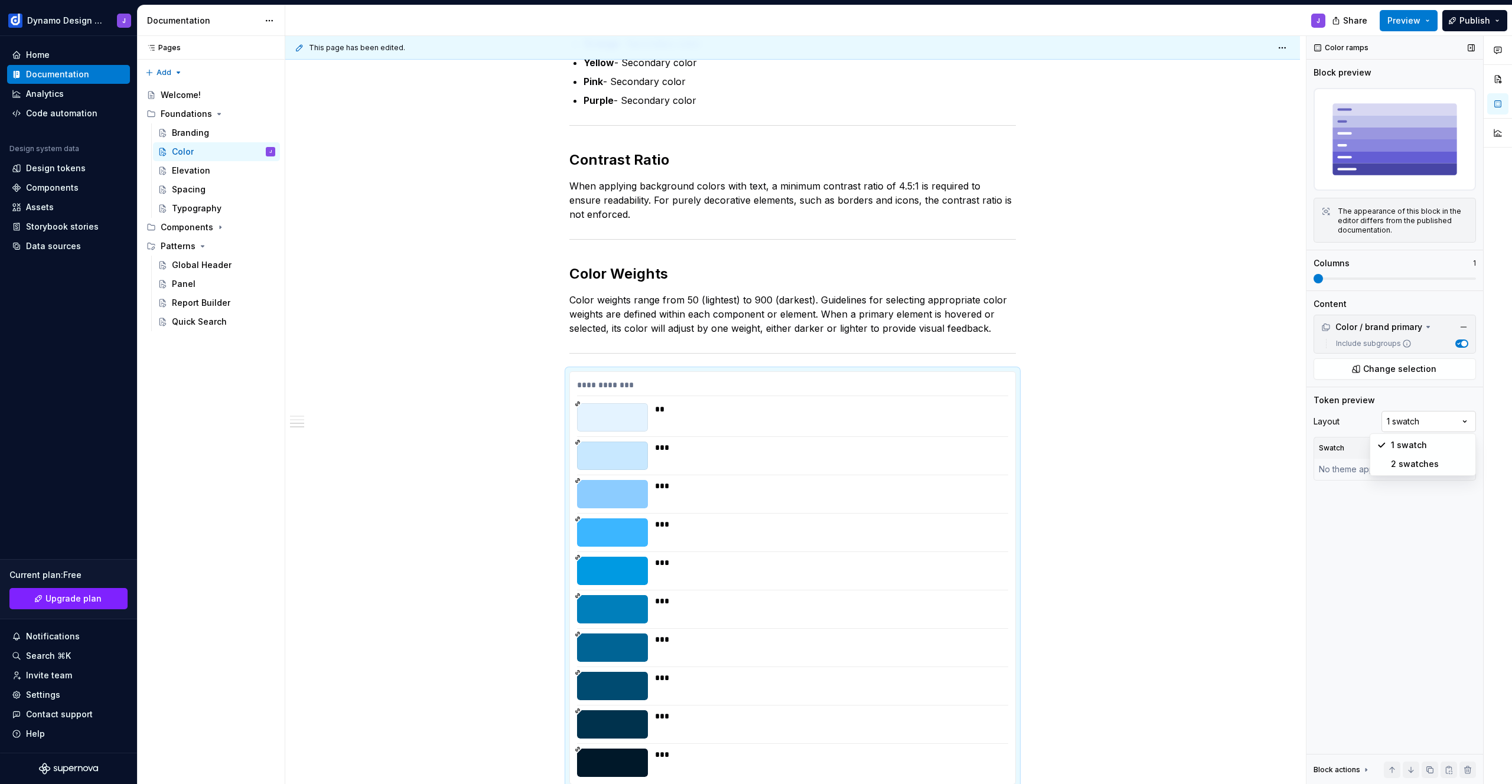
click at [1403, 425] on div "Comments Open comments No comments yet Select ‘Comment’ from the block context …" at bounding box center [1409, 410] width 206 height 749
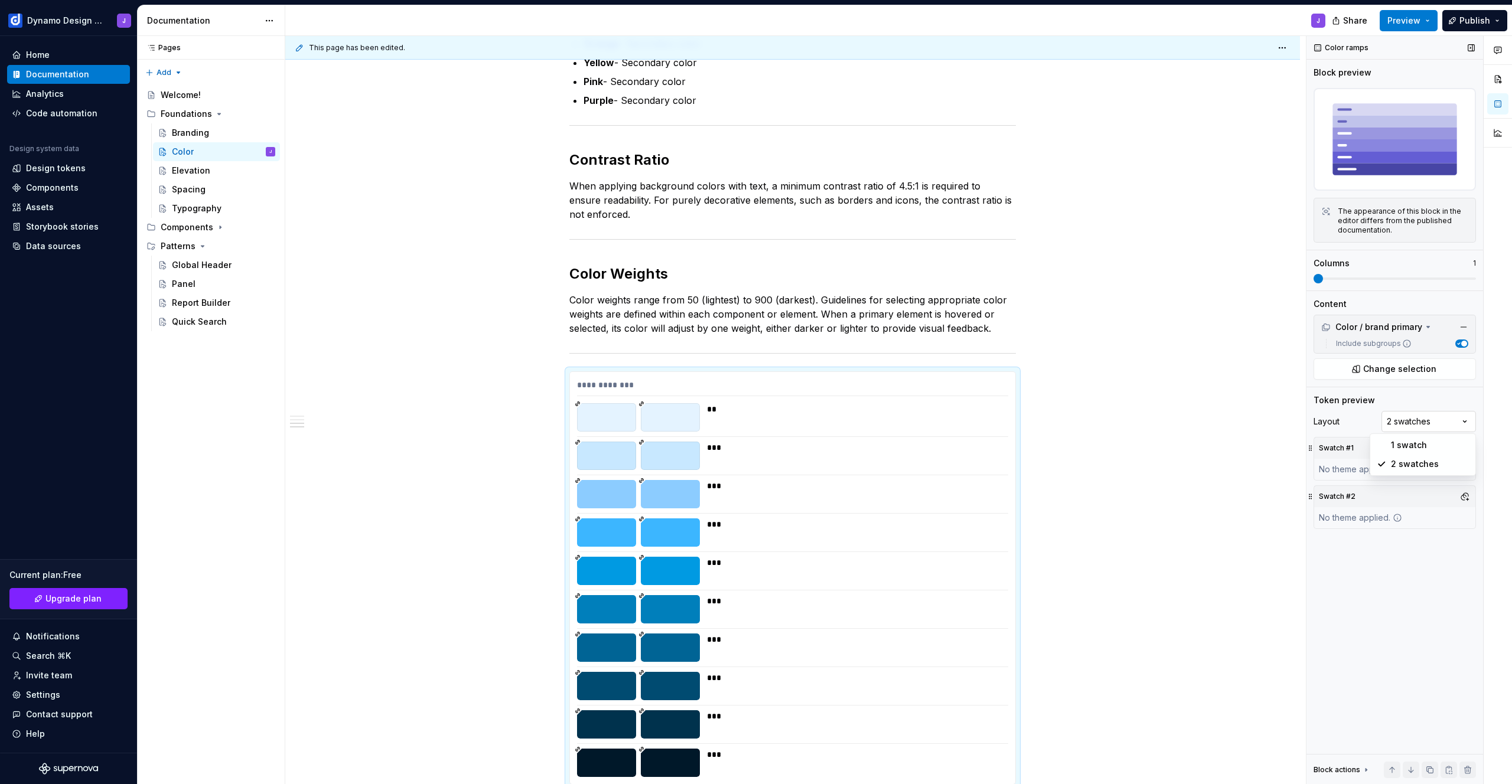
click at [1416, 418] on div "Comments Open comments No comments yet Select ‘Comment’ from the block context …" at bounding box center [1409, 410] width 206 height 749
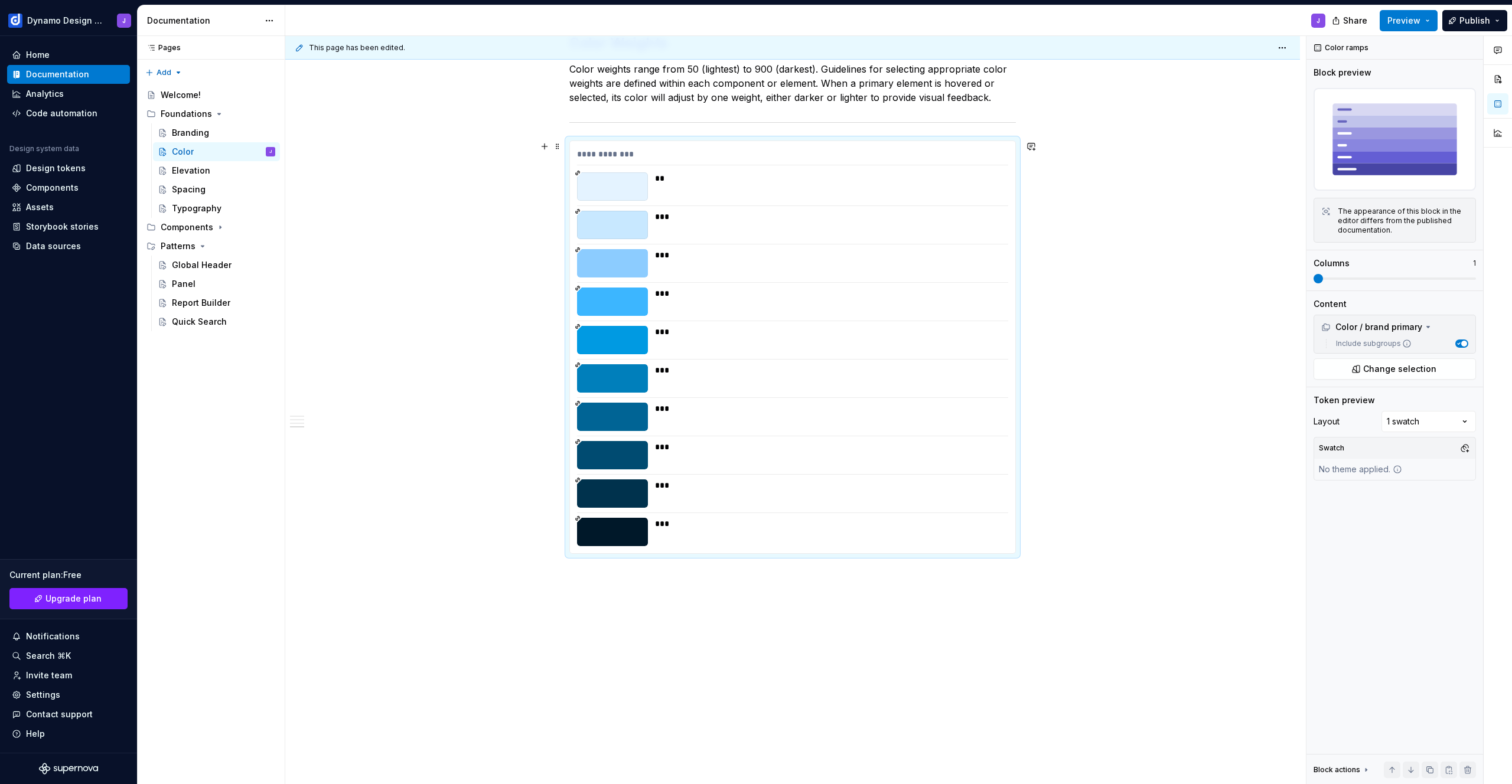
scroll to position [626, 0]
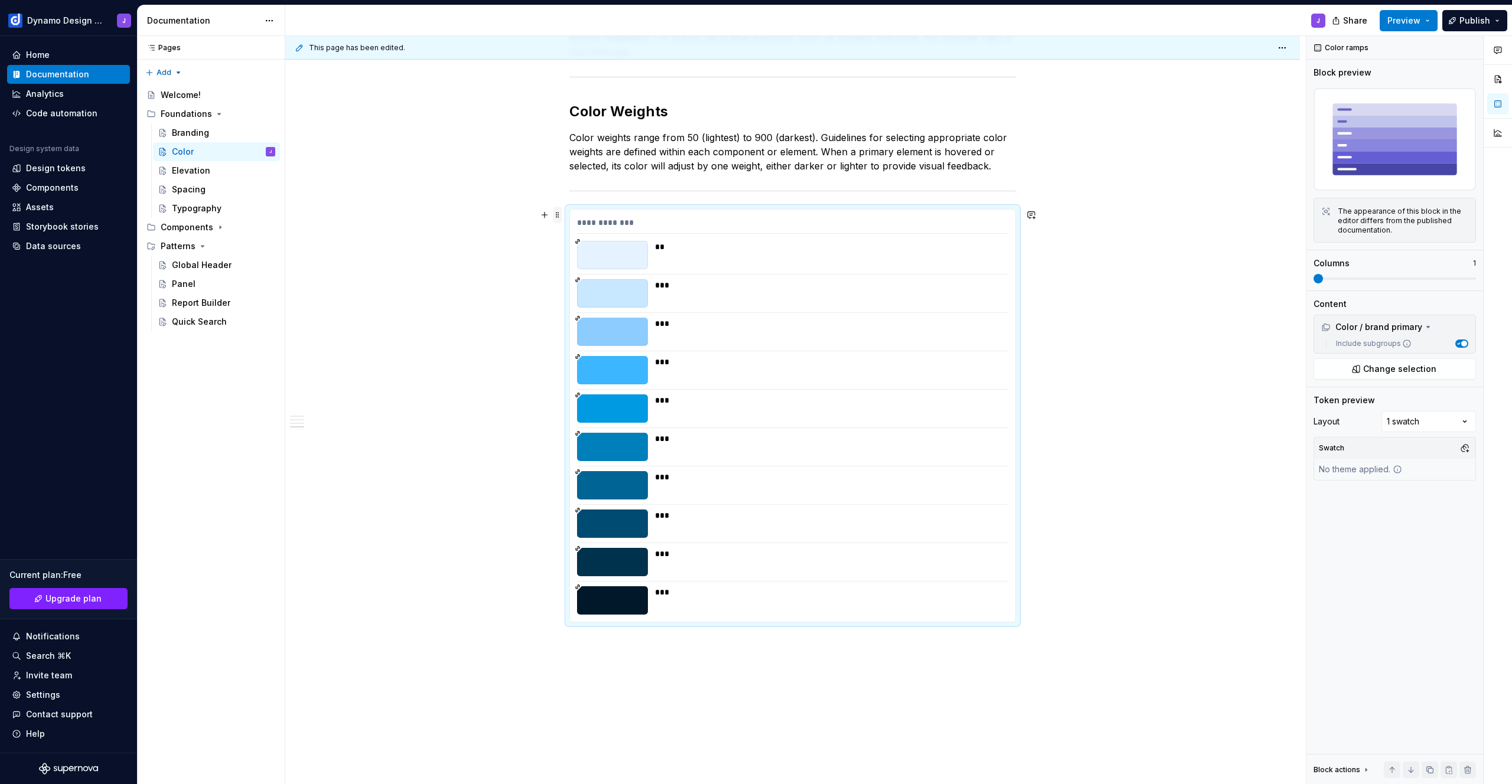
click at [558, 216] on span at bounding box center [557, 215] width 9 height 16
click at [1172, 169] on div "**********" at bounding box center [793, 244] width 1015 height 1309
click at [1420, 18] on span "Preview" at bounding box center [1404, 20] width 33 height 12
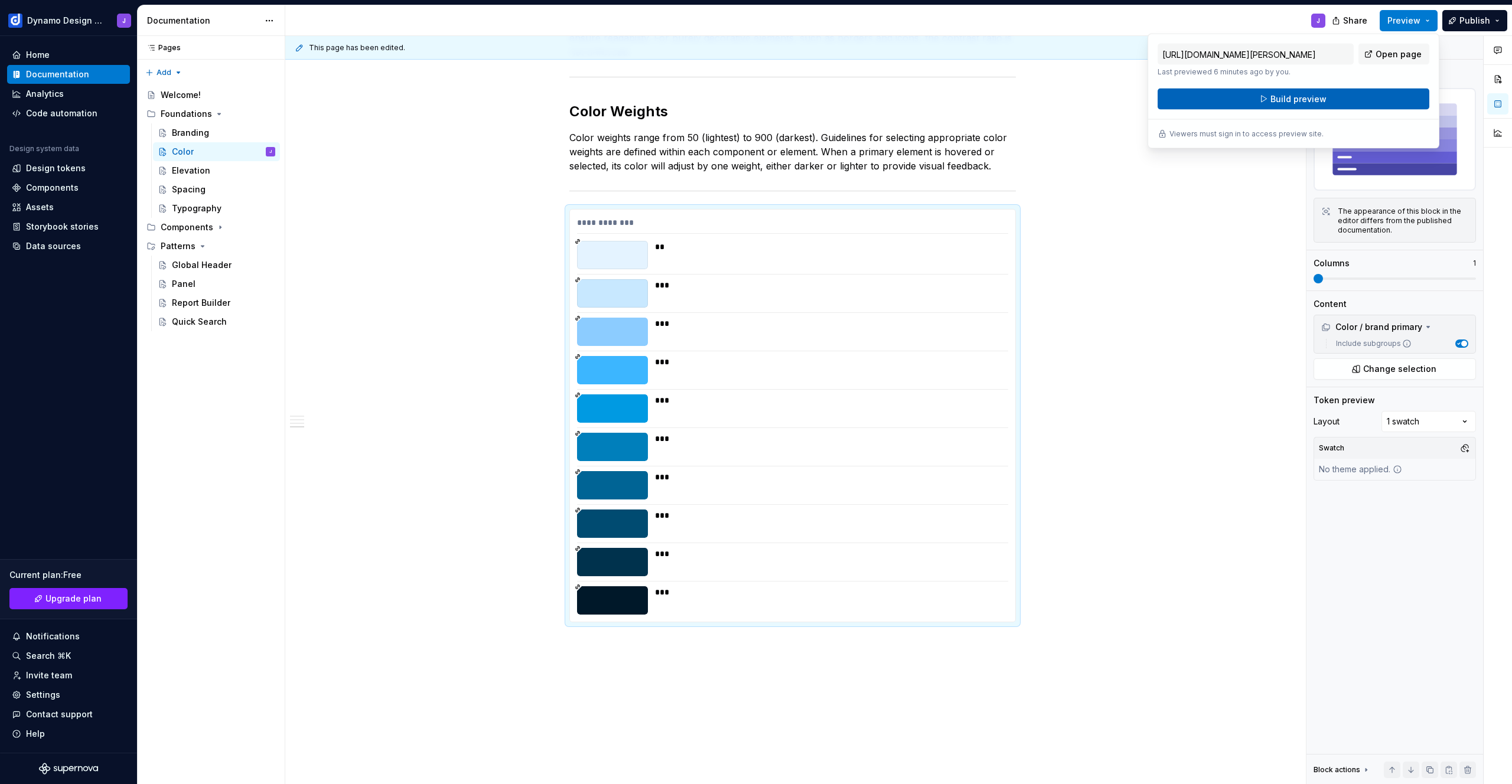
click at [1350, 97] on button "Build preview" at bounding box center [1294, 99] width 272 height 22
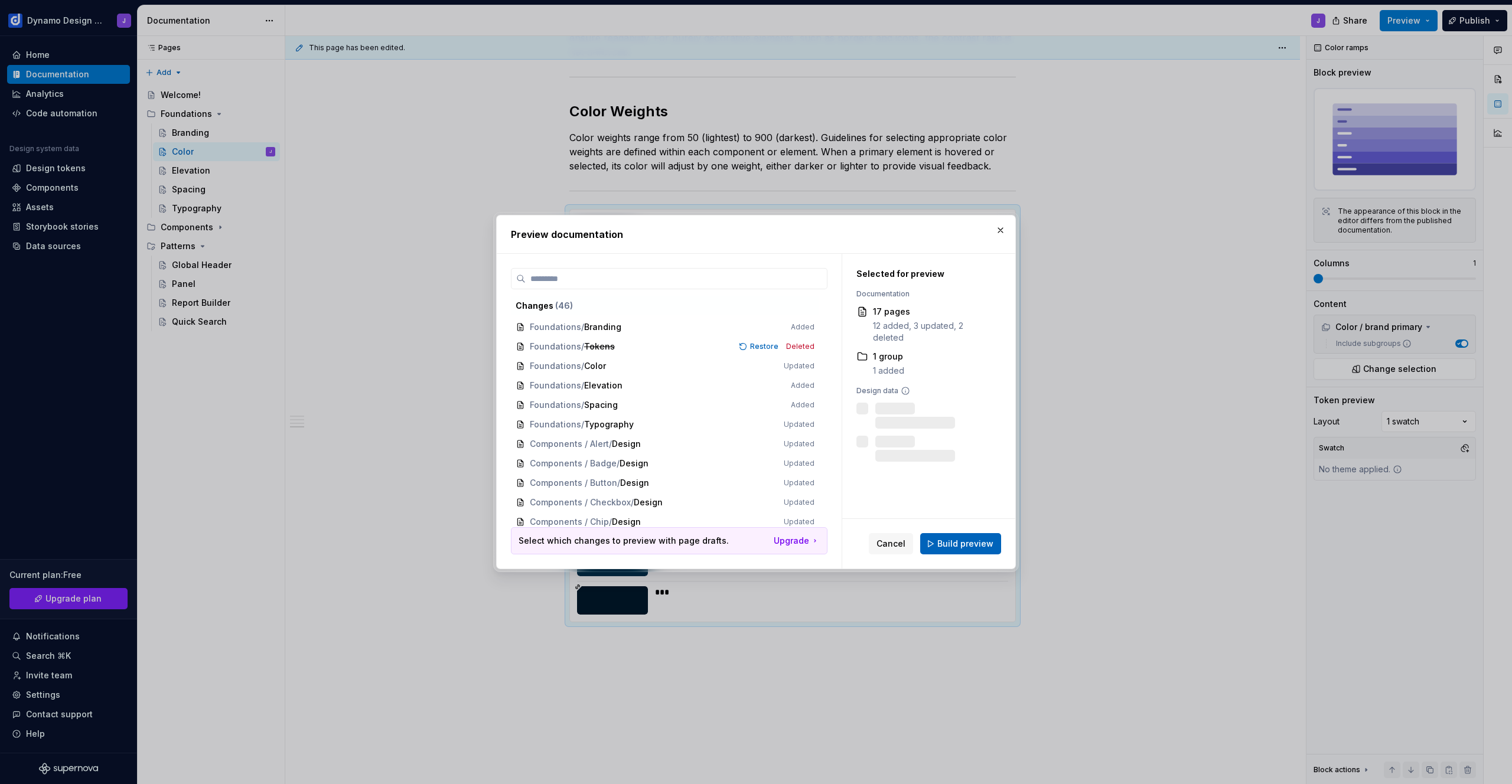
click at [956, 548] on span "Build preview" at bounding box center [965, 543] width 56 height 12
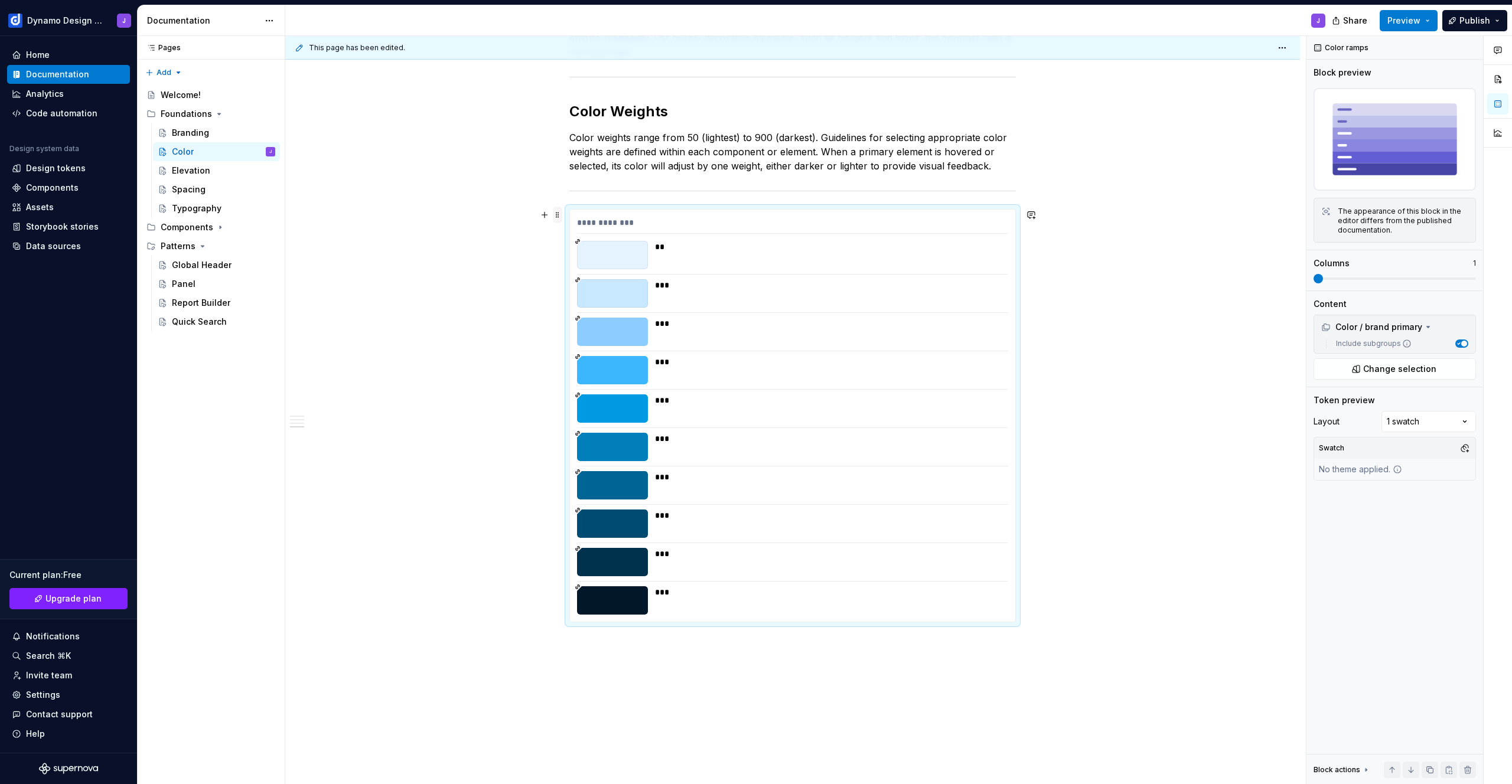
click at [559, 215] on span at bounding box center [557, 215] width 9 height 16
click at [583, 209] on div "**********" at bounding box center [793, 416] width 447 height 413
click at [1374, 126] on img at bounding box center [1395, 139] width 162 height 103
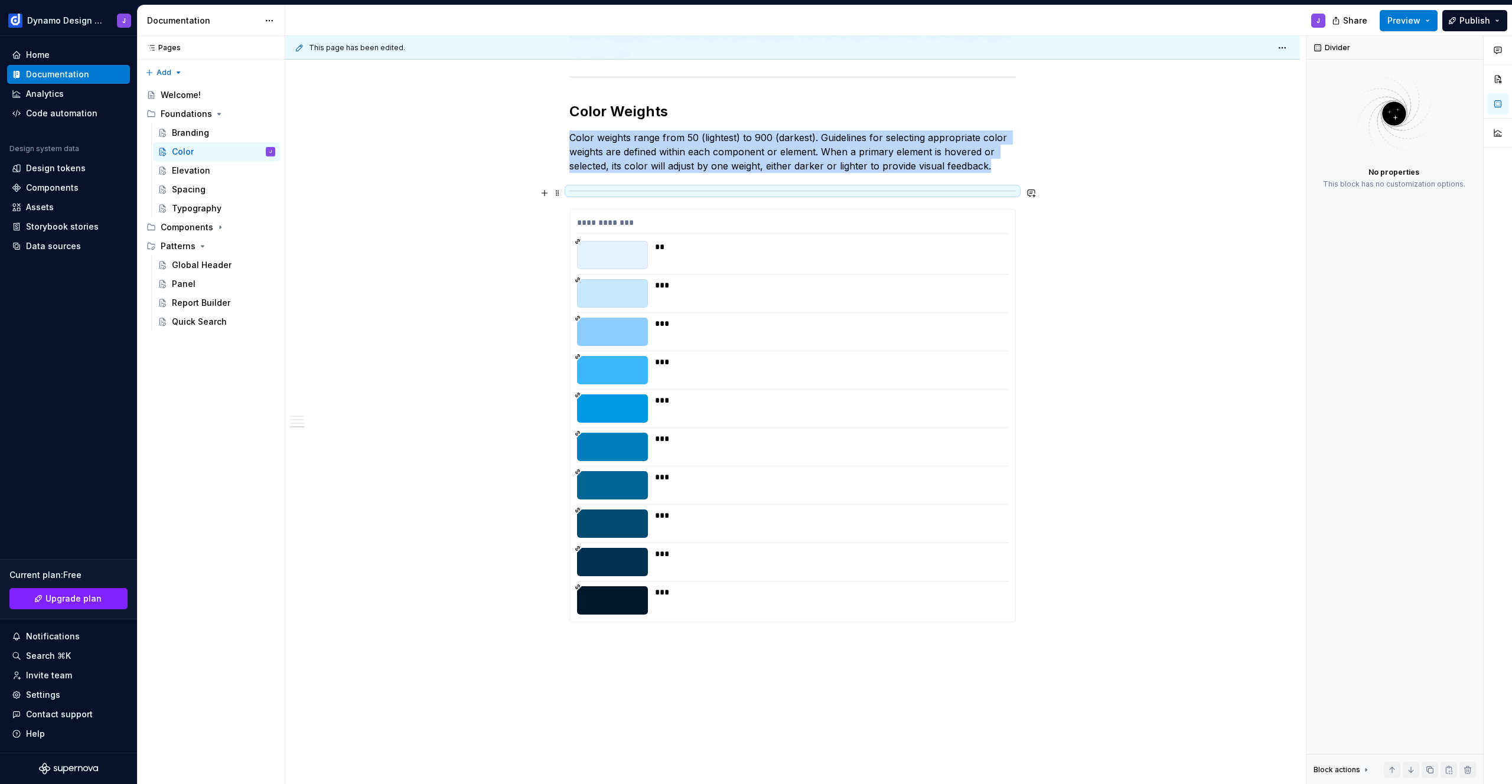
click at [992, 191] on div at bounding box center [793, 190] width 447 height 8
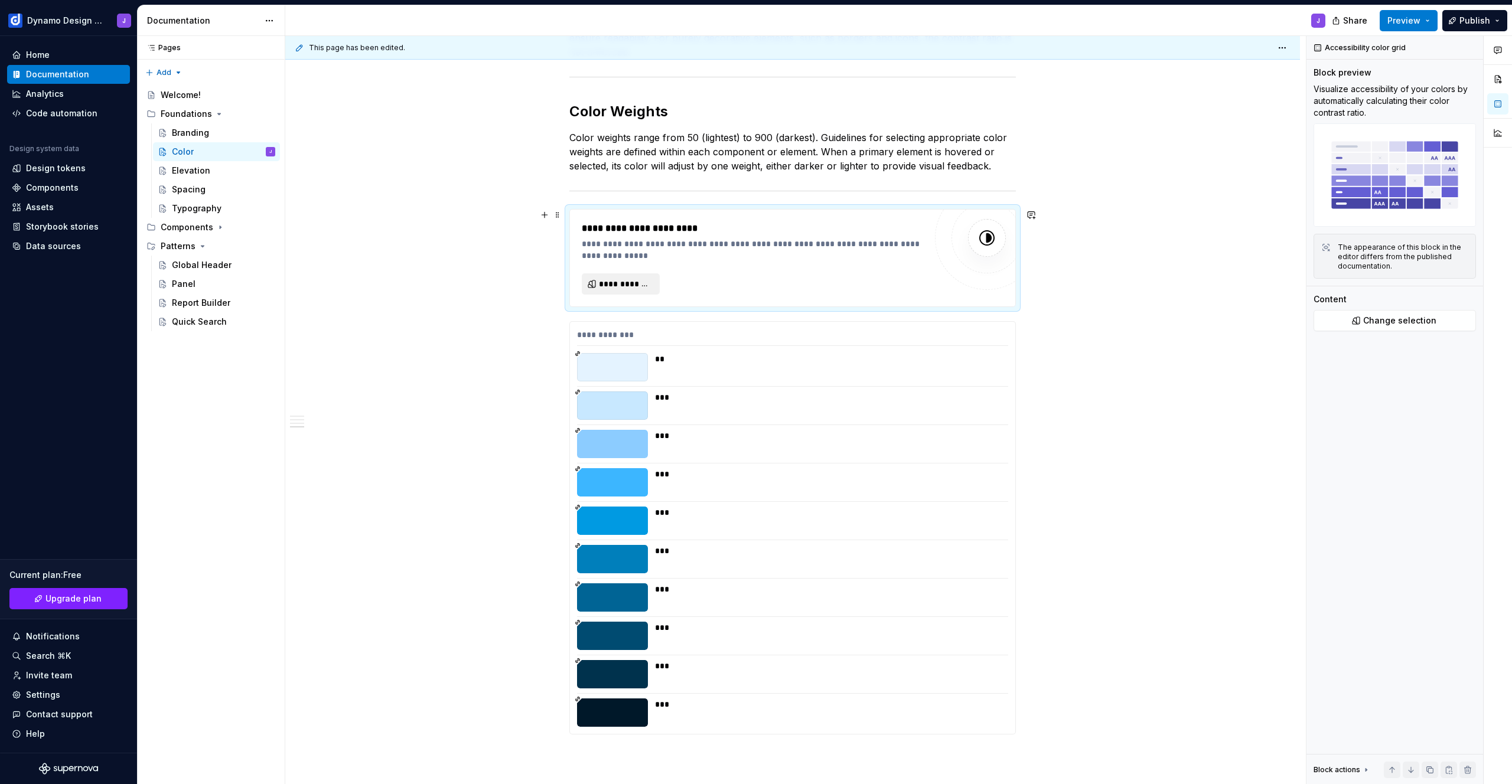
click at [640, 283] on span "**********" at bounding box center [626, 283] width 53 height 12
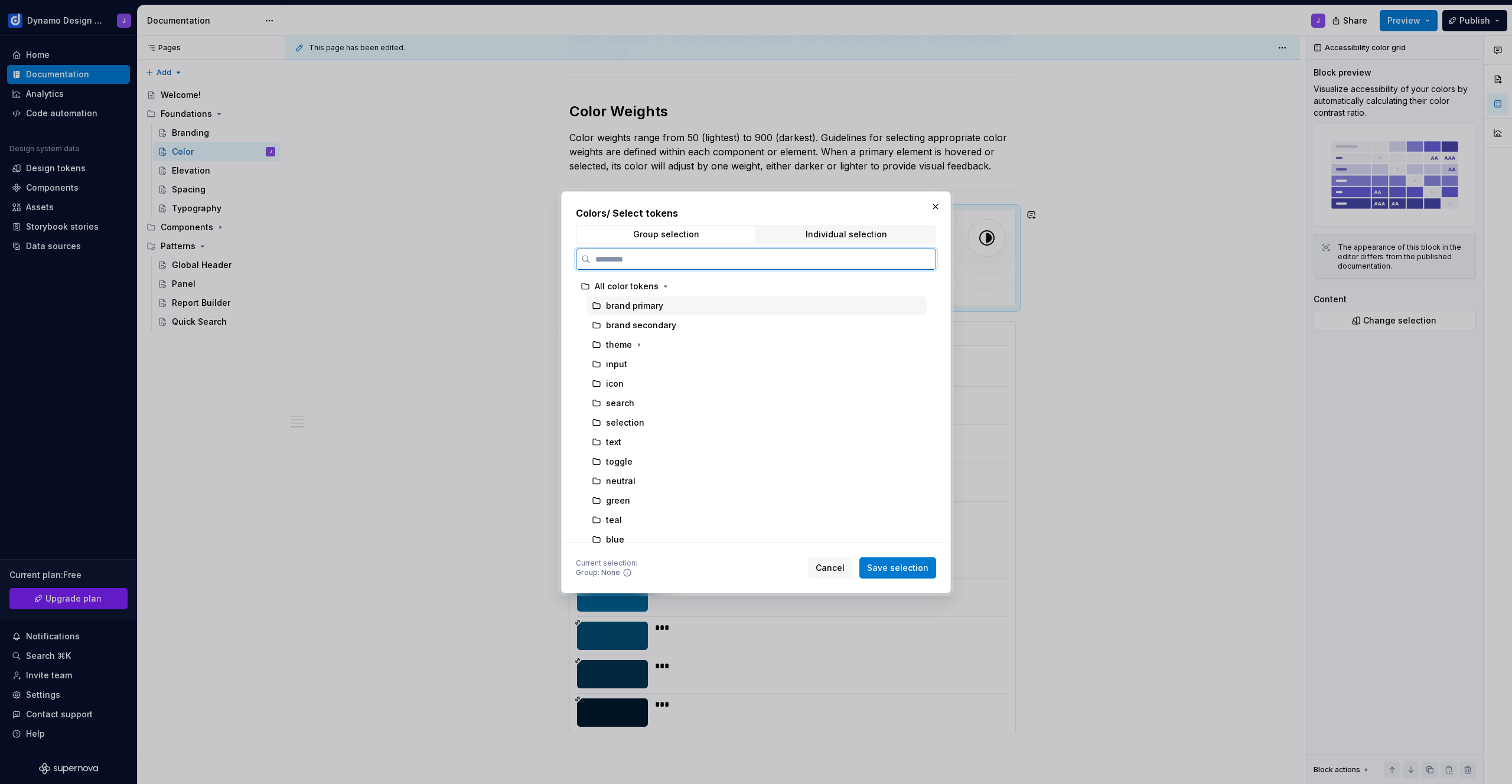
click at [645, 310] on div "brand primary" at bounding box center [634, 305] width 57 height 12
click at [919, 567] on span "Save selection" at bounding box center [898, 567] width 61 height 12
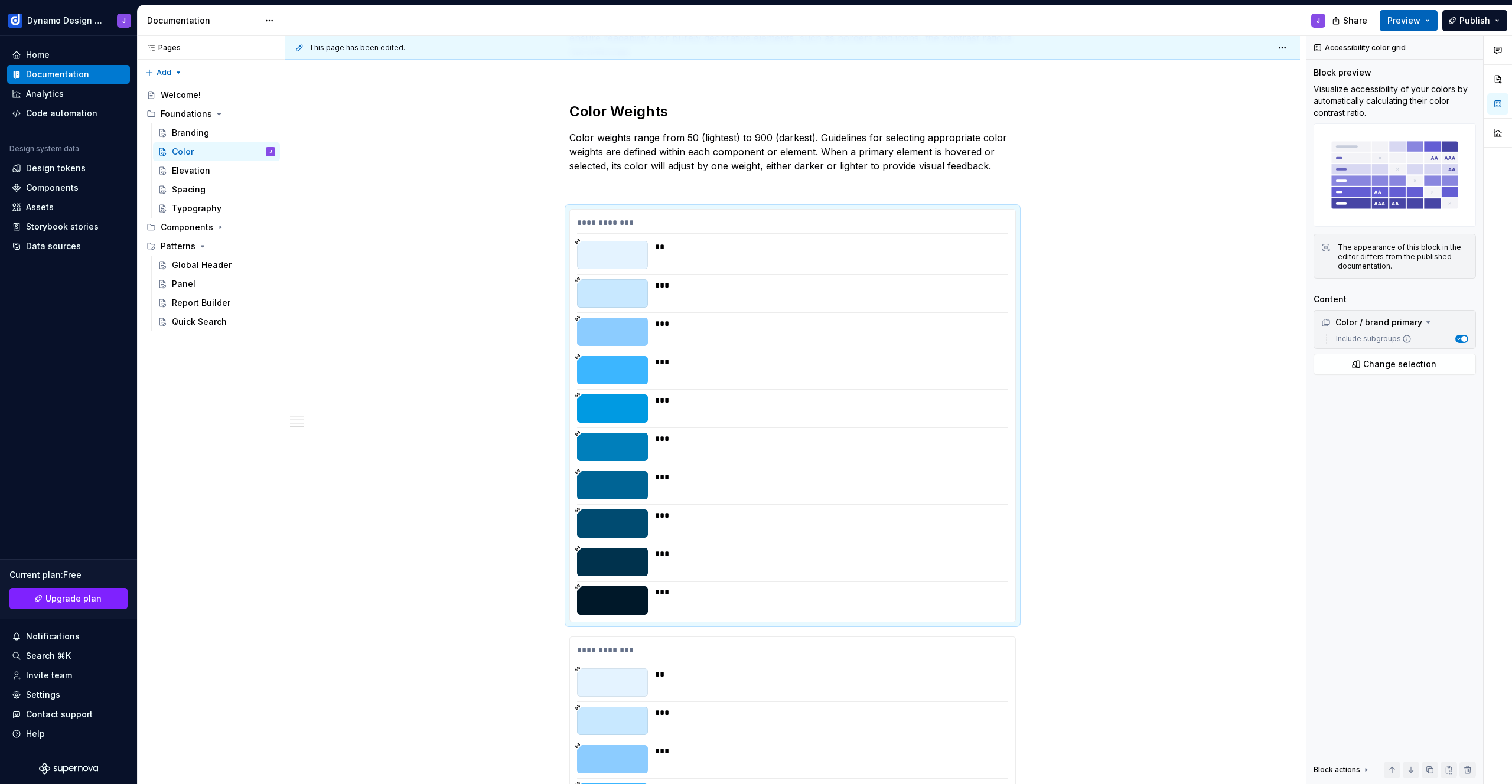
click at [1418, 23] on span "Preview" at bounding box center [1404, 20] width 33 height 12
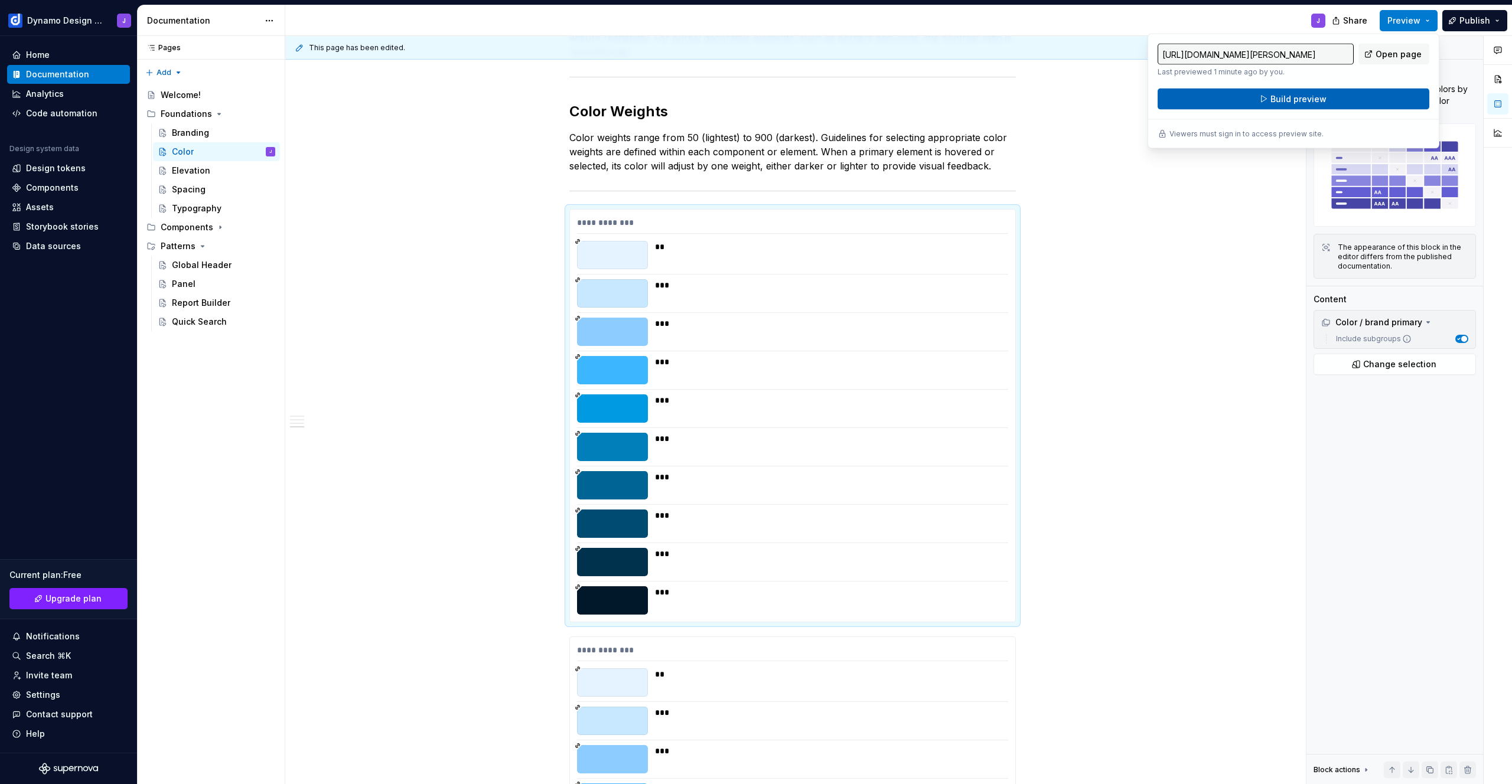
click at [1344, 102] on button "Build preview" at bounding box center [1294, 99] width 272 height 22
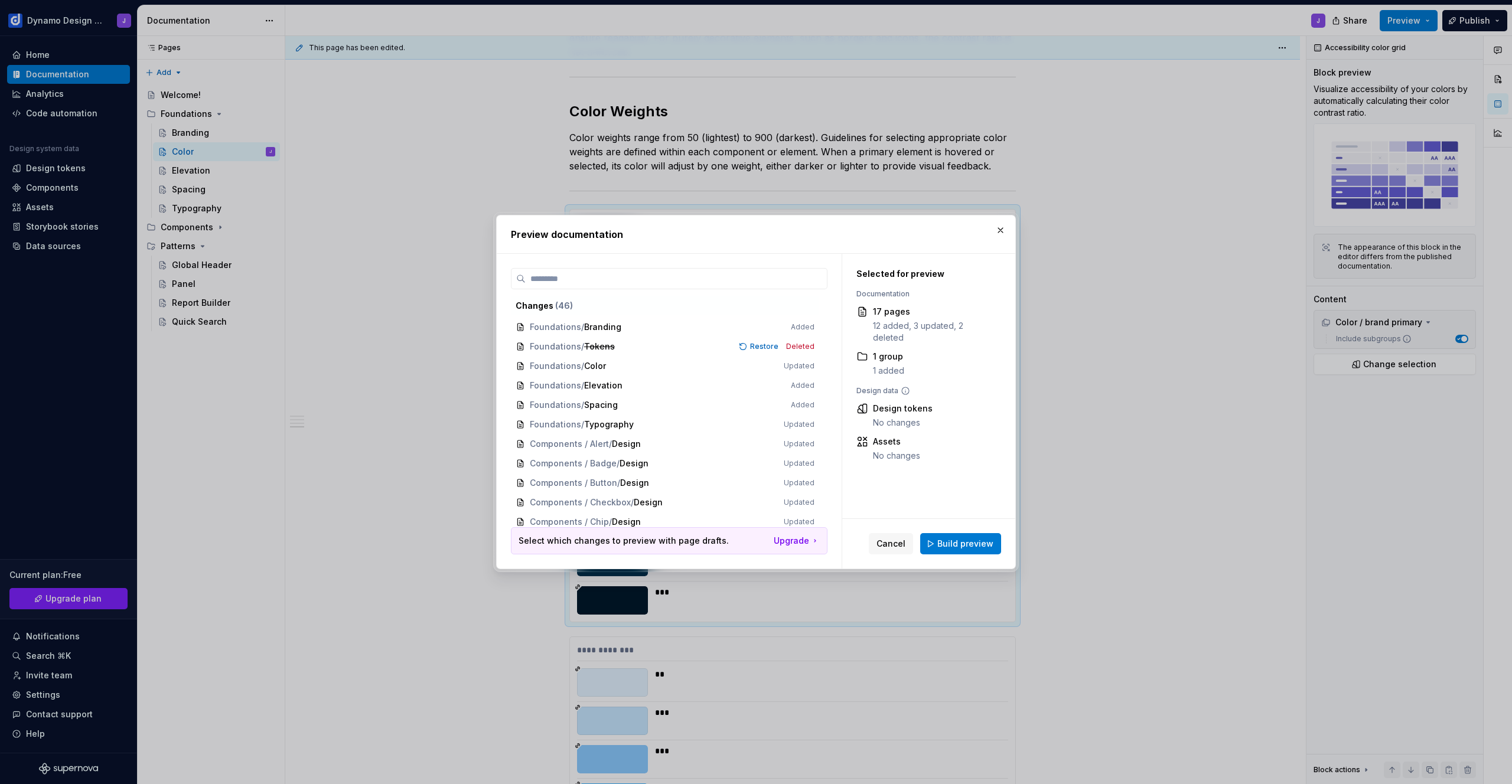
drag, startPoint x: 943, startPoint y: 542, endPoint x: 966, endPoint y: 546, distance: 23.3
click at [943, 542] on span "Build preview" at bounding box center [965, 543] width 56 height 12
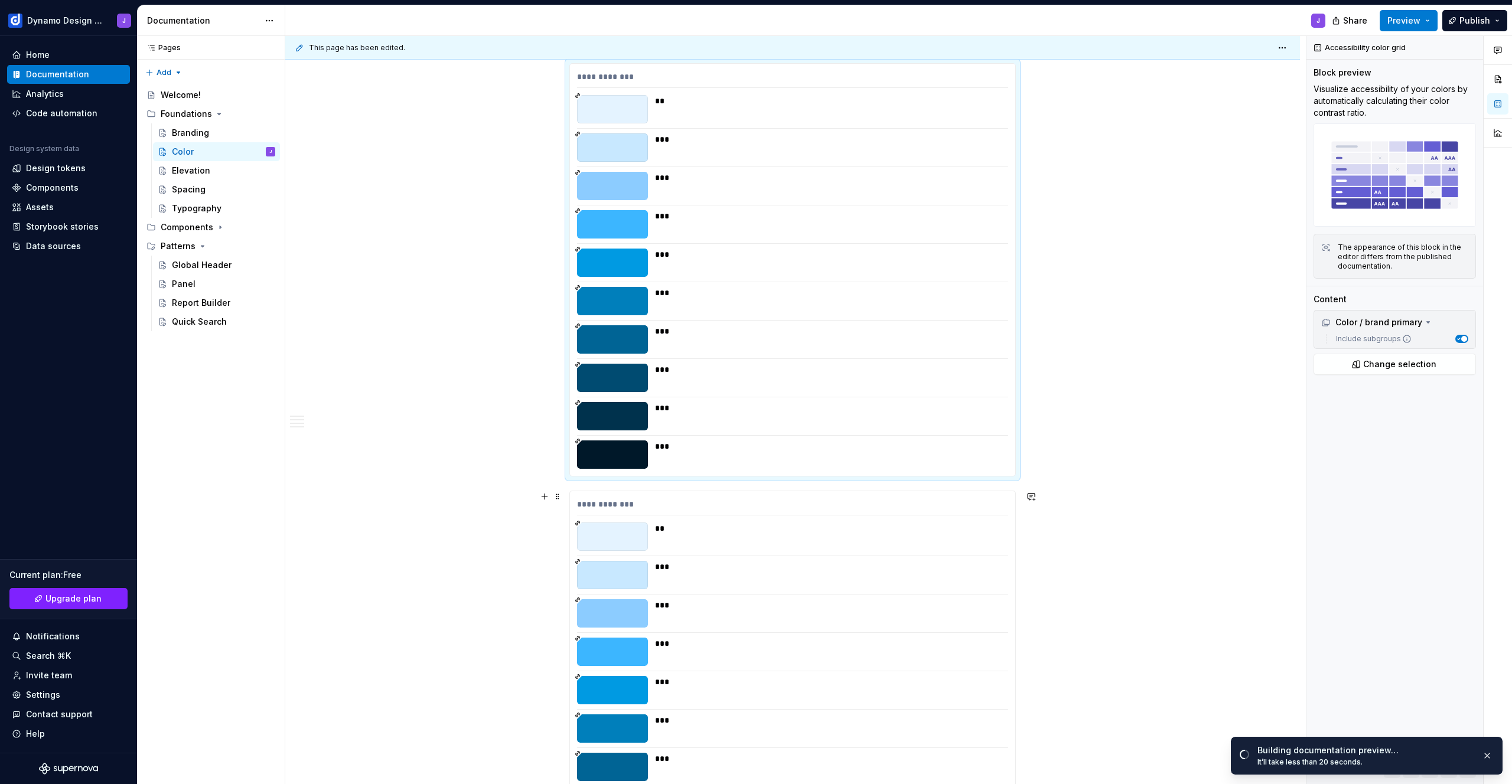
scroll to position [590, 0]
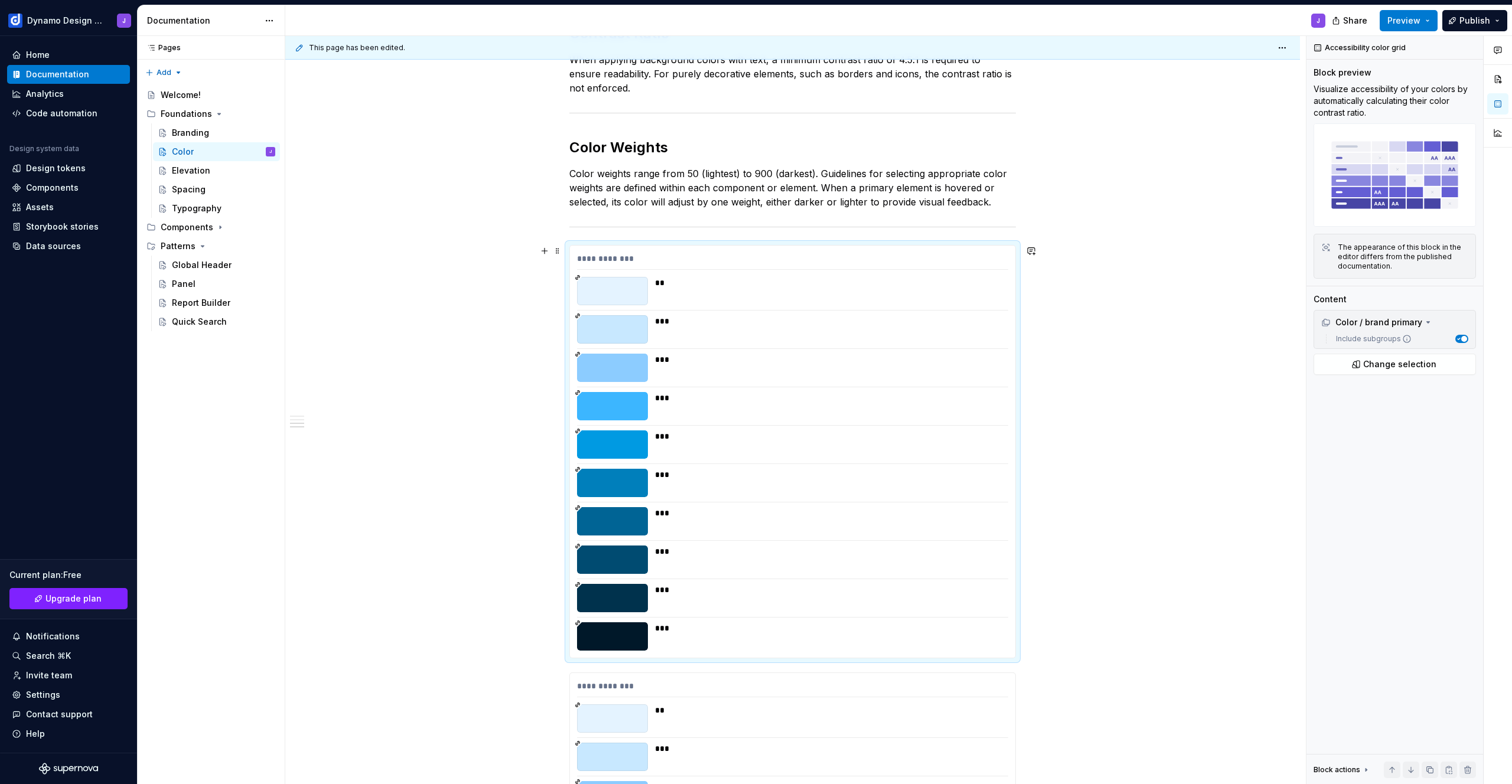
click at [578, 245] on div "**********" at bounding box center [793, 452] width 447 height 413
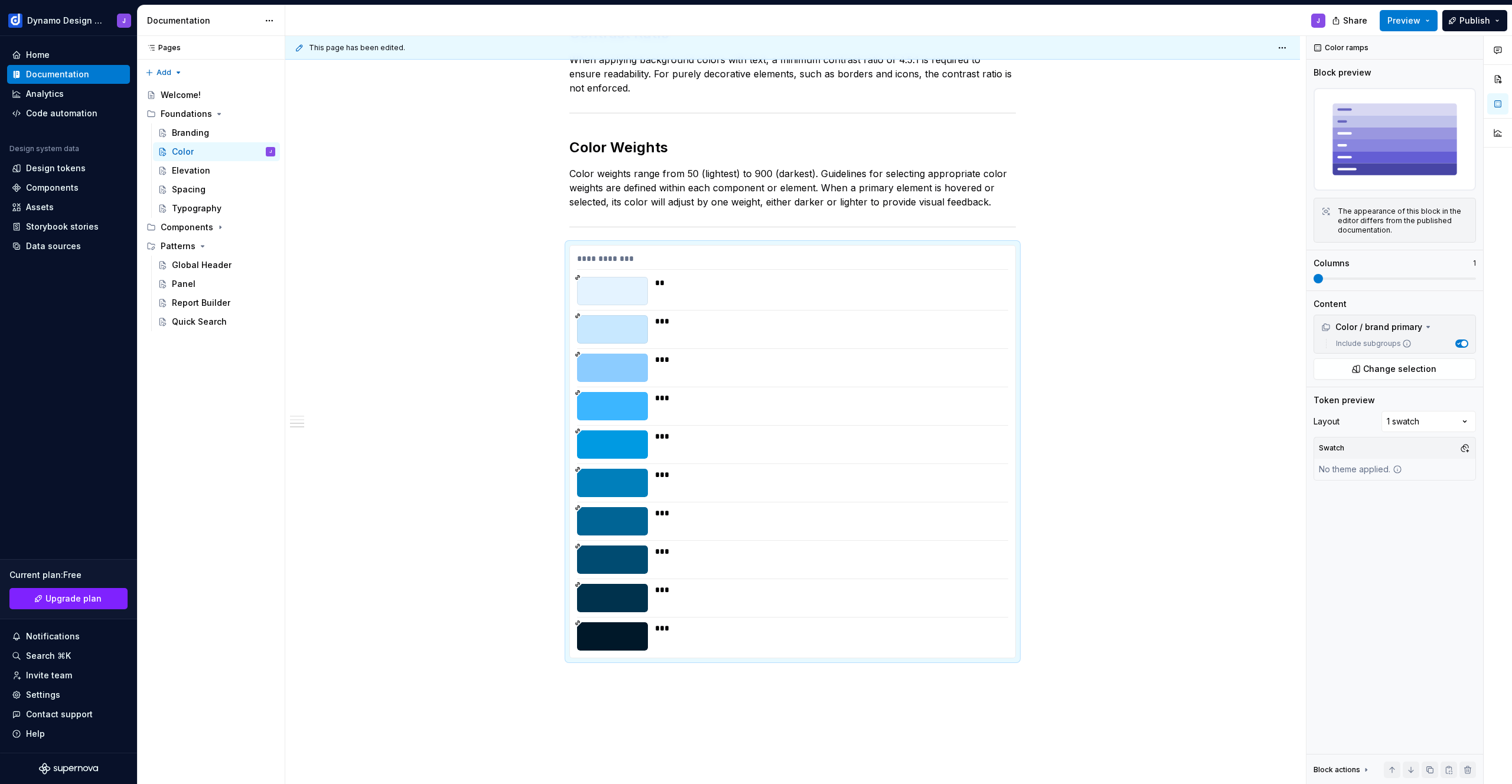
click at [578, 245] on div "**********" at bounding box center [793, 452] width 447 height 413
click at [1467, 277] on span at bounding box center [1471, 279] width 9 height 9
click at [1313, 274] on span at bounding box center [1318, 279] width 9 height 9
click at [1472, 277] on span at bounding box center [1395, 279] width 162 height 9
click at [1445, 427] on div "Comments Open comments No comments yet Select ‘Comment’ from the block context …" at bounding box center [1409, 410] width 206 height 749
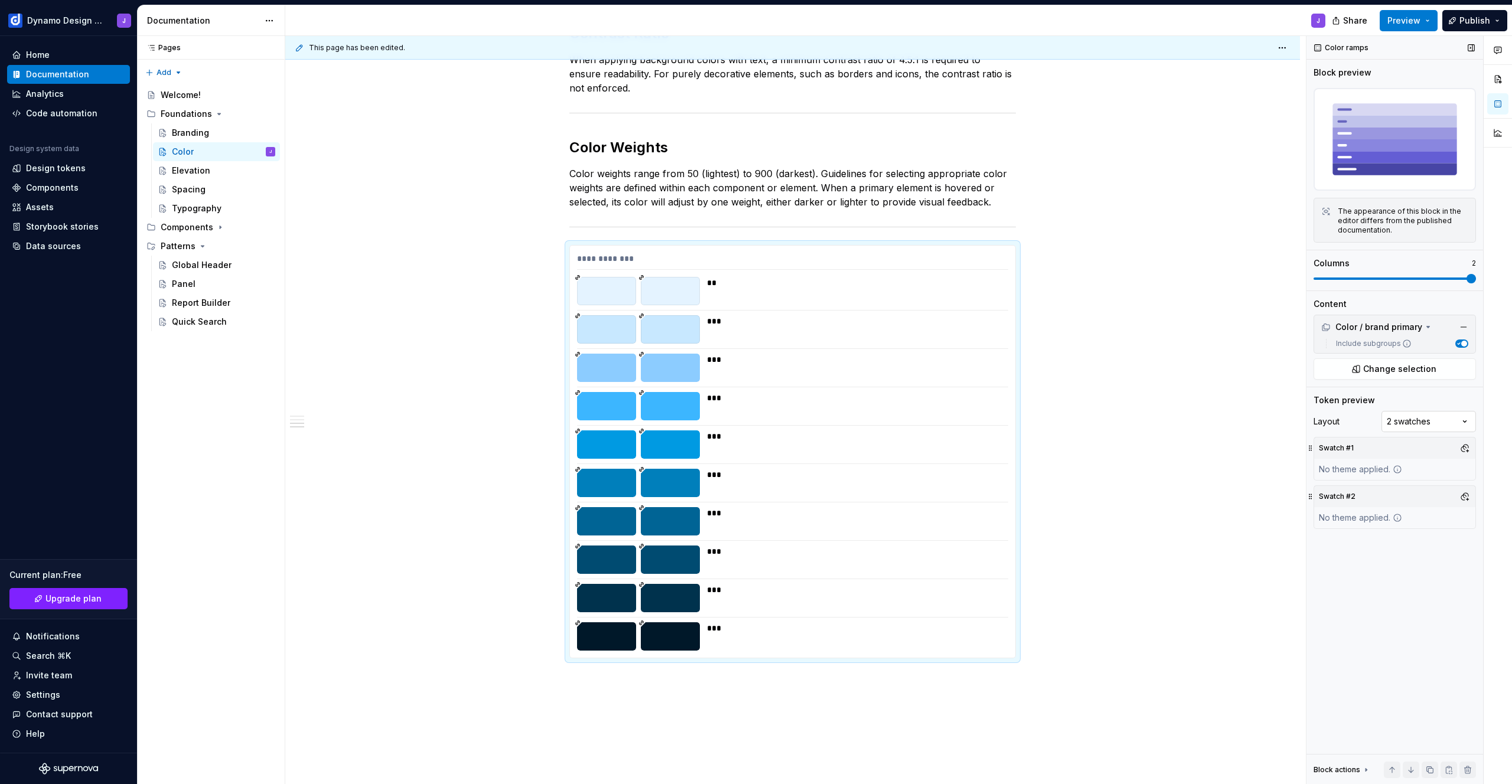
click at [1423, 426] on div "Comments Open comments No comments yet Select ‘Comment’ from the block context …" at bounding box center [1409, 410] width 206 height 749
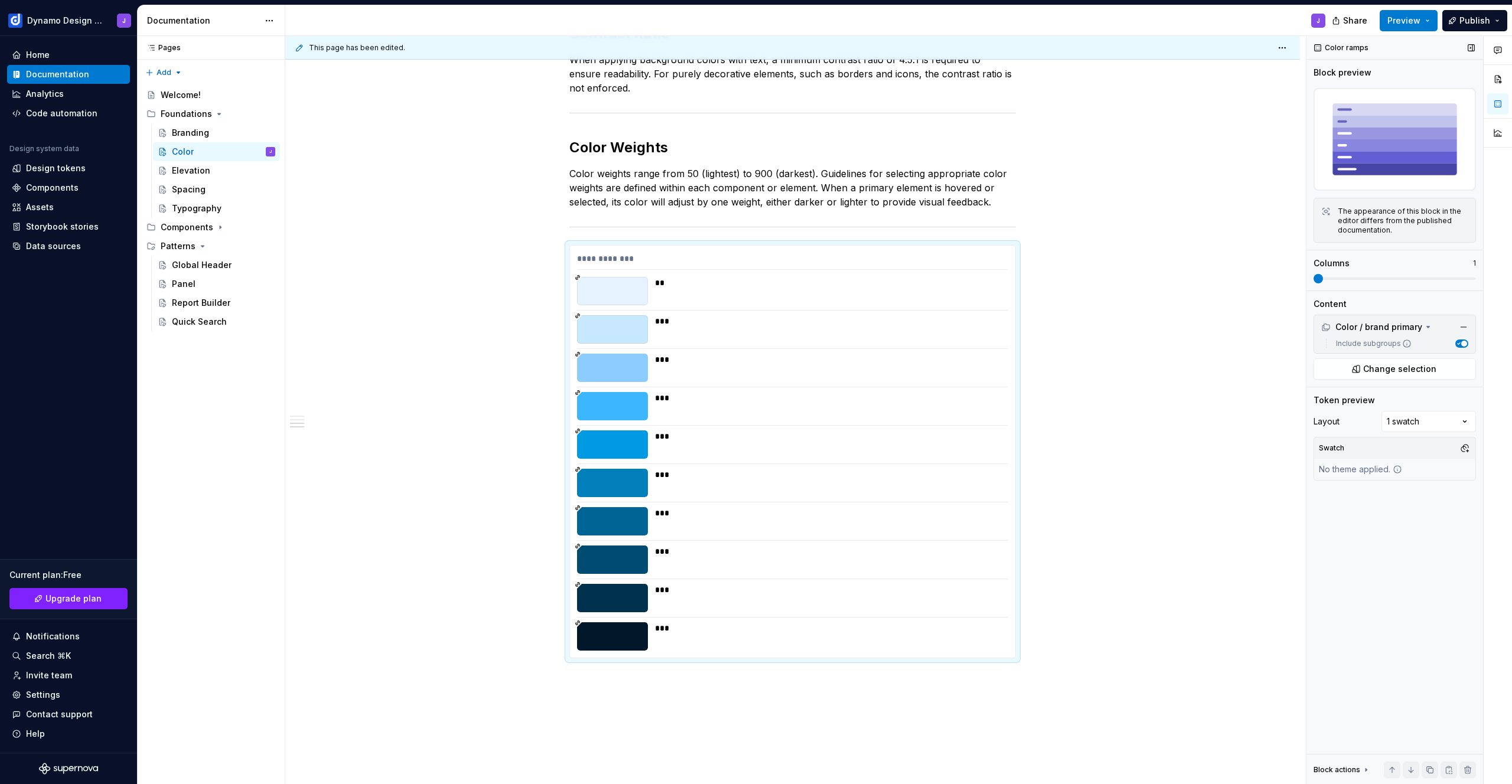
click at [1313, 274] on span at bounding box center [1318, 279] width 9 height 9
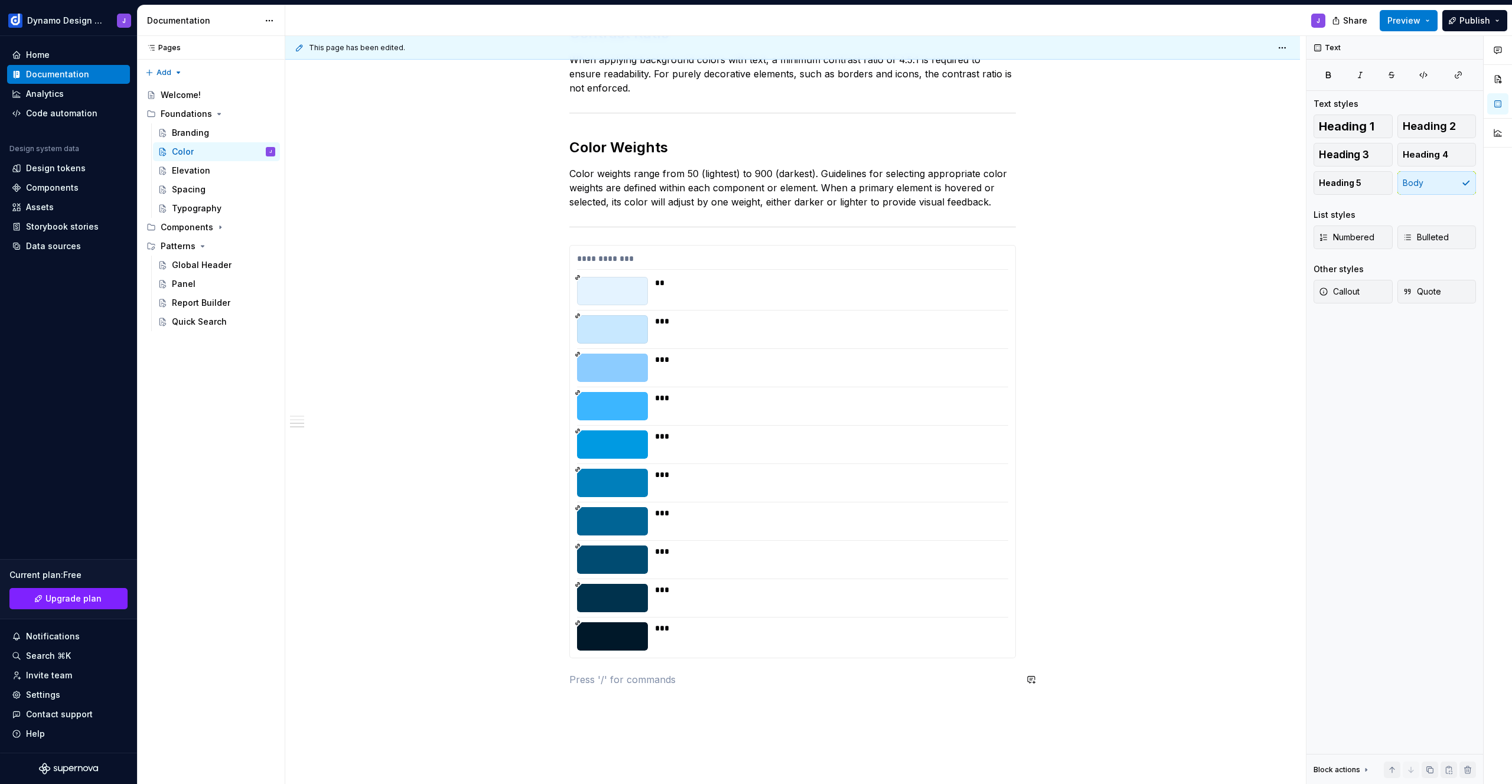
click at [661, 688] on div "**********" at bounding box center [793, 178] width 447 height 1047
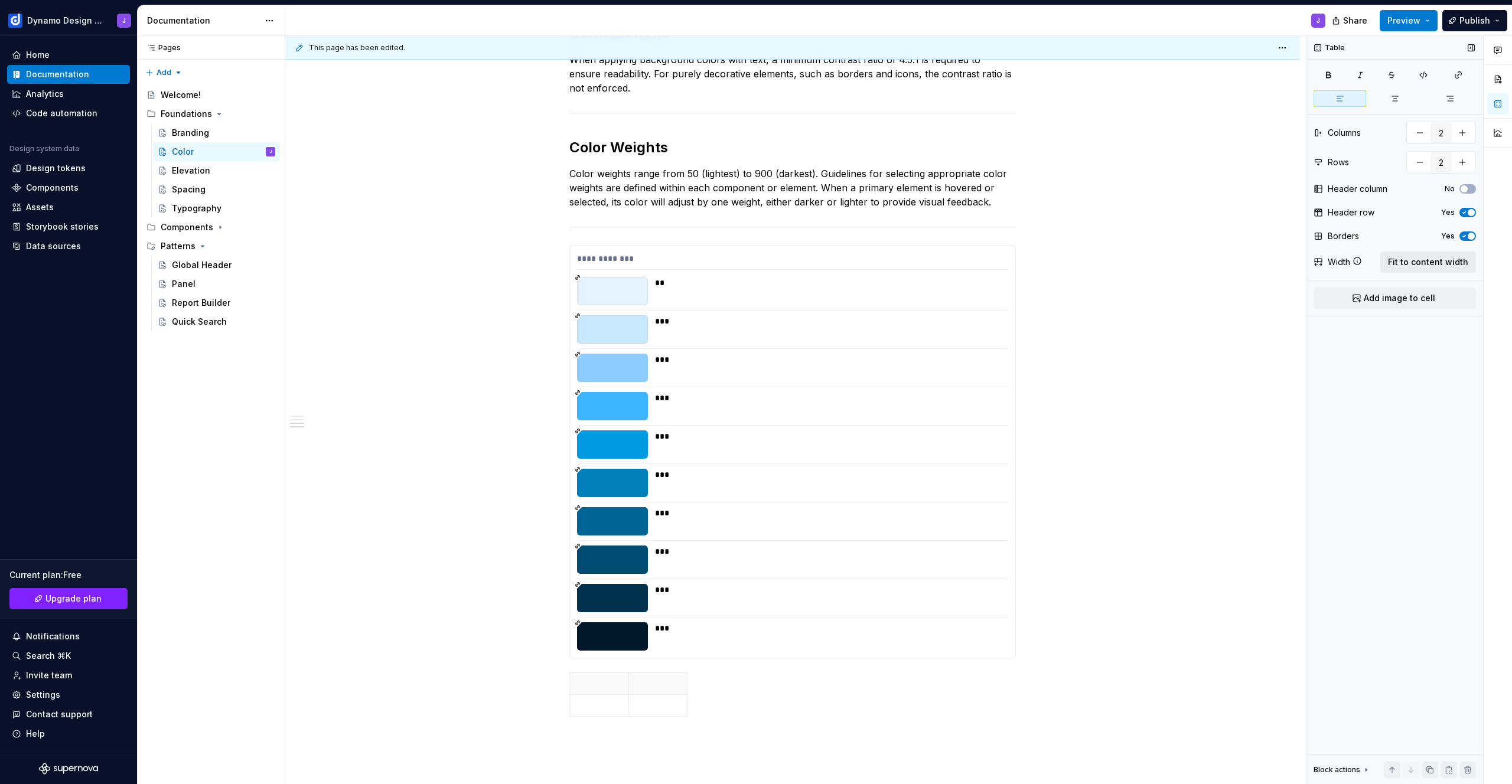
click at [1428, 263] on span "Fit to content width" at bounding box center [1428, 262] width 80 height 12
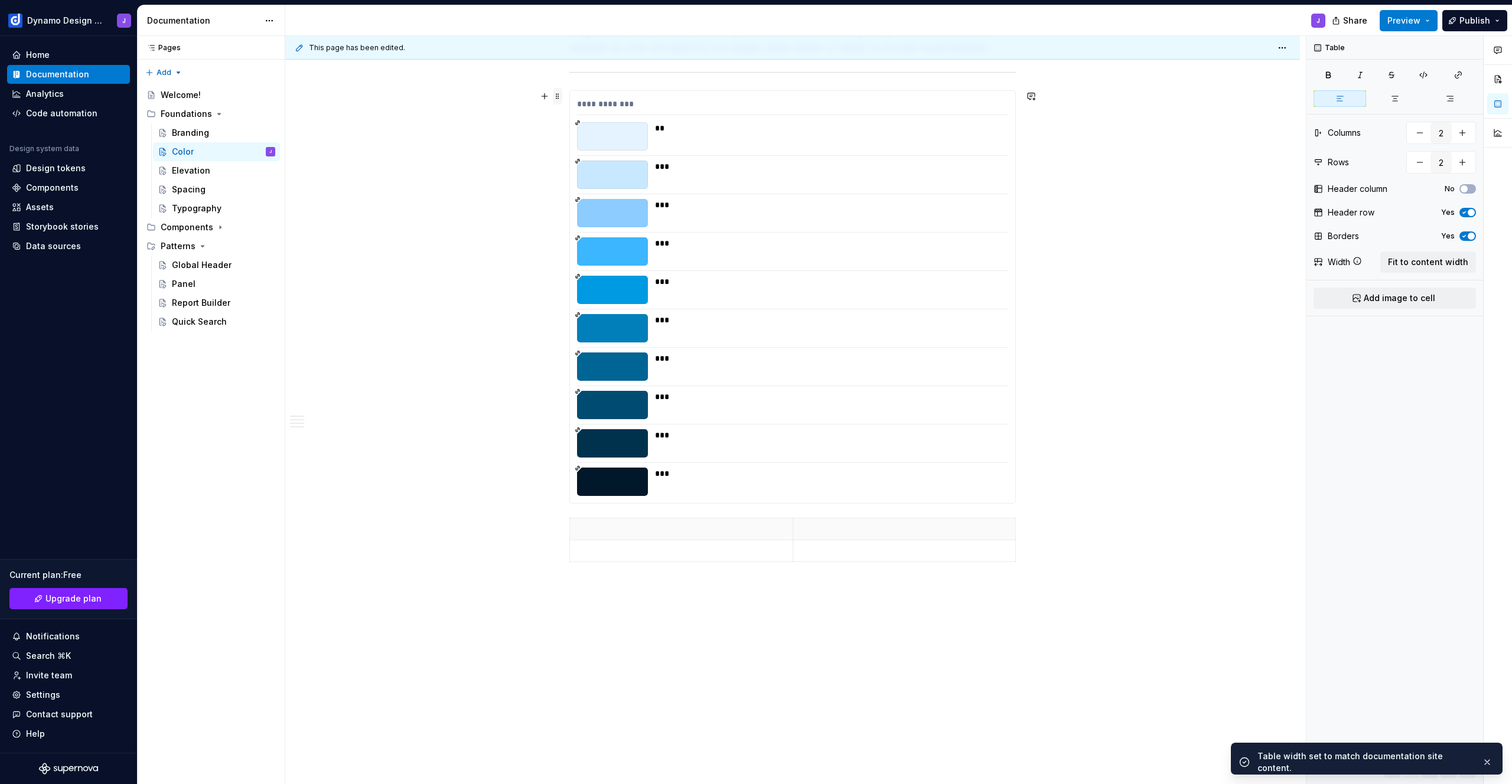
click at [557, 95] on span at bounding box center [557, 96] width 9 height 16
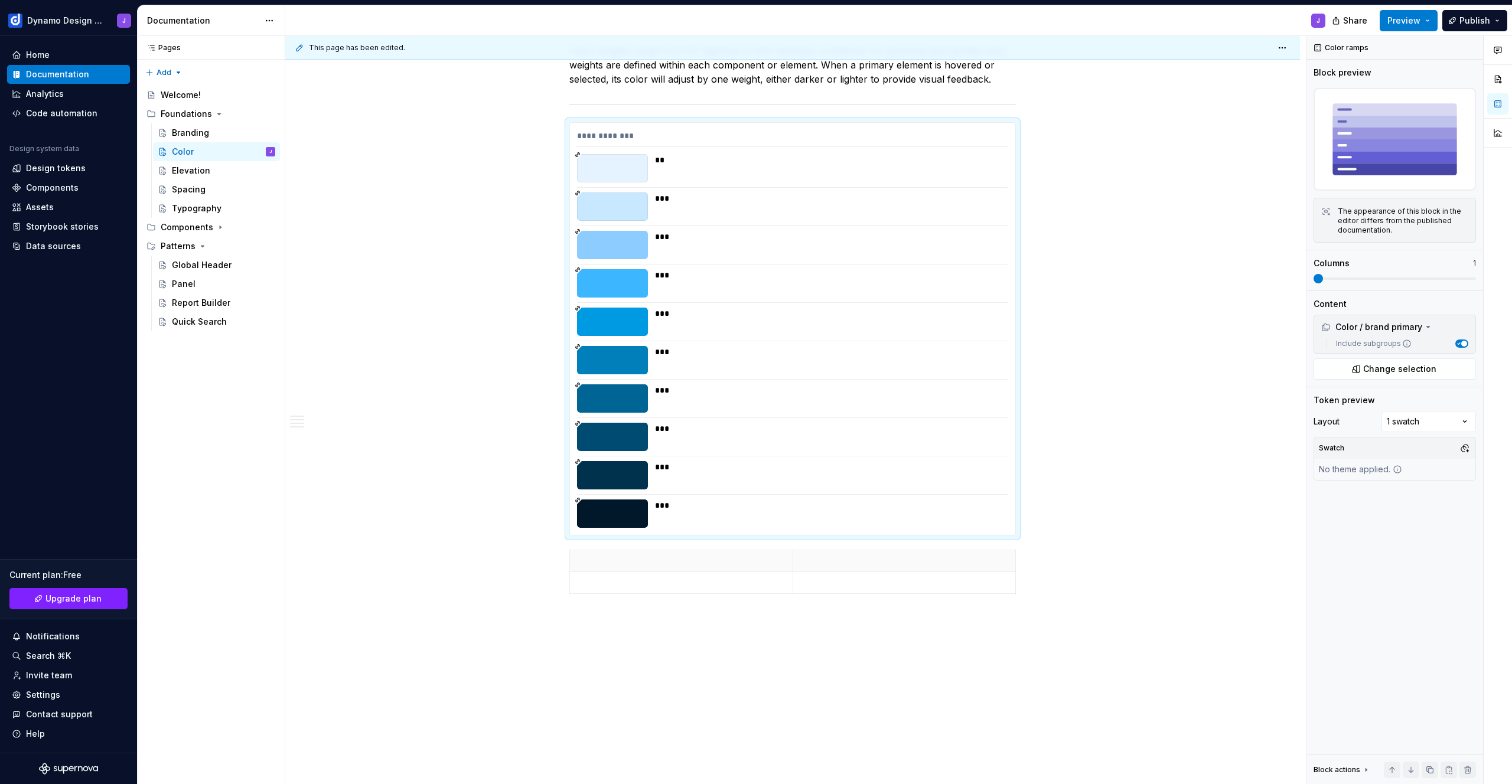
scroll to position [706, 0]
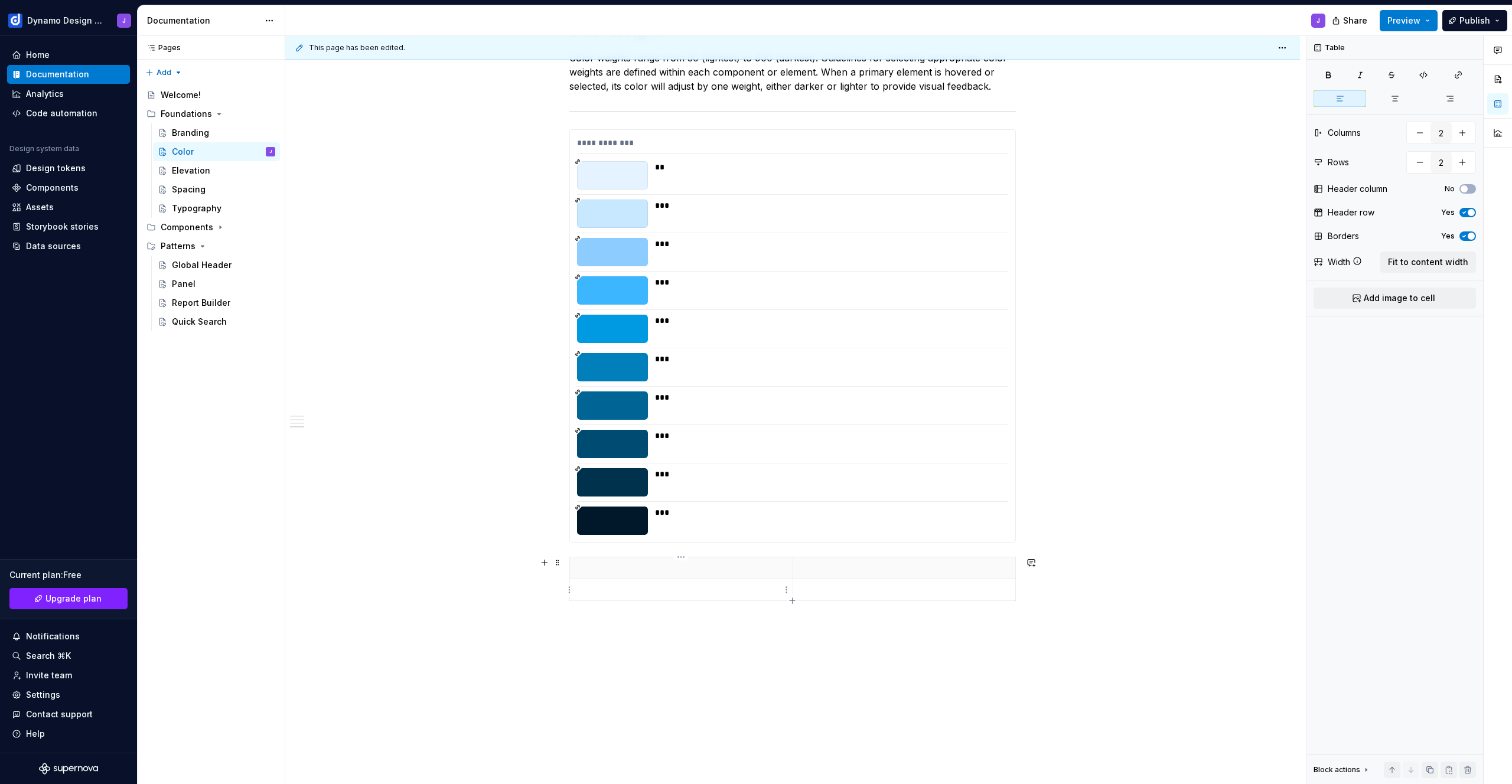
click at [607, 588] on p at bounding box center [681, 589] width 209 height 12
click at [558, 566] on span at bounding box center [557, 562] width 9 height 16
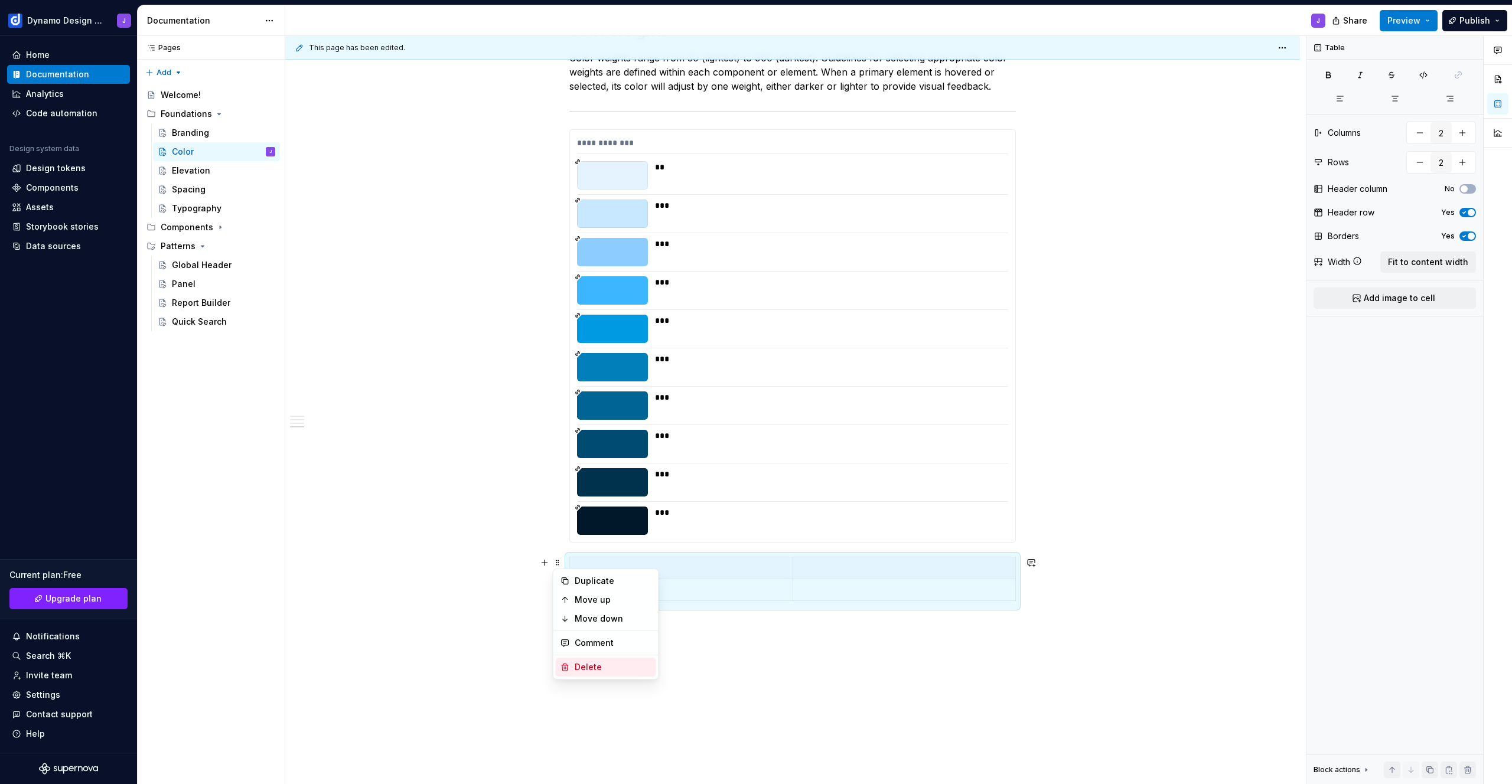
click at [623, 669] on div "Delete" at bounding box center [613, 667] width 77 height 12
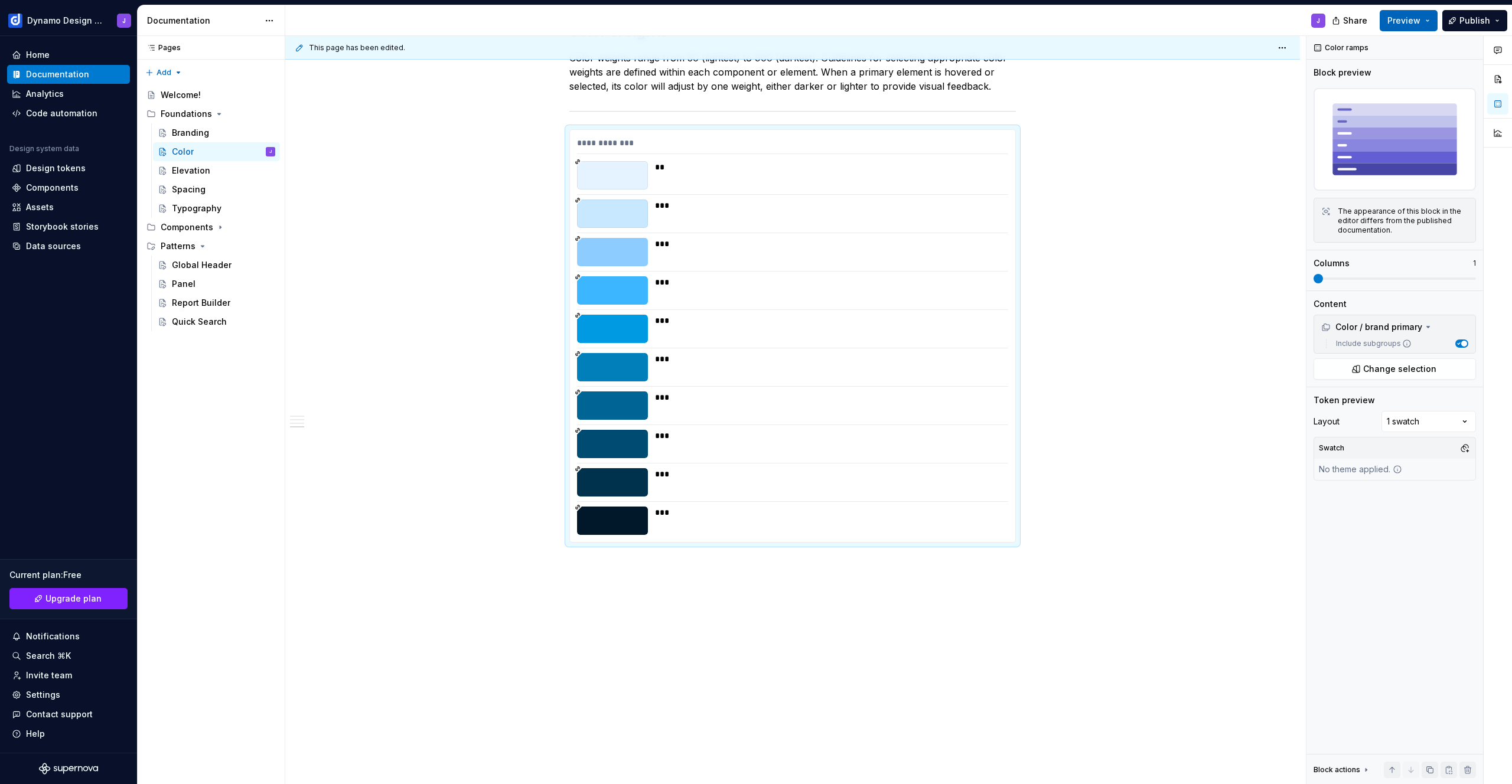
click at [1408, 21] on span "Preview" at bounding box center [1404, 20] width 33 height 12
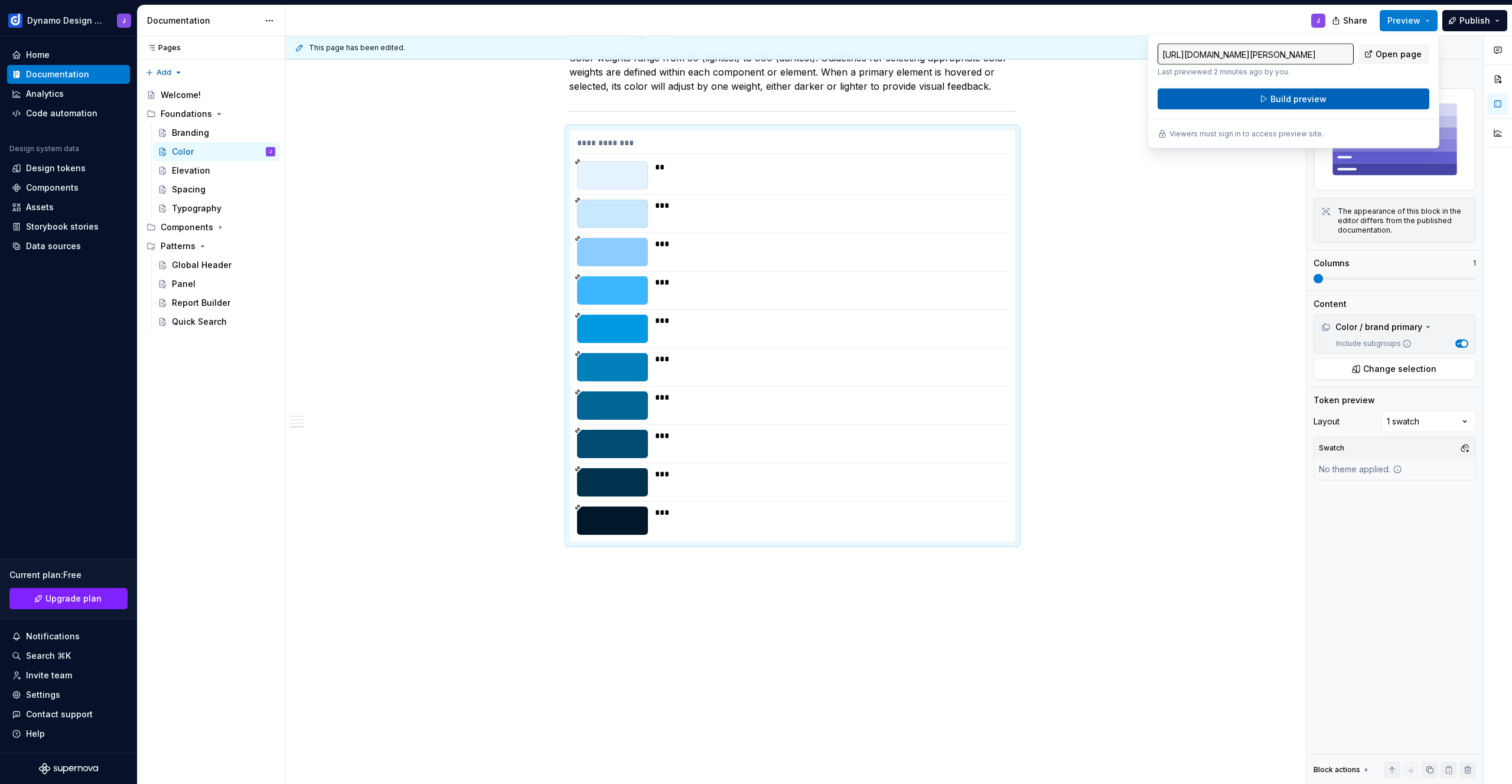
click at [1350, 102] on button "Build preview" at bounding box center [1294, 99] width 272 height 22
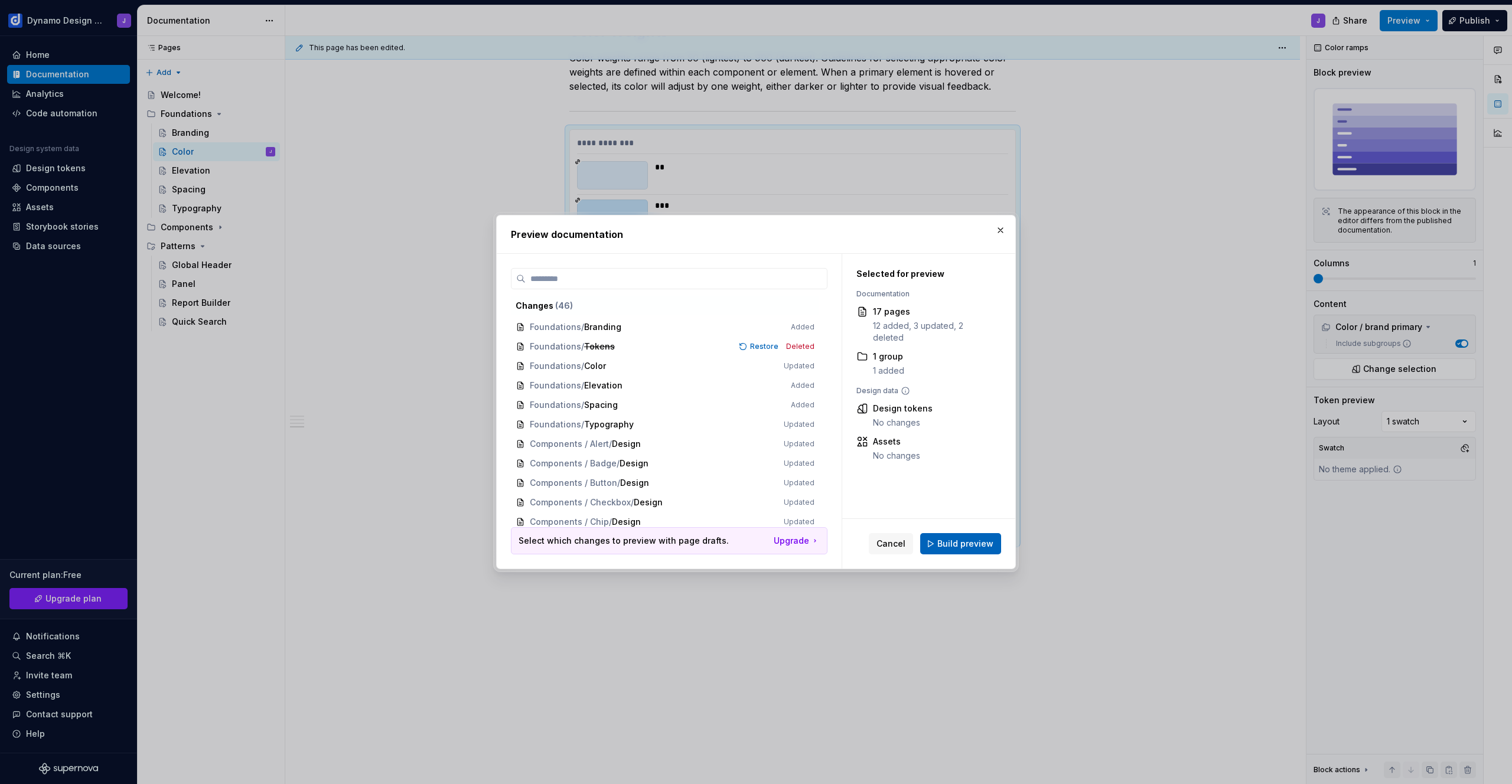
click at [948, 545] on span "Build preview" at bounding box center [965, 543] width 56 height 12
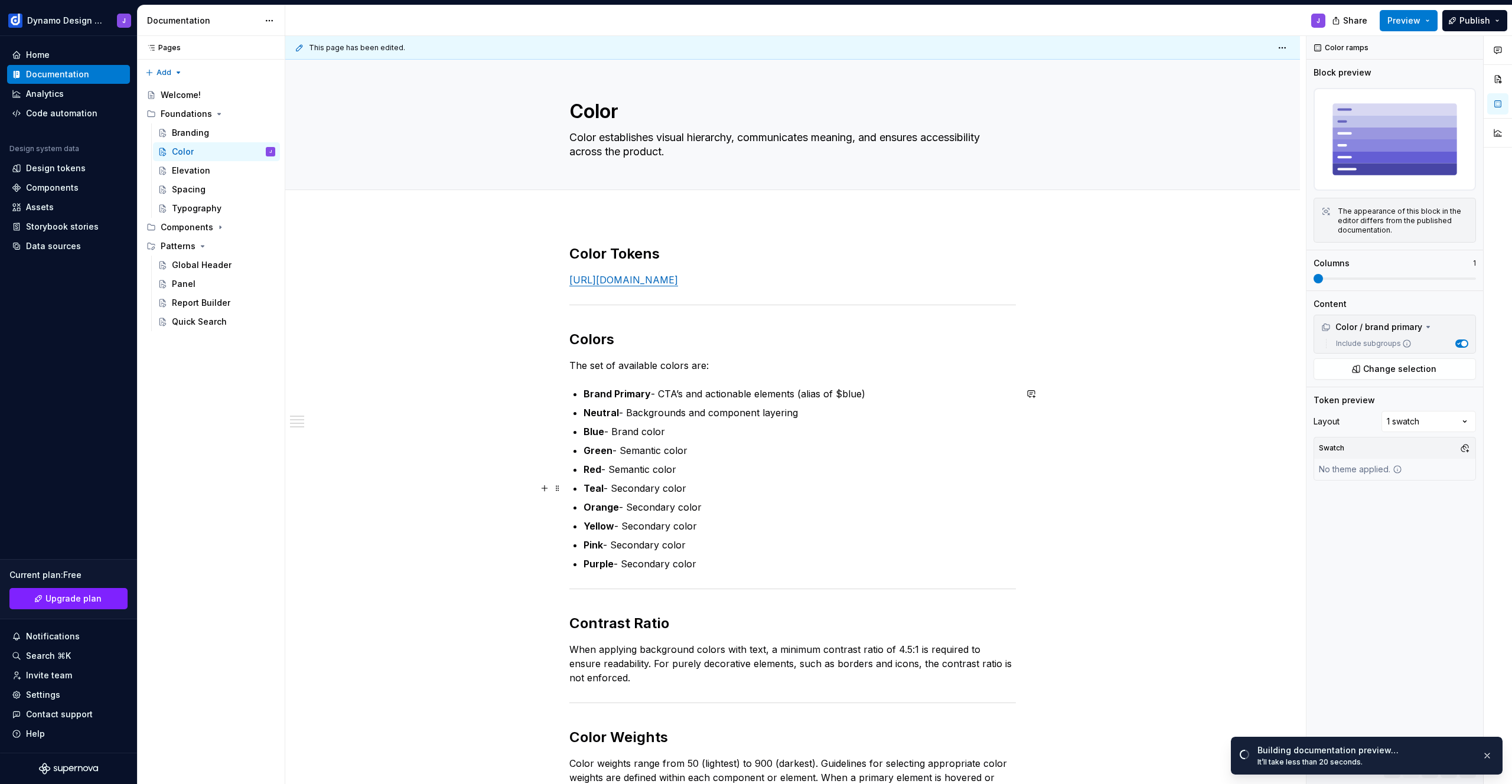
scroll to position [561, 0]
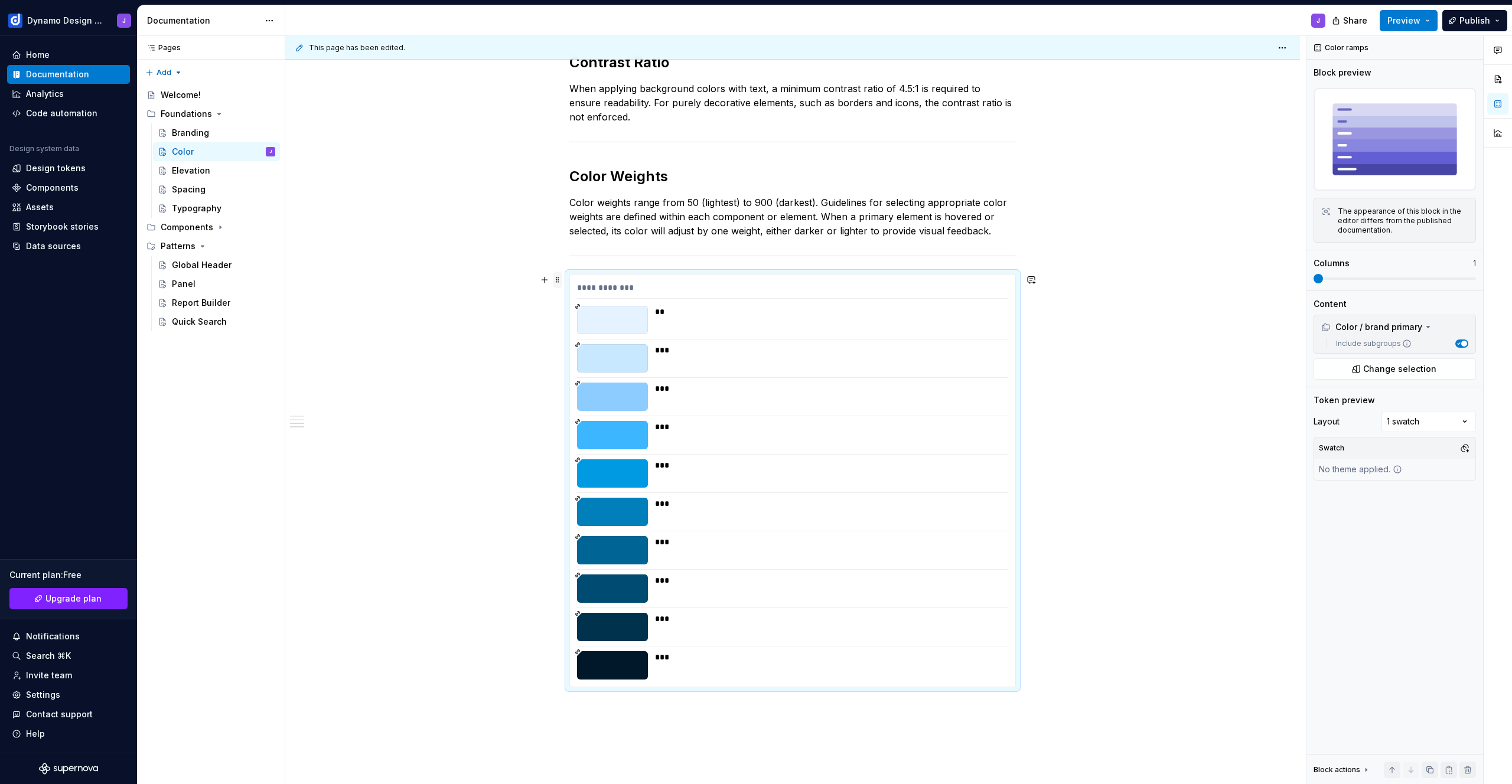
click at [558, 280] on span at bounding box center [557, 280] width 9 height 16
click at [560, 276] on span at bounding box center [557, 280] width 9 height 16
click at [1368, 131] on img at bounding box center [1395, 139] width 162 height 103
click at [1463, 343] on span "button" at bounding box center [1464, 344] width 6 height 6
click at [1452, 280] on span at bounding box center [1395, 279] width 162 height 3
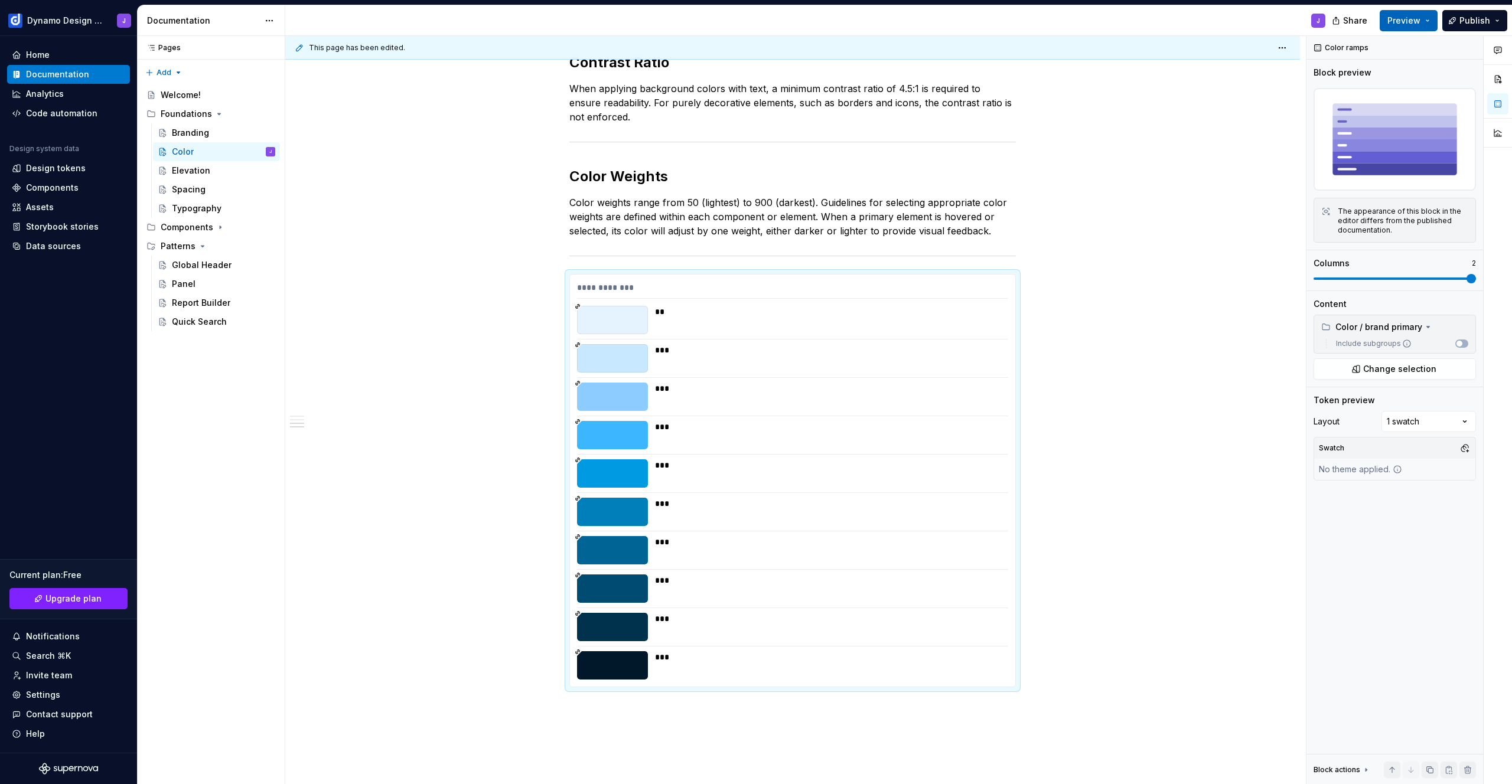
click at [1397, 20] on span "Preview" at bounding box center [1404, 20] width 33 height 12
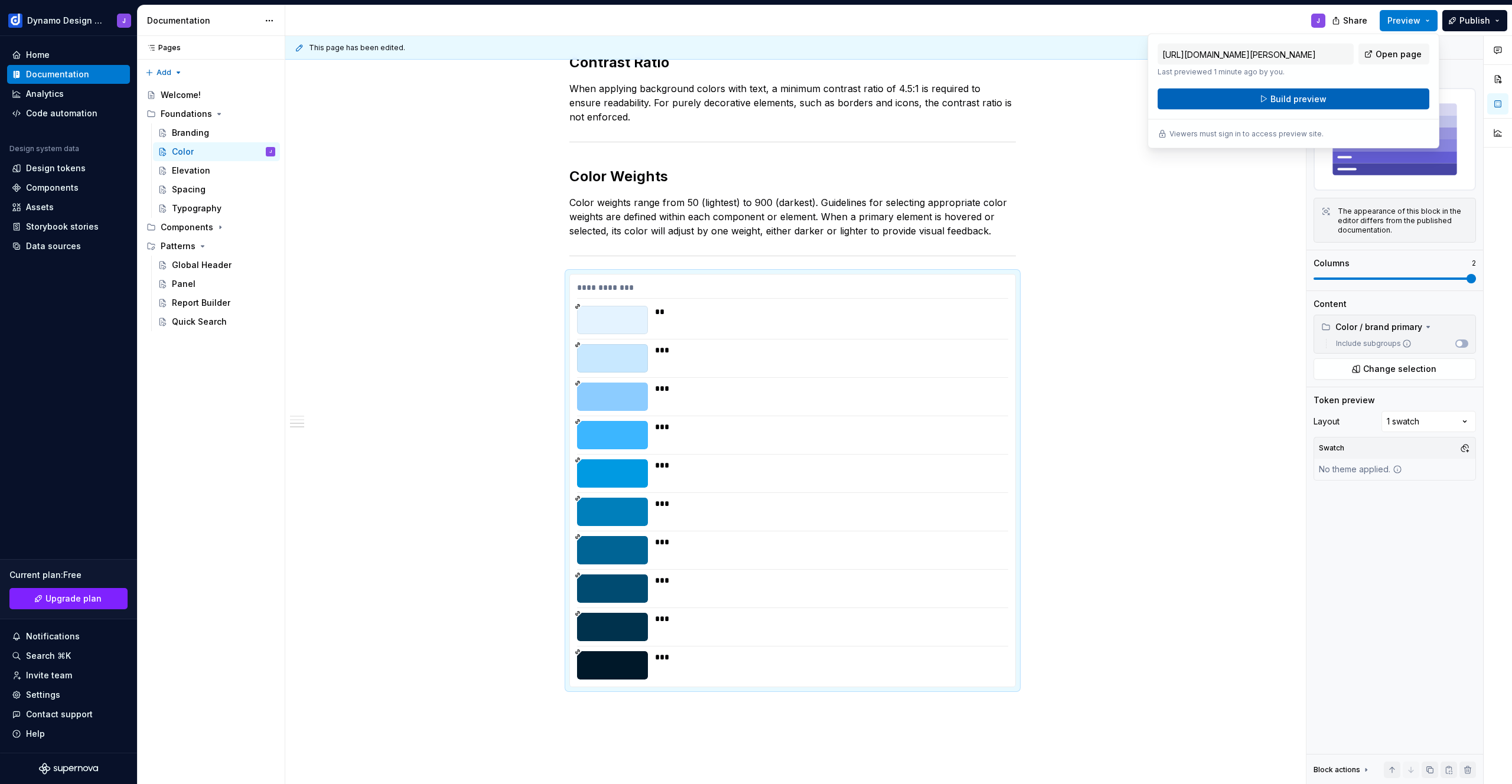
click at [1348, 102] on button "Build preview" at bounding box center [1294, 99] width 272 height 22
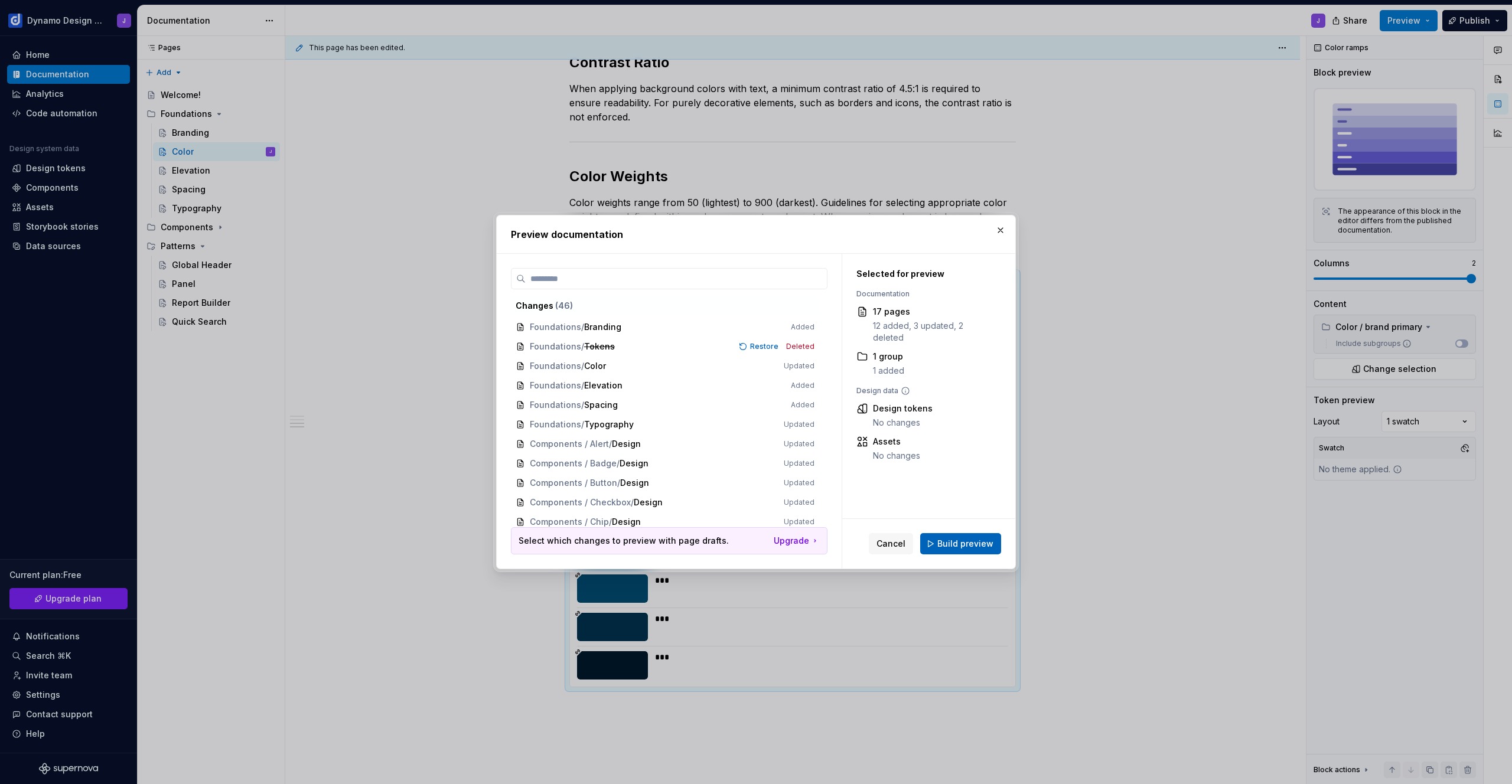
click at [972, 540] on span "Build preview" at bounding box center [965, 543] width 56 height 12
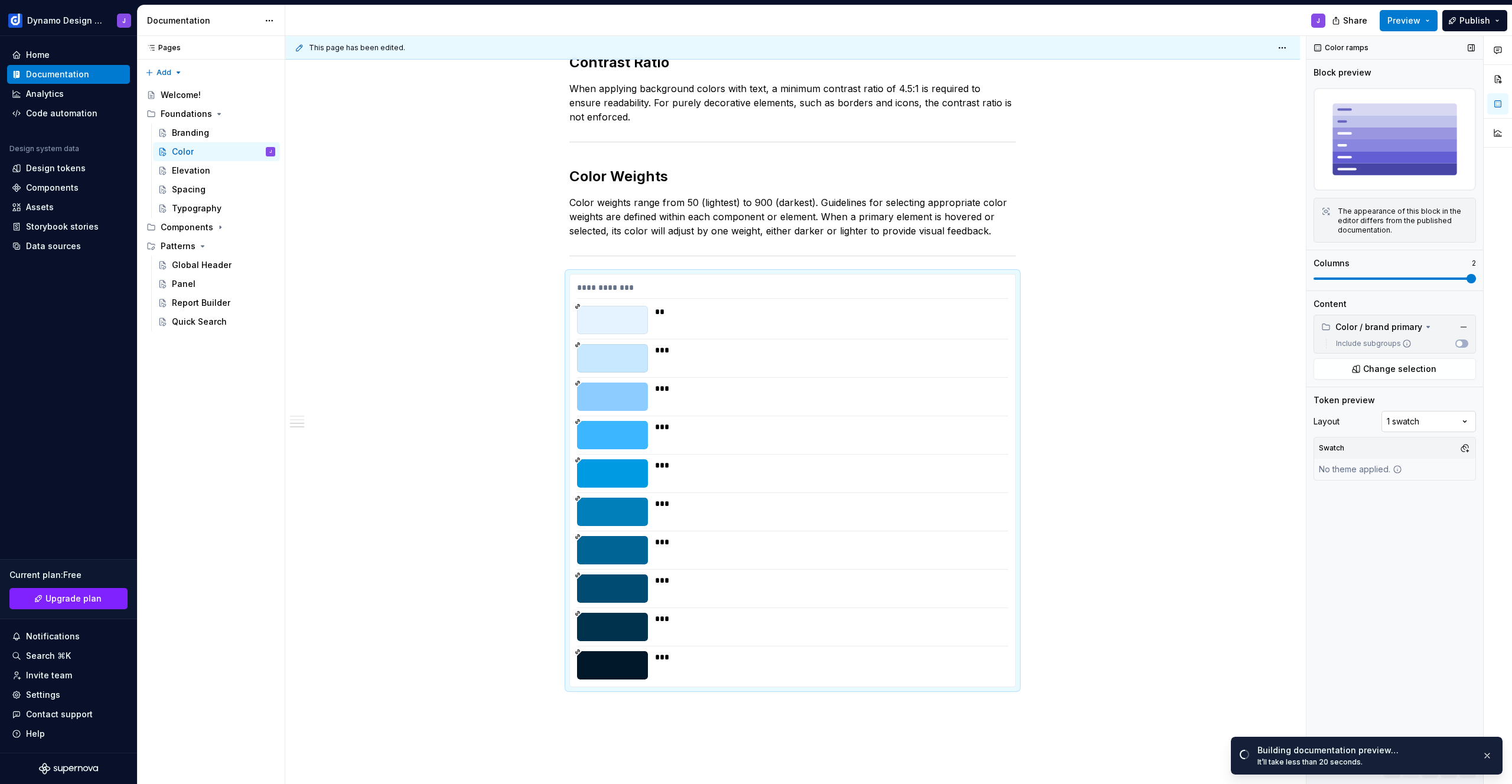
click at [1433, 423] on div "Comments Open comments No comments yet Select ‘Comment’ from the block context …" at bounding box center [1409, 410] width 206 height 749
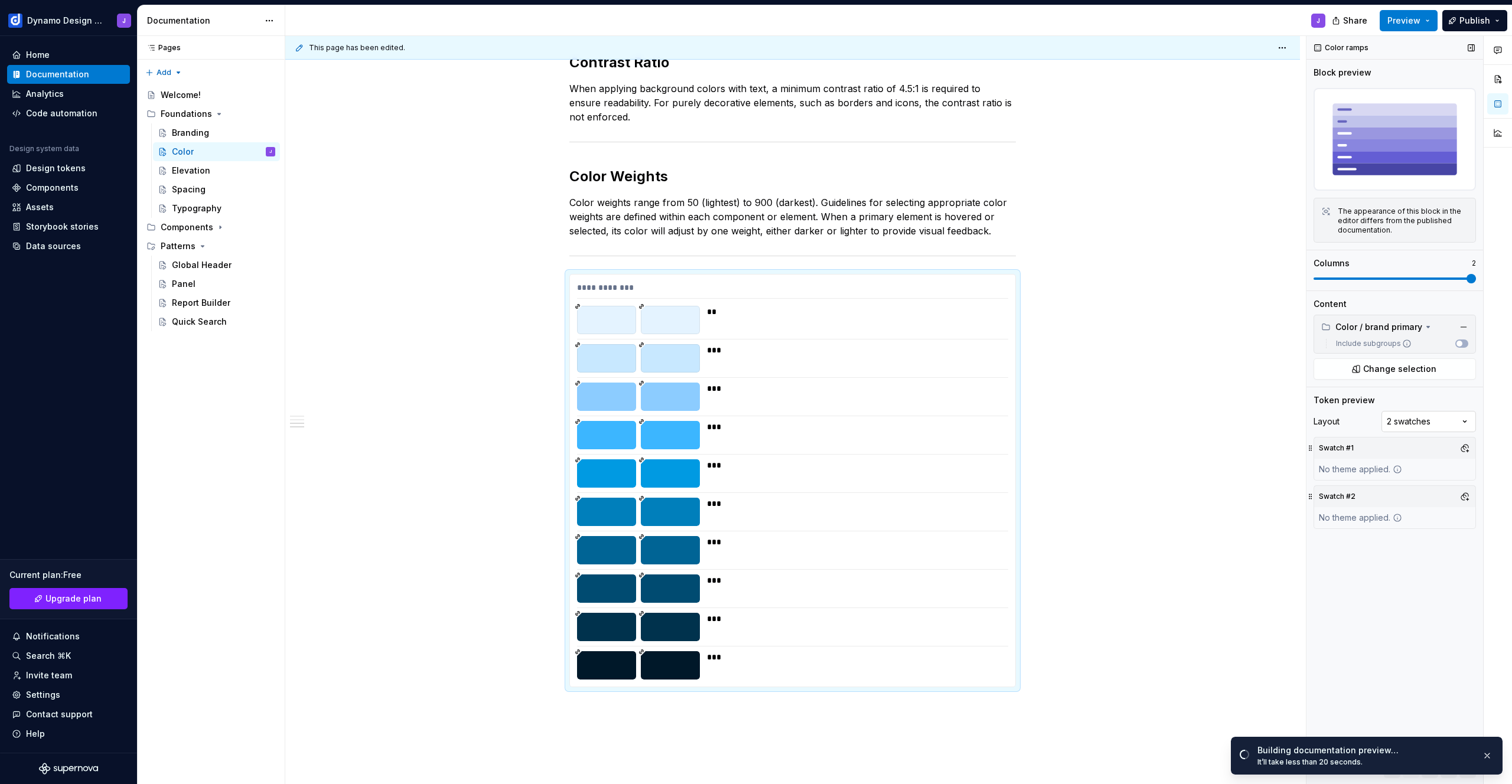
click at [1415, 426] on div "Comments Open comments No comments yet Select ‘Comment’ from the block context …" at bounding box center [1409, 410] width 206 height 749
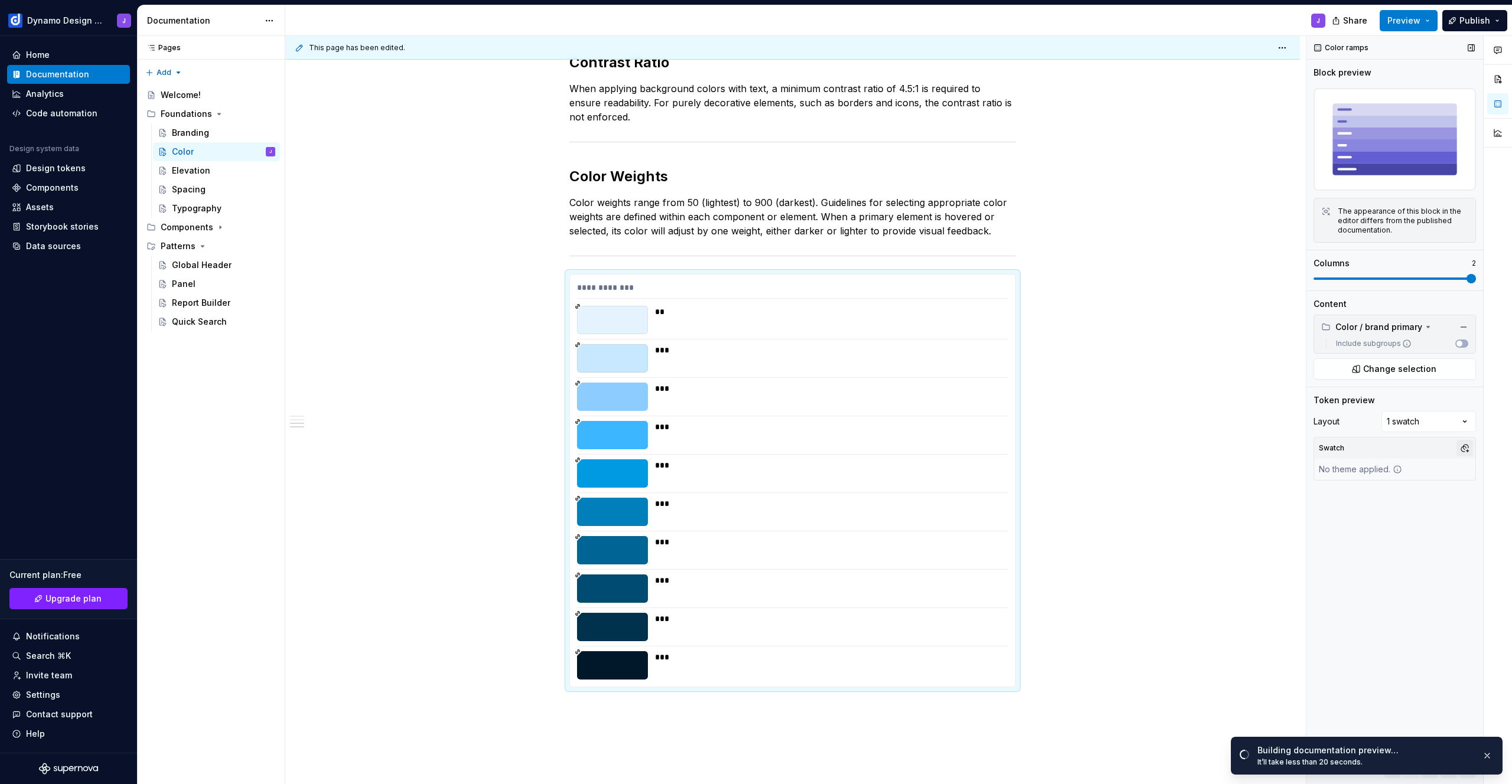
click at [1467, 451] on button "button" at bounding box center [1465, 447] width 16 height 16
click at [1382, 591] on div "Comments Open comments No comments yet Select ‘Comment’ from the block context …" at bounding box center [1409, 410] width 206 height 749
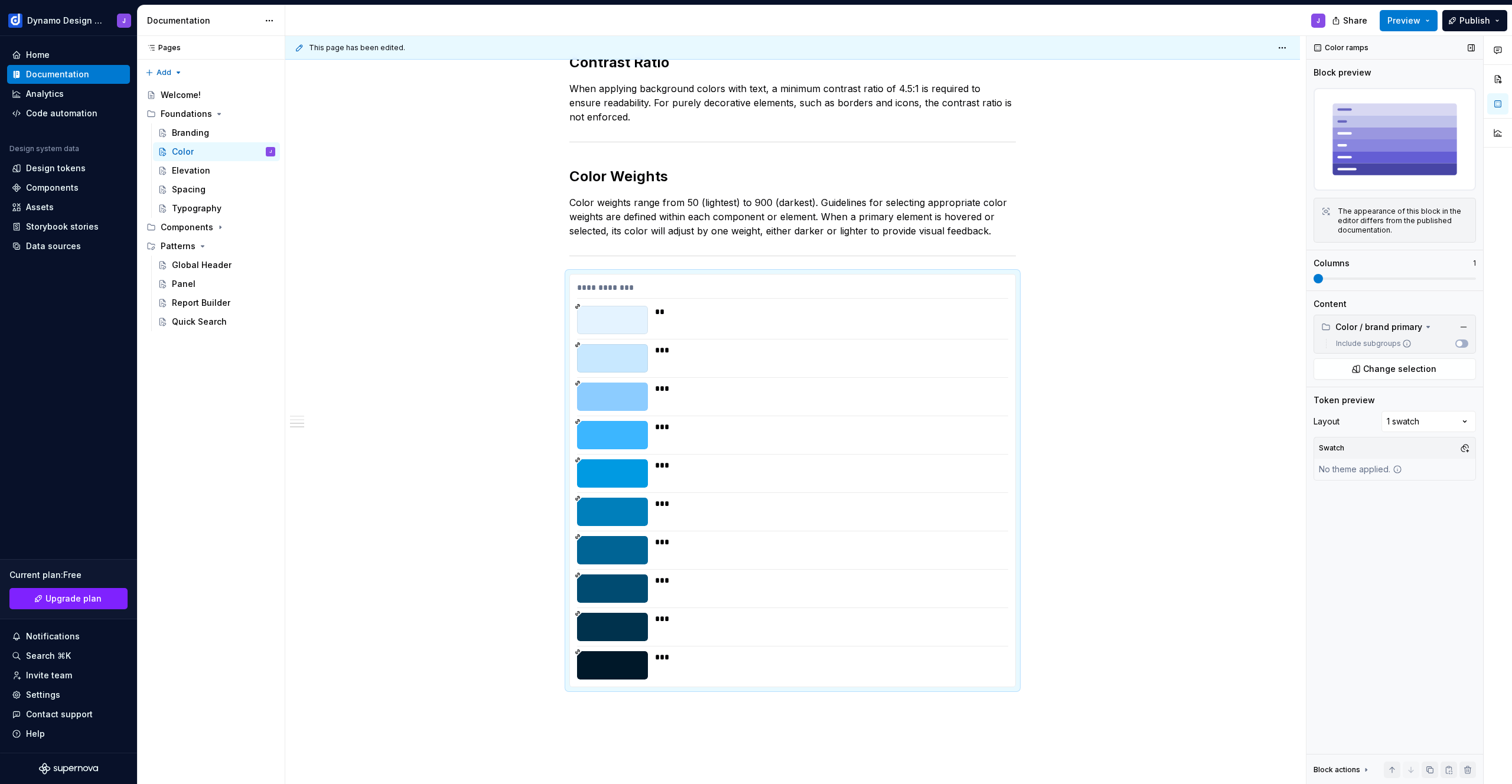
click at [1313, 274] on span at bounding box center [1318, 279] width 9 height 9
click at [1462, 450] on button "button" at bounding box center [1465, 447] width 16 height 16
click at [1363, 434] on div "Comments Open comments No comments yet Select ‘Comment’ from the block context …" at bounding box center [1409, 410] width 206 height 749
click at [1346, 604] on div "Color ramps Block preview The appearance of this block in the editor differs fr…" at bounding box center [1395, 410] width 177 height 749
click at [555, 280] on span at bounding box center [557, 280] width 9 height 16
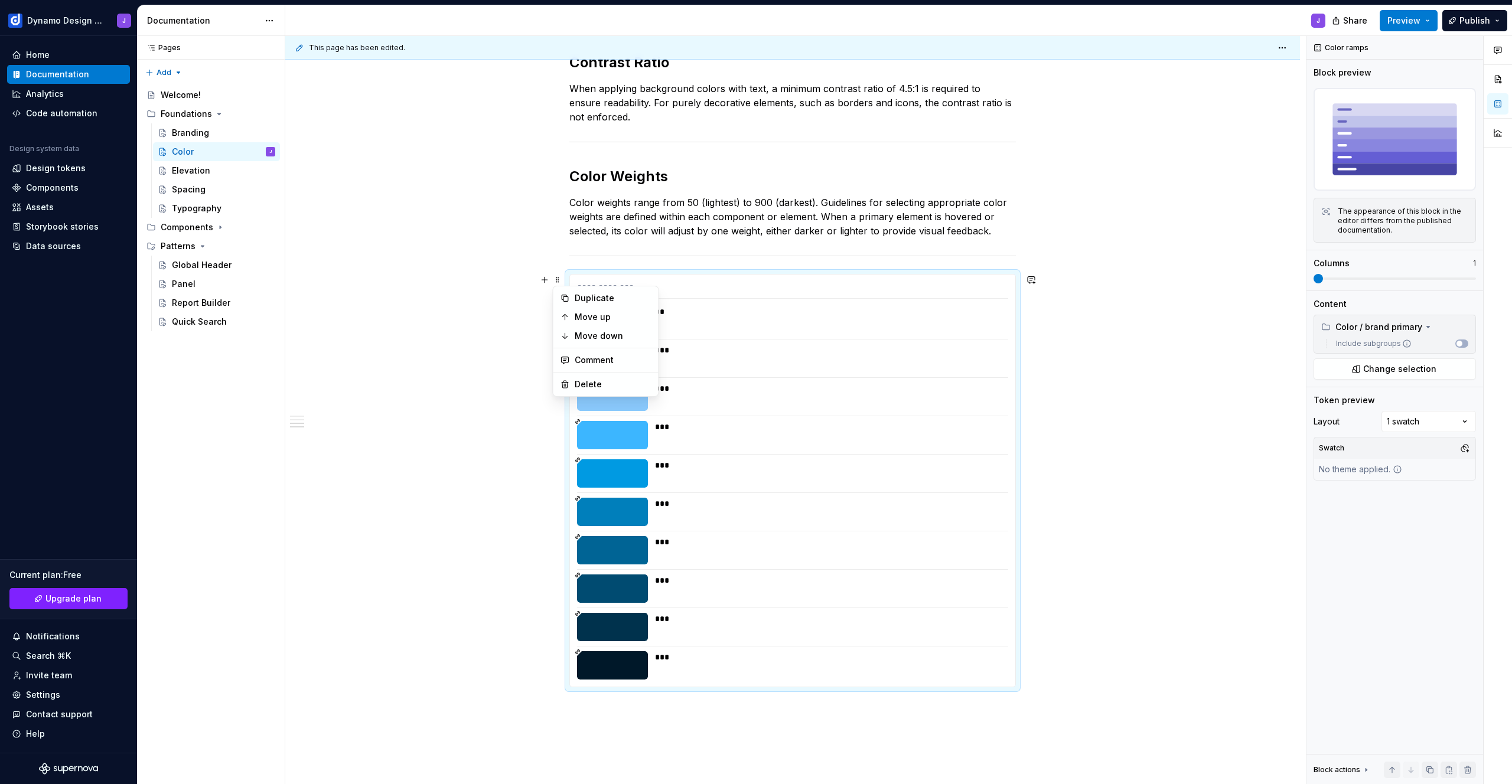
click at [1093, 360] on div "**********" at bounding box center [793, 296] width 1015 height 1281
click at [692, 715] on div "**********" at bounding box center [793, 296] width 1015 height 1281
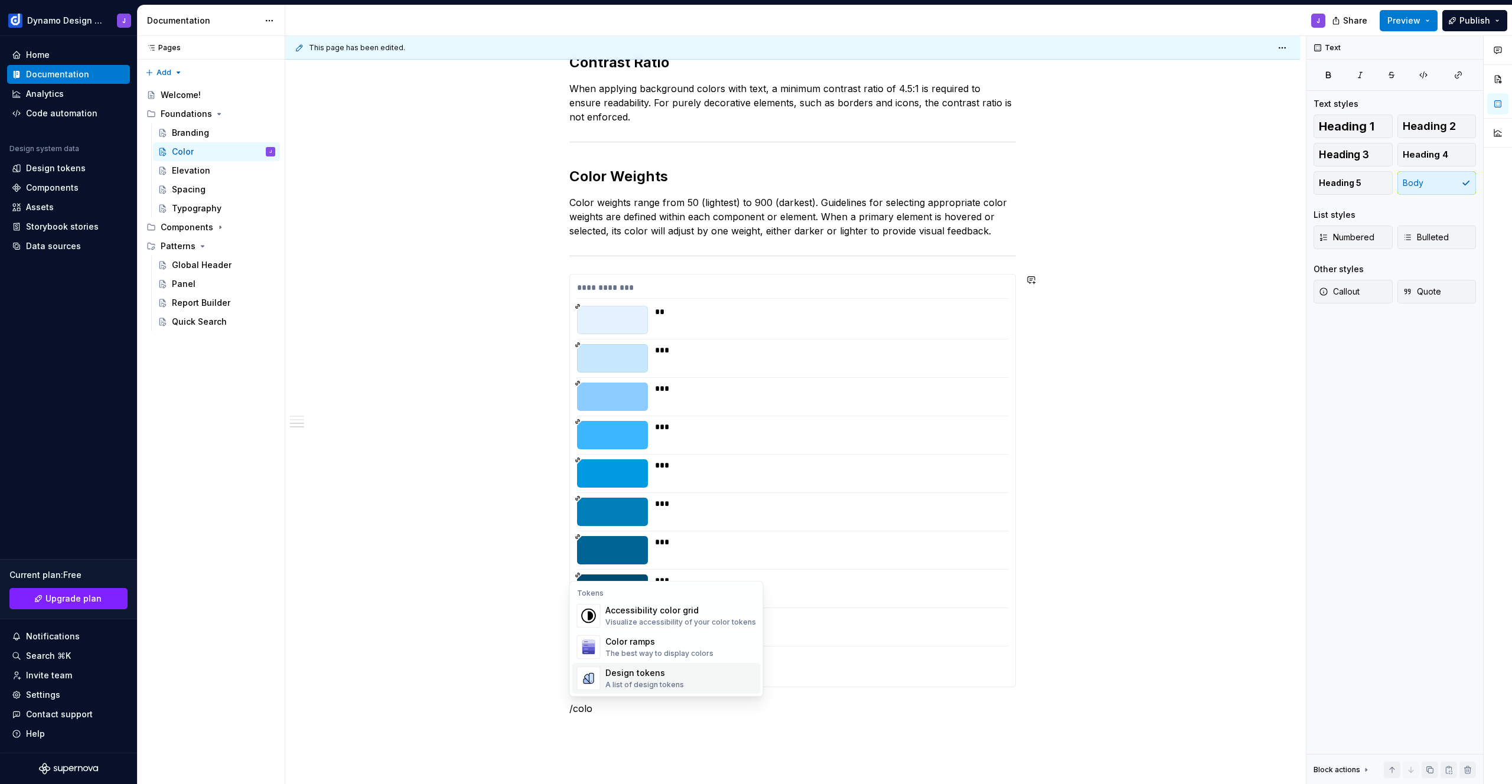
click at [668, 685] on div "A list of design tokens" at bounding box center [645, 685] width 79 height 9
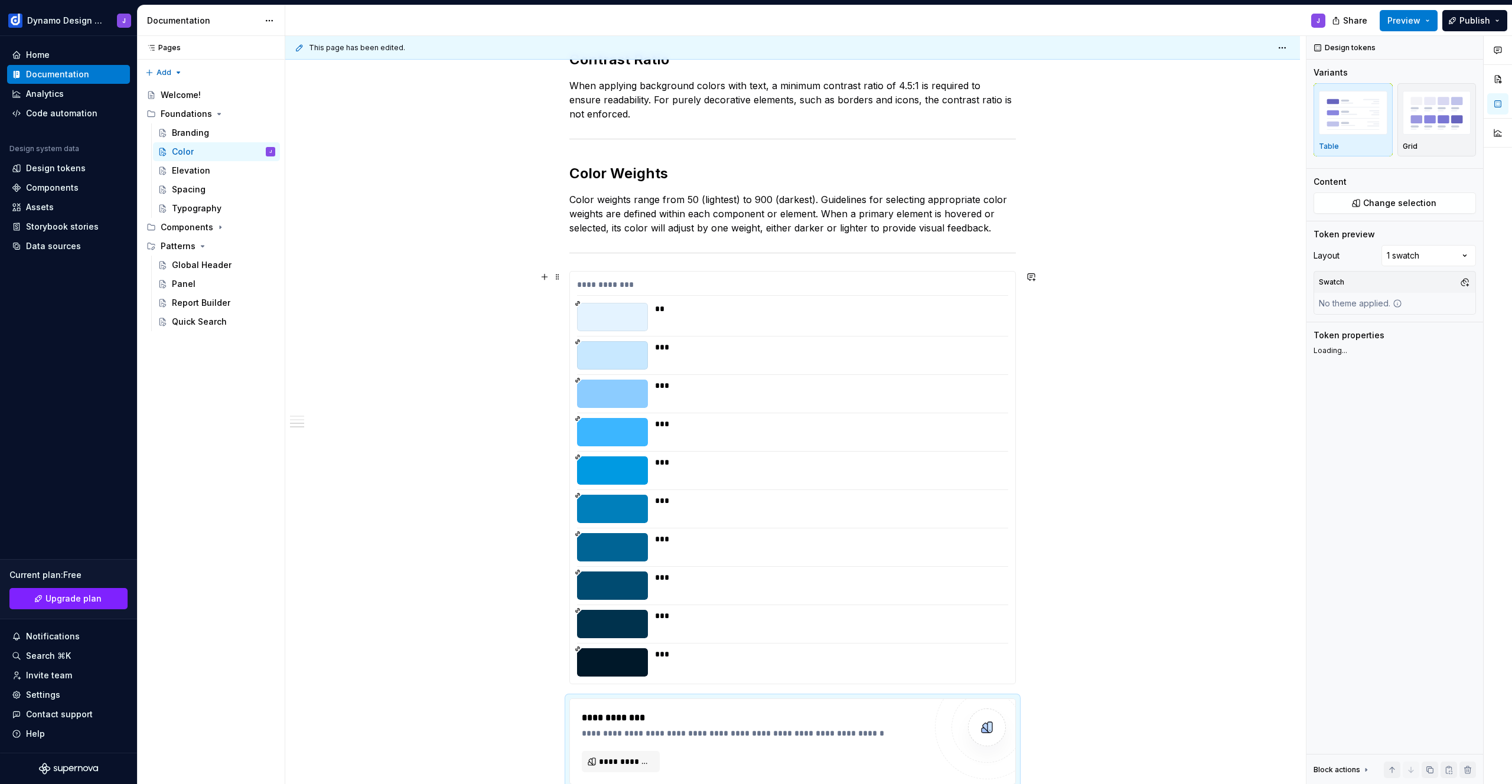
scroll to position [770, 0]
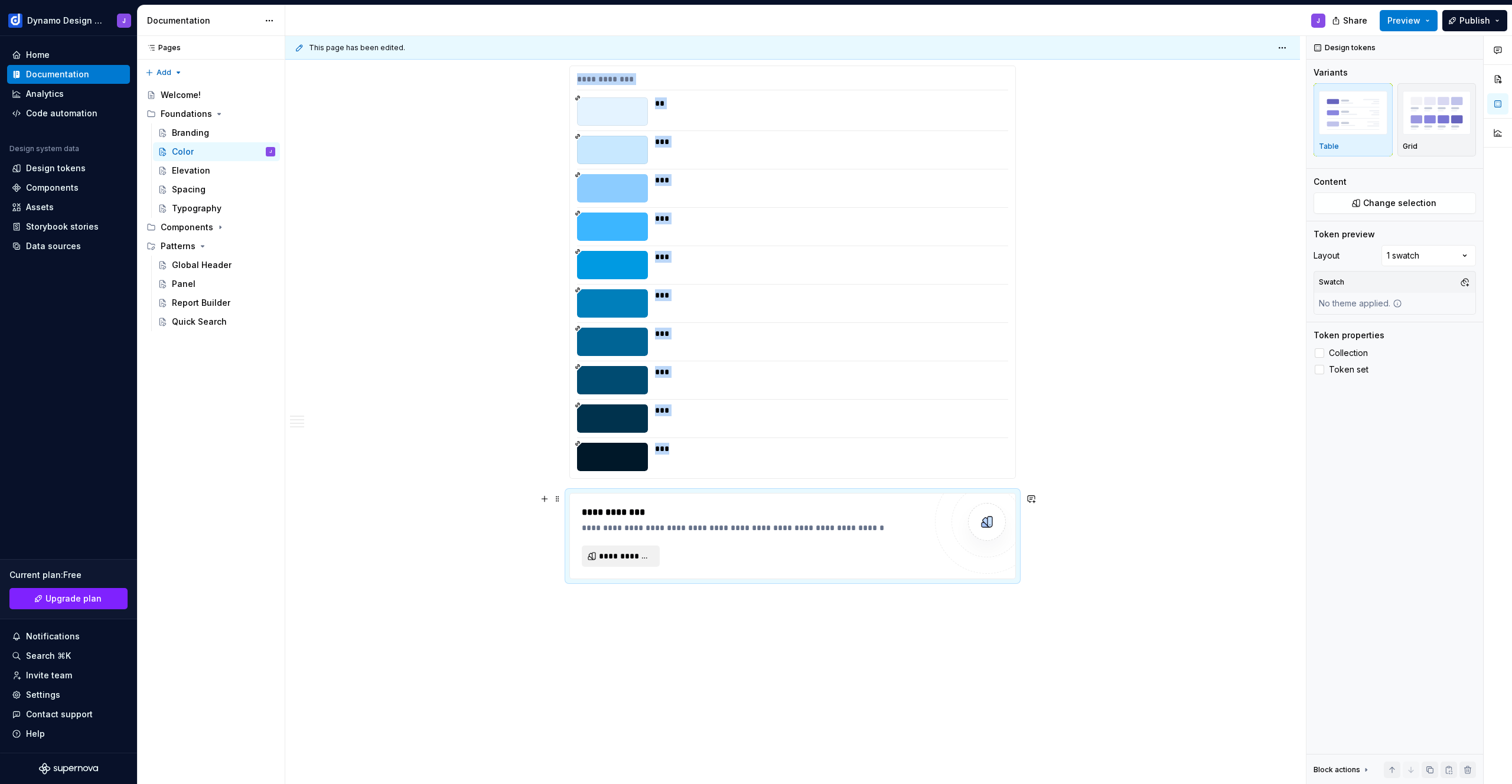
click at [623, 558] on span "**********" at bounding box center [626, 556] width 53 height 12
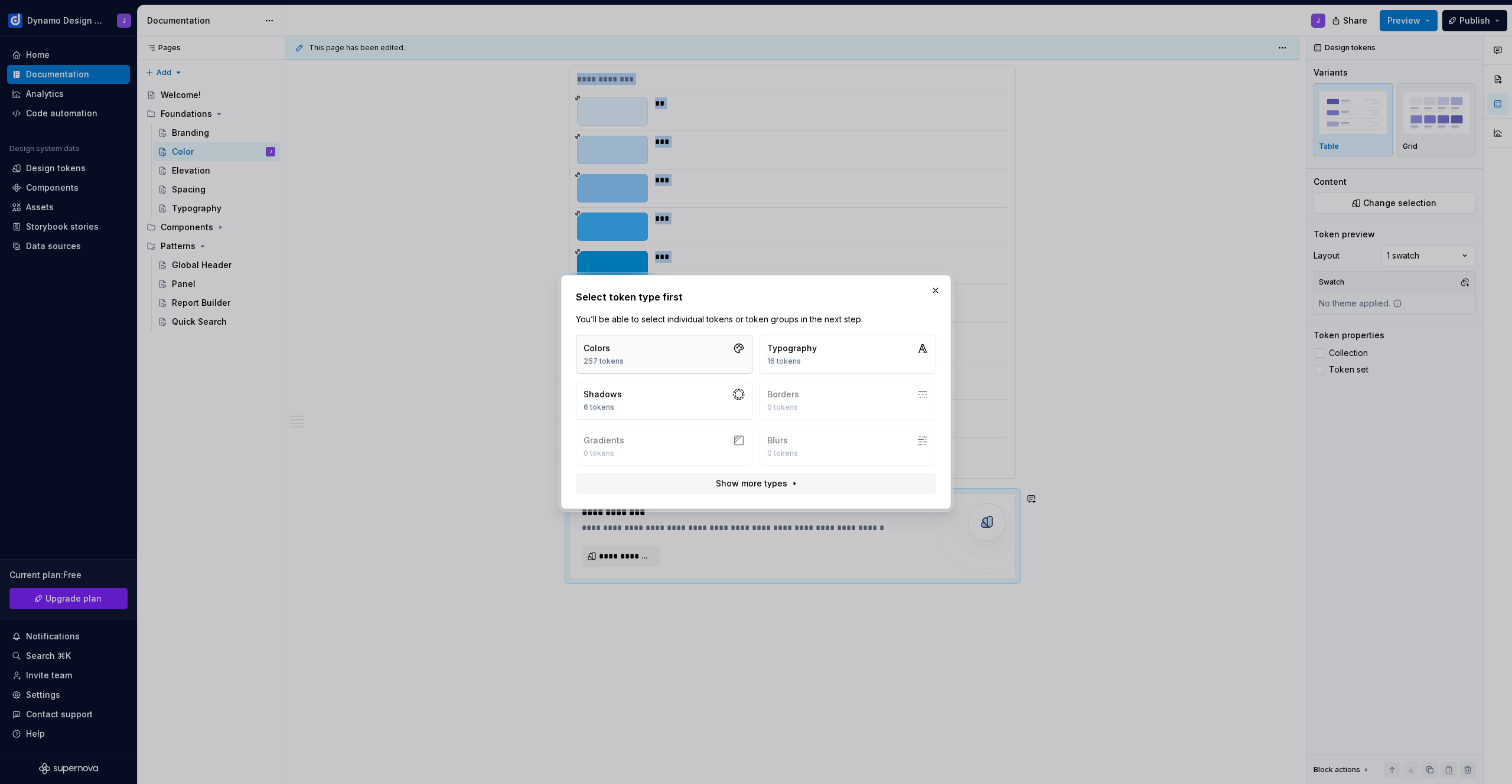
click at [639, 356] on button "Colors 257 tokens" at bounding box center [664, 354] width 177 height 39
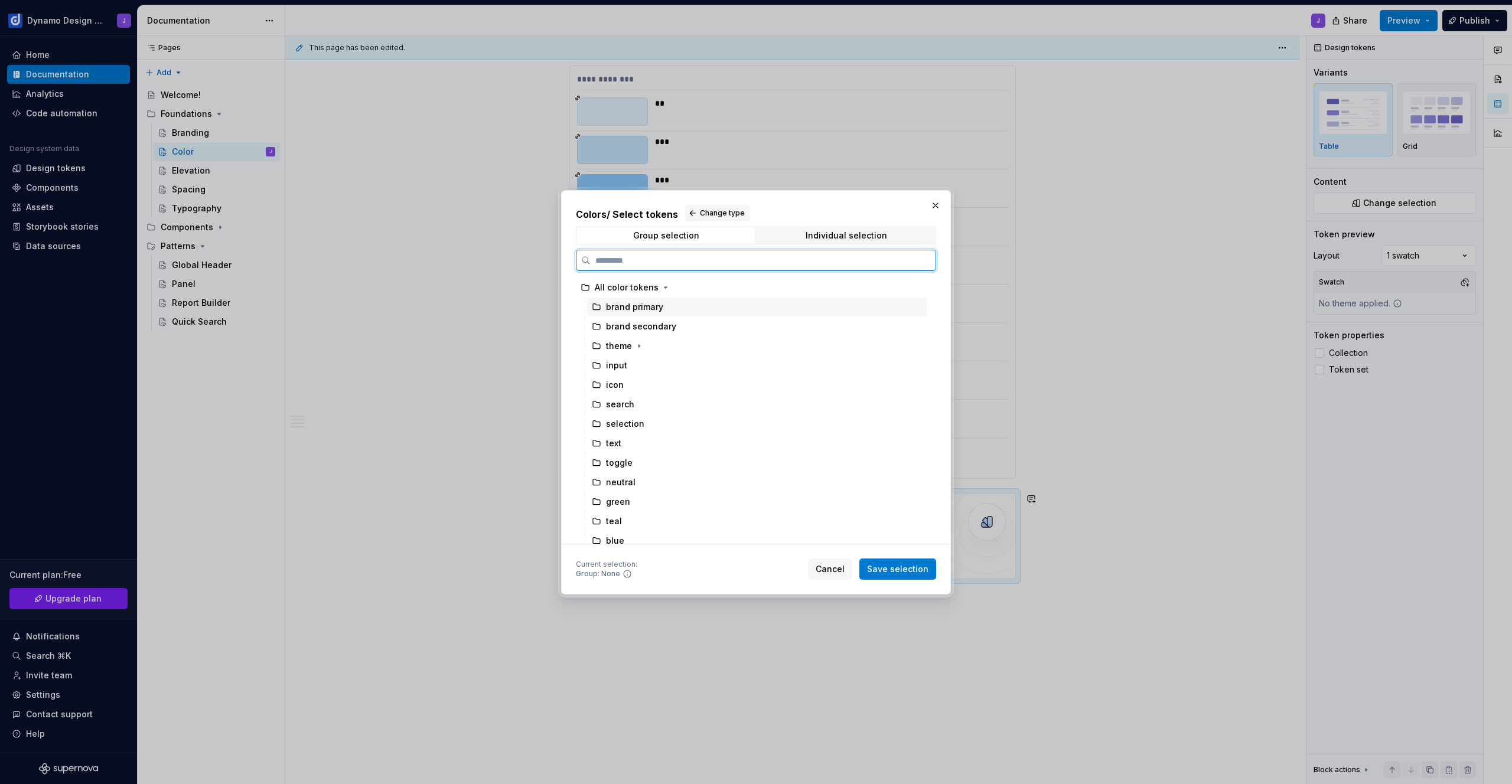
click at [640, 311] on div "brand primary" at bounding box center [634, 307] width 57 height 12
click at [913, 569] on span "Save selection" at bounding box center [898, 568] width 61 height 12
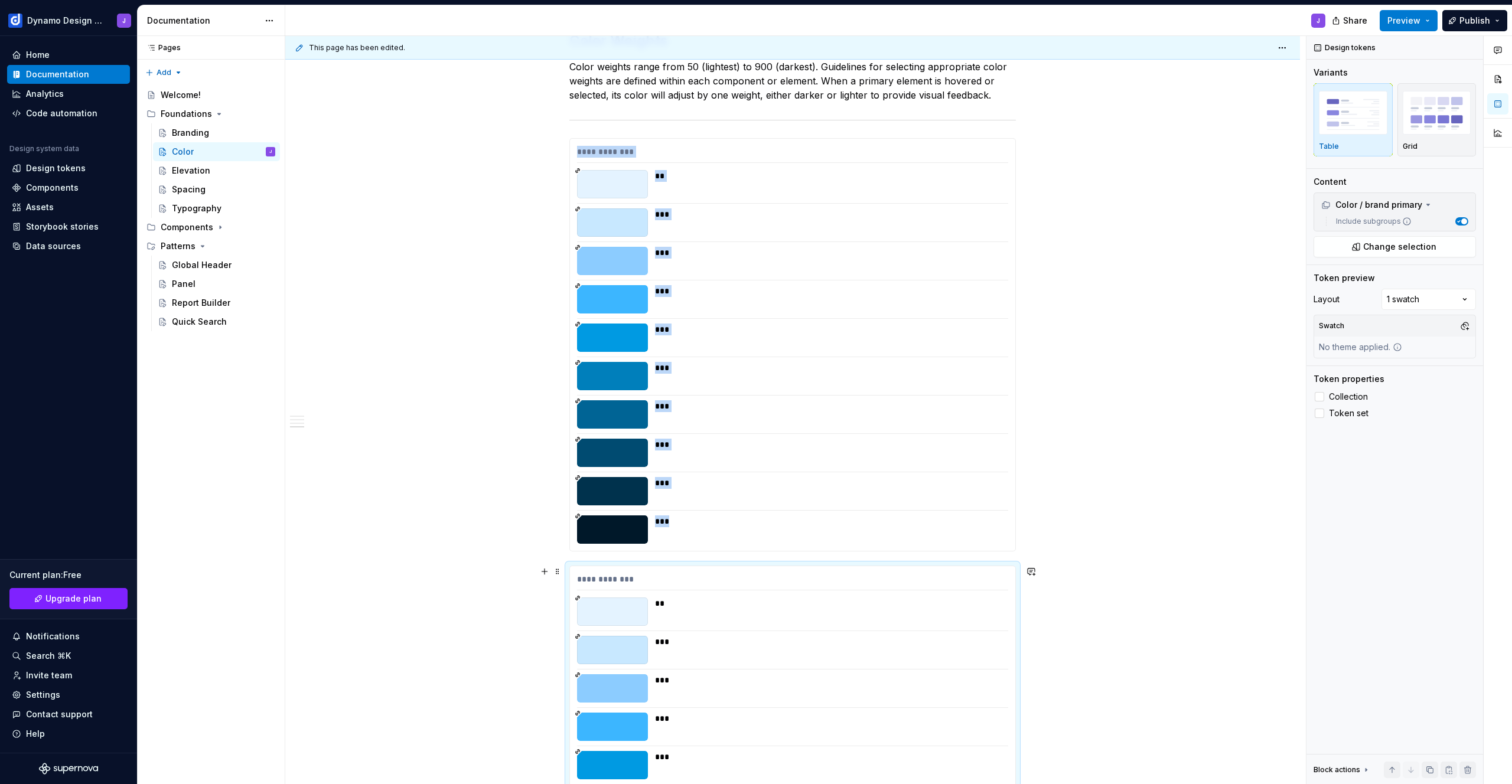
scroll to position [991, 0]
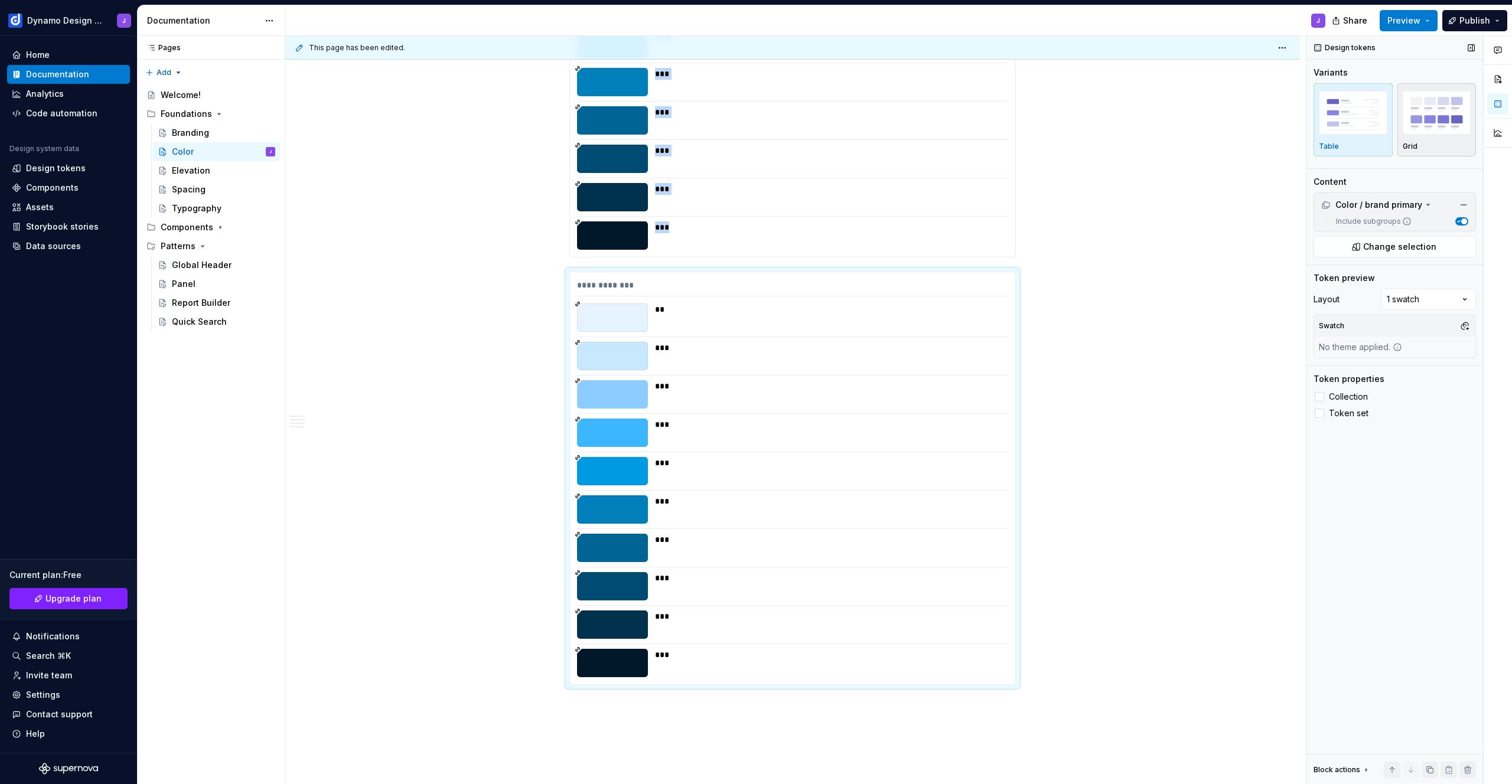
click at [1424, 137] on div "Grid" at bounding box center [1437, 119] width 69 height 62
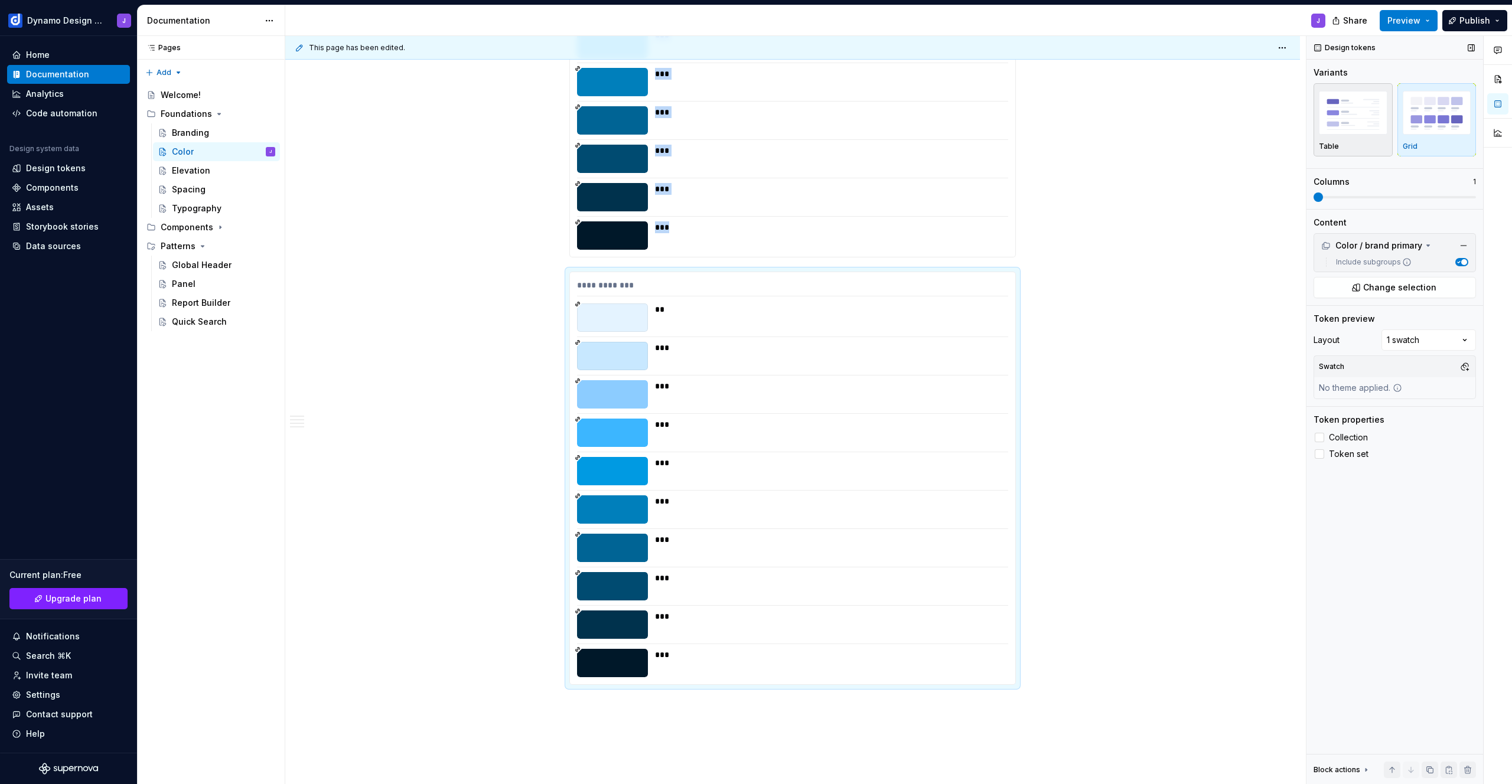
click at [1367, 125] on img "button" at bounding box center [1353, 113] width 69 height 43
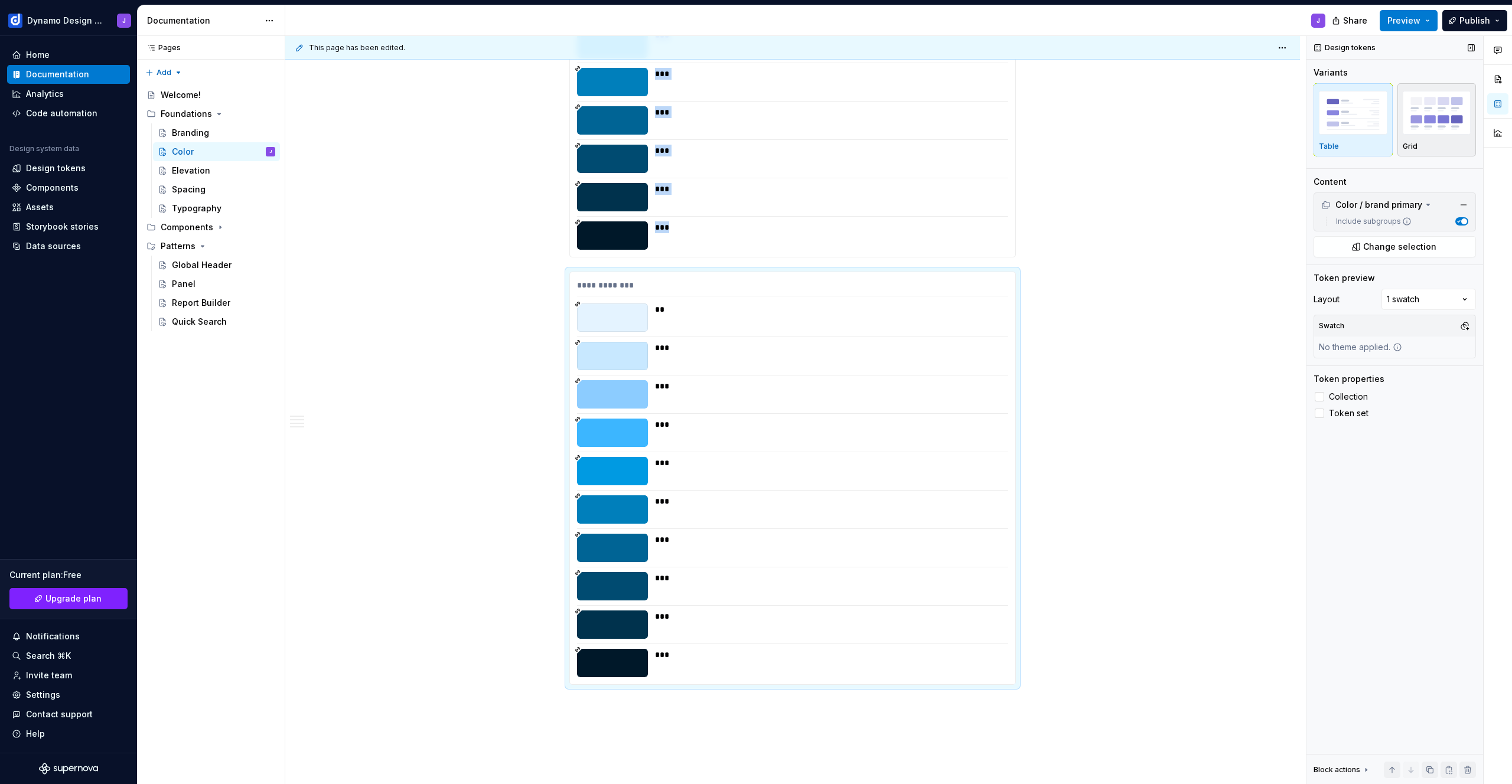
click at [1413, 125] on img "button" at bounding box center [1437, 113] width 69 height 43
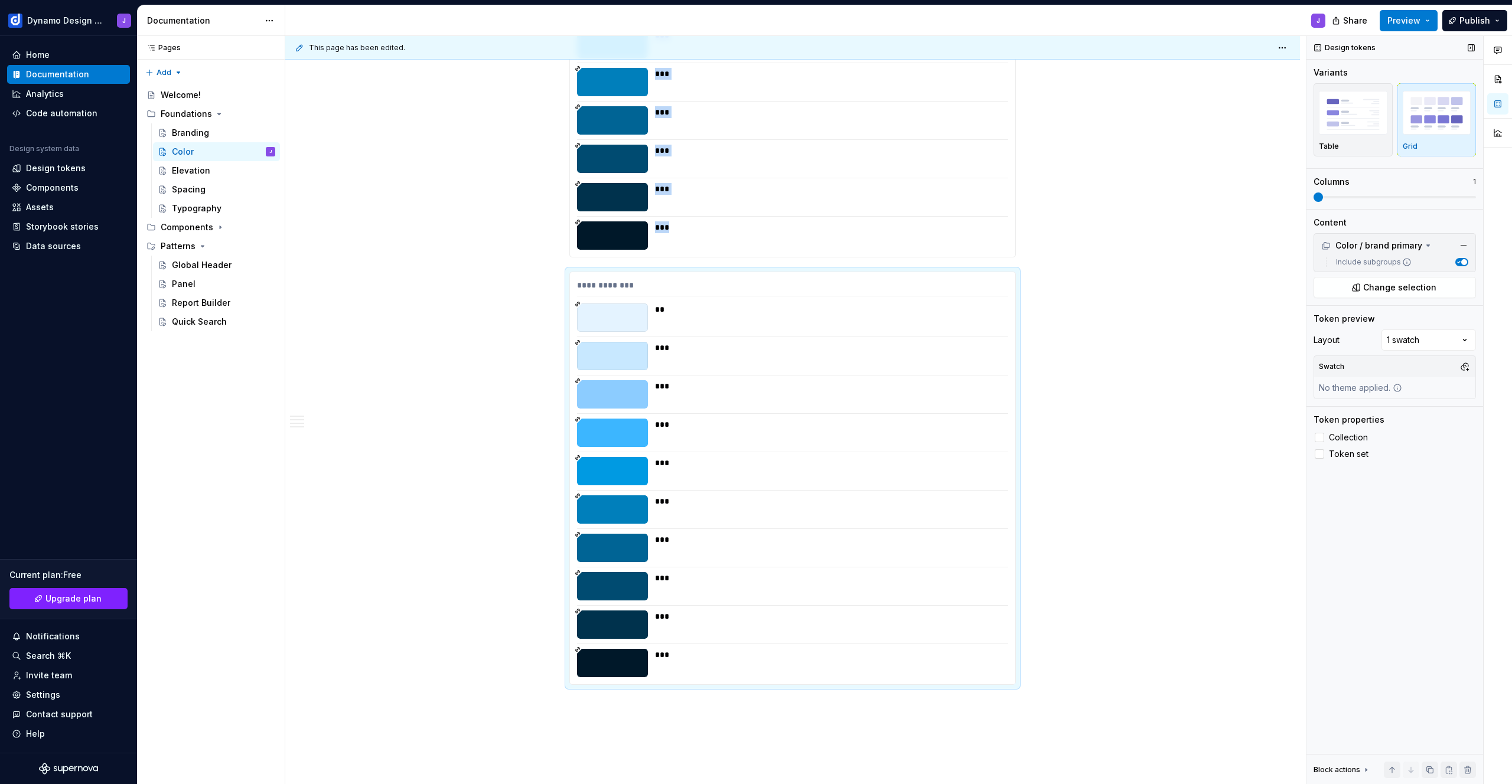
click at [1313, 196] on span at bounding box center [1395, 197] width 162 height 3
click at [1336, 115] on img "button" at bounding box center [1353, 113] width 69 height 43
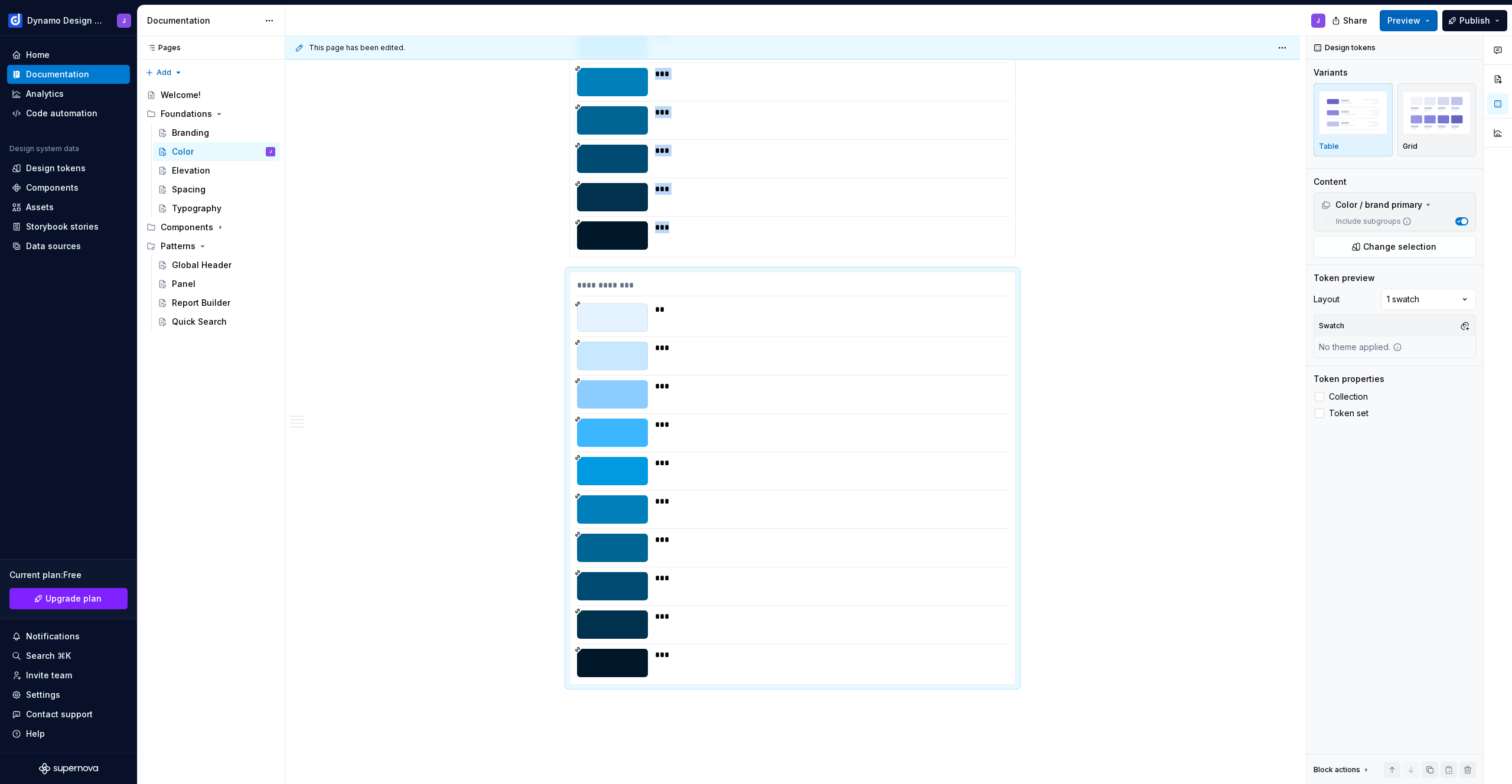
click at [1411, 20] on span "Preview" at bounding box center [1404, 20] width 33 height 12
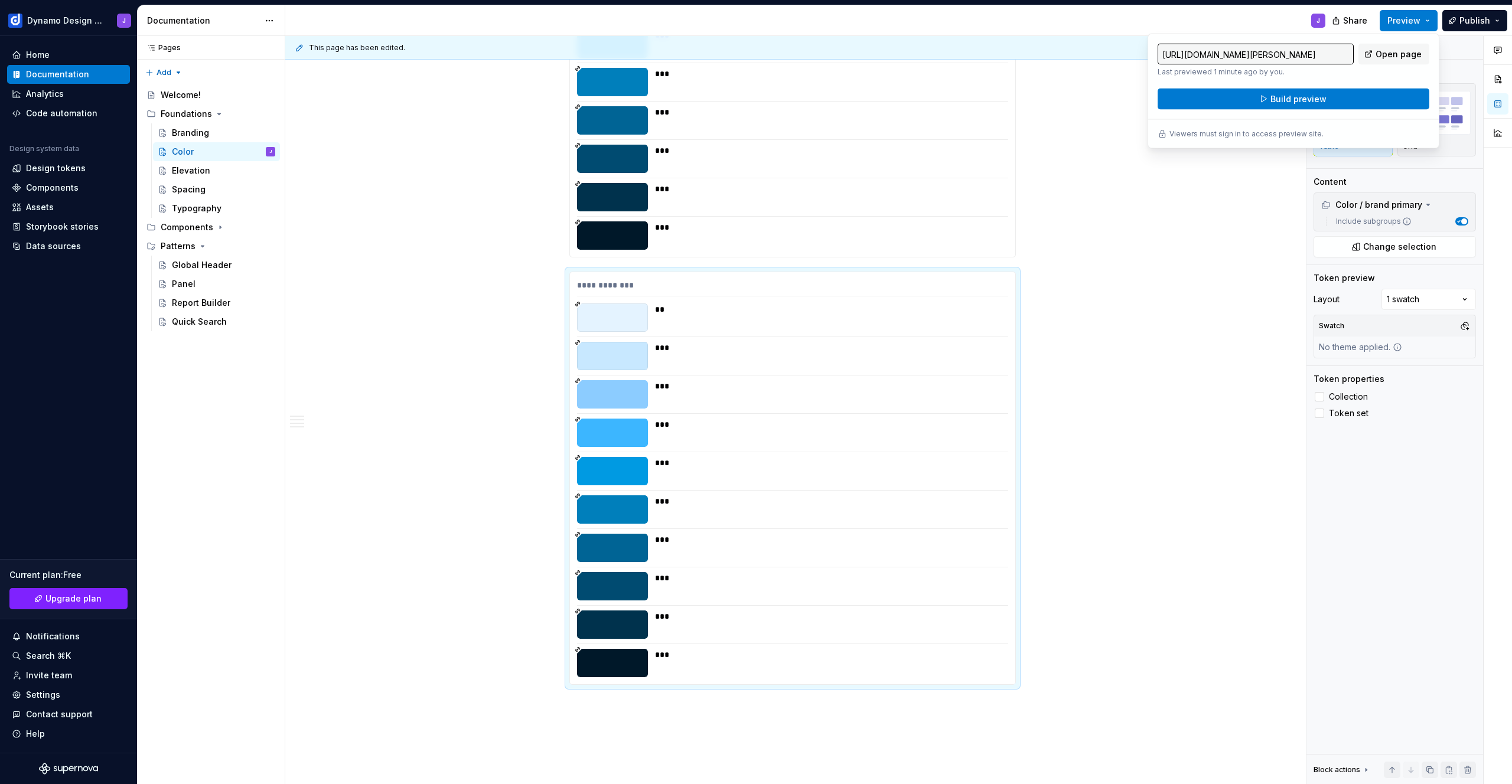
click at [1345, 110] on div "[URL][DOMAIN_NAME][PERSON_NAME] Last previewed 1 minute ago by you. Open page B…" at bounding box center [1293, 91] width 292 height 115
click at [1344, 101] on button "Build preview" at bounding box center [1294, 99] width 272 height 22
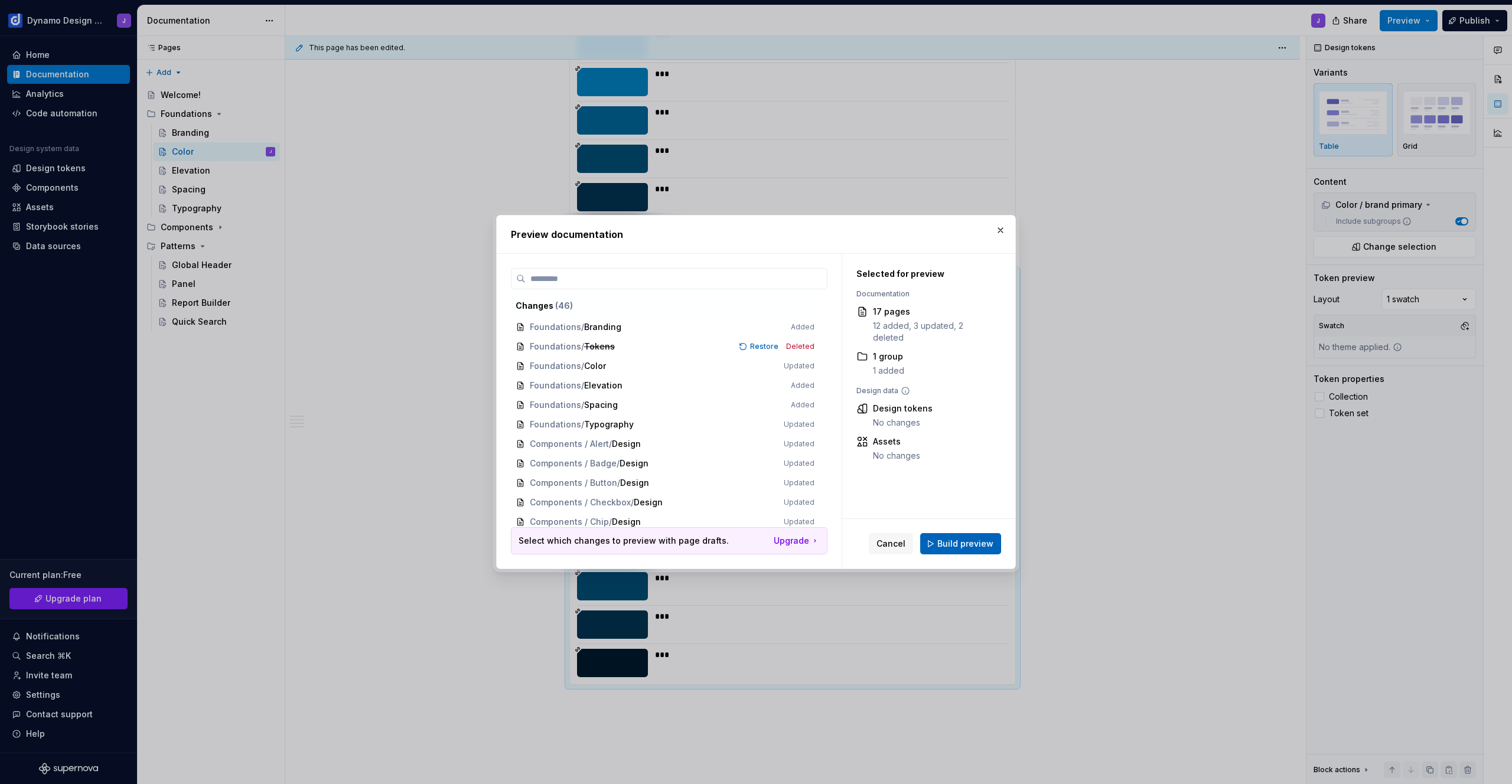
click at [986, 543] on span "Build preview" at bounding box center [965, 543] width 56 height 12
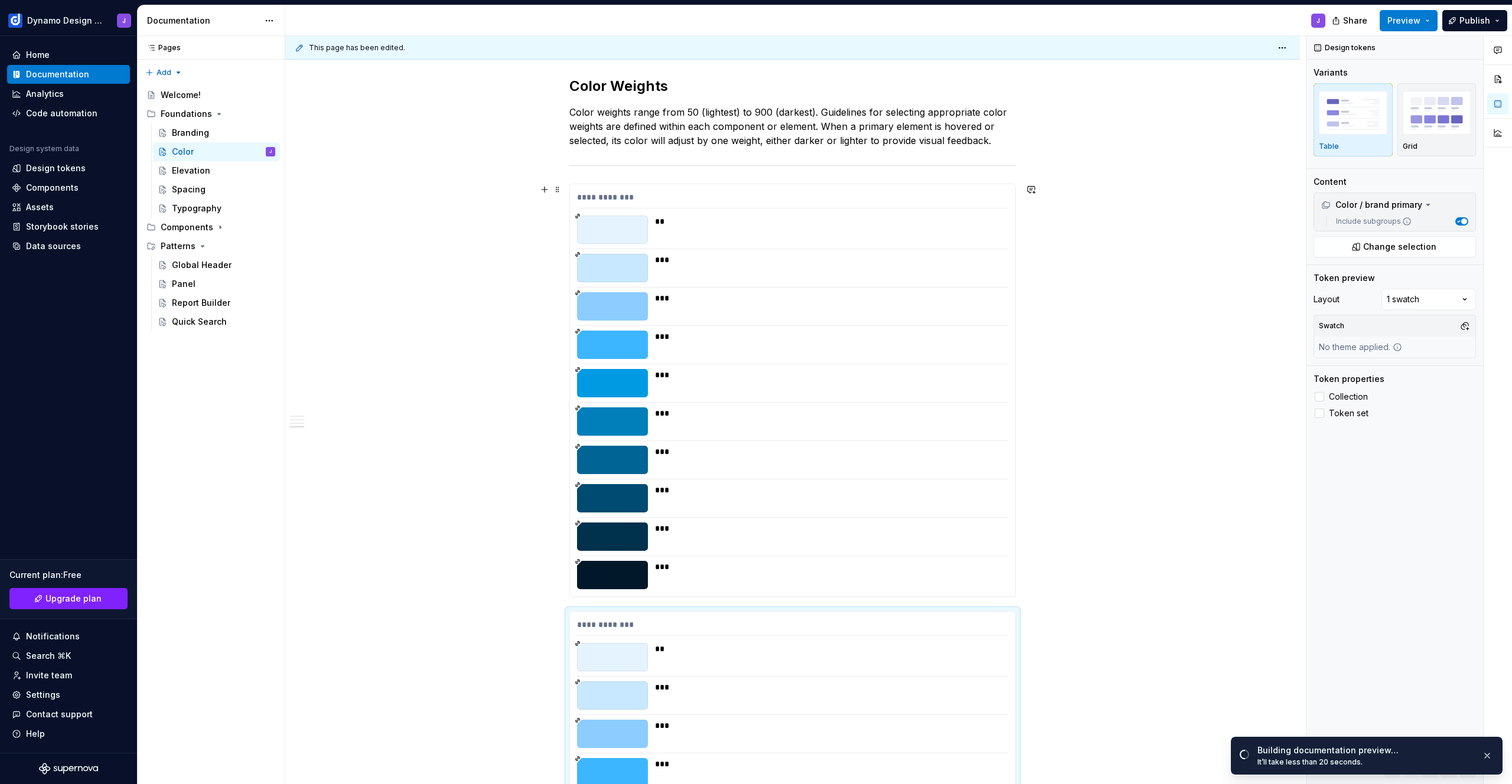
scroll to position [1003, 0]
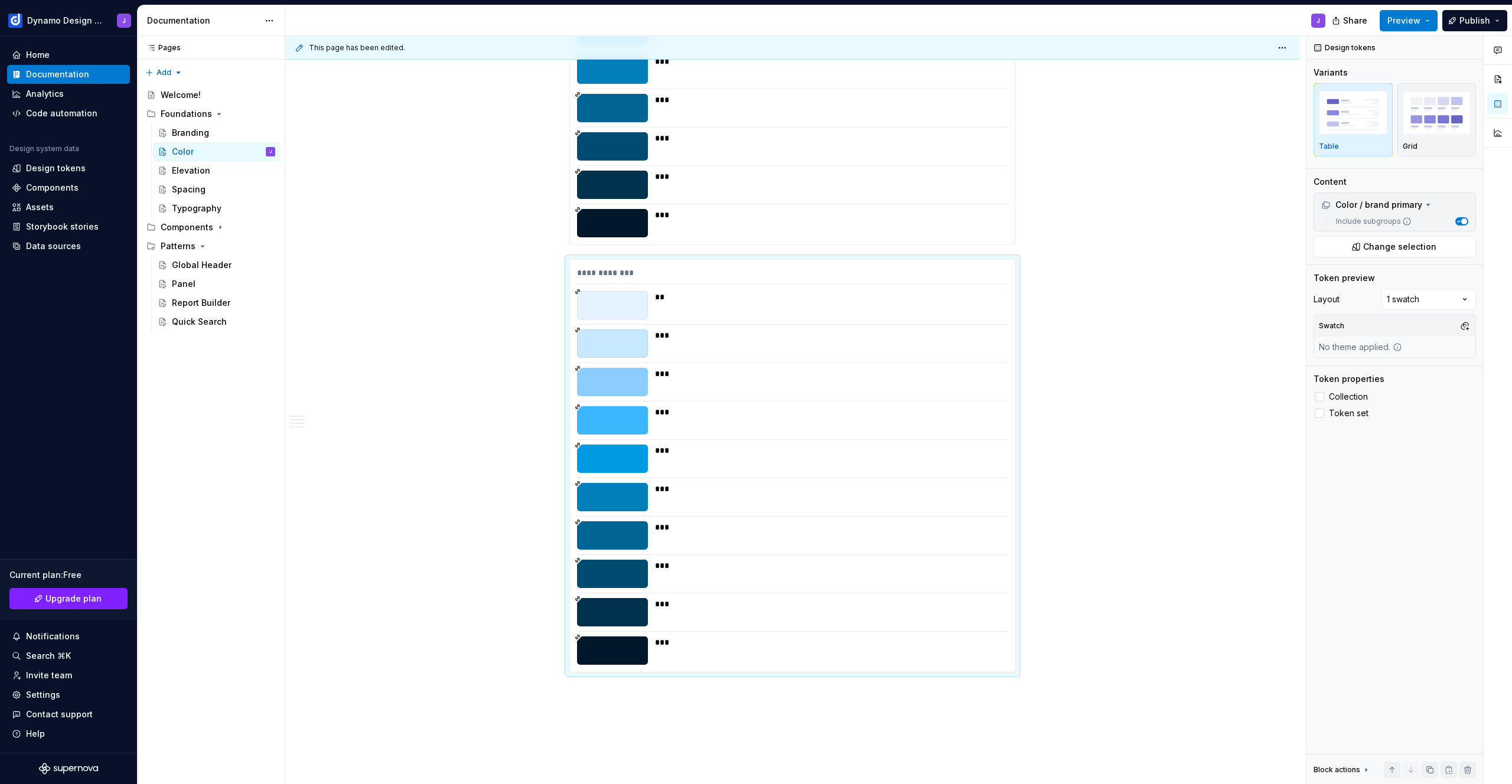
type textarea "*"
